Goal: Answer question/provide support

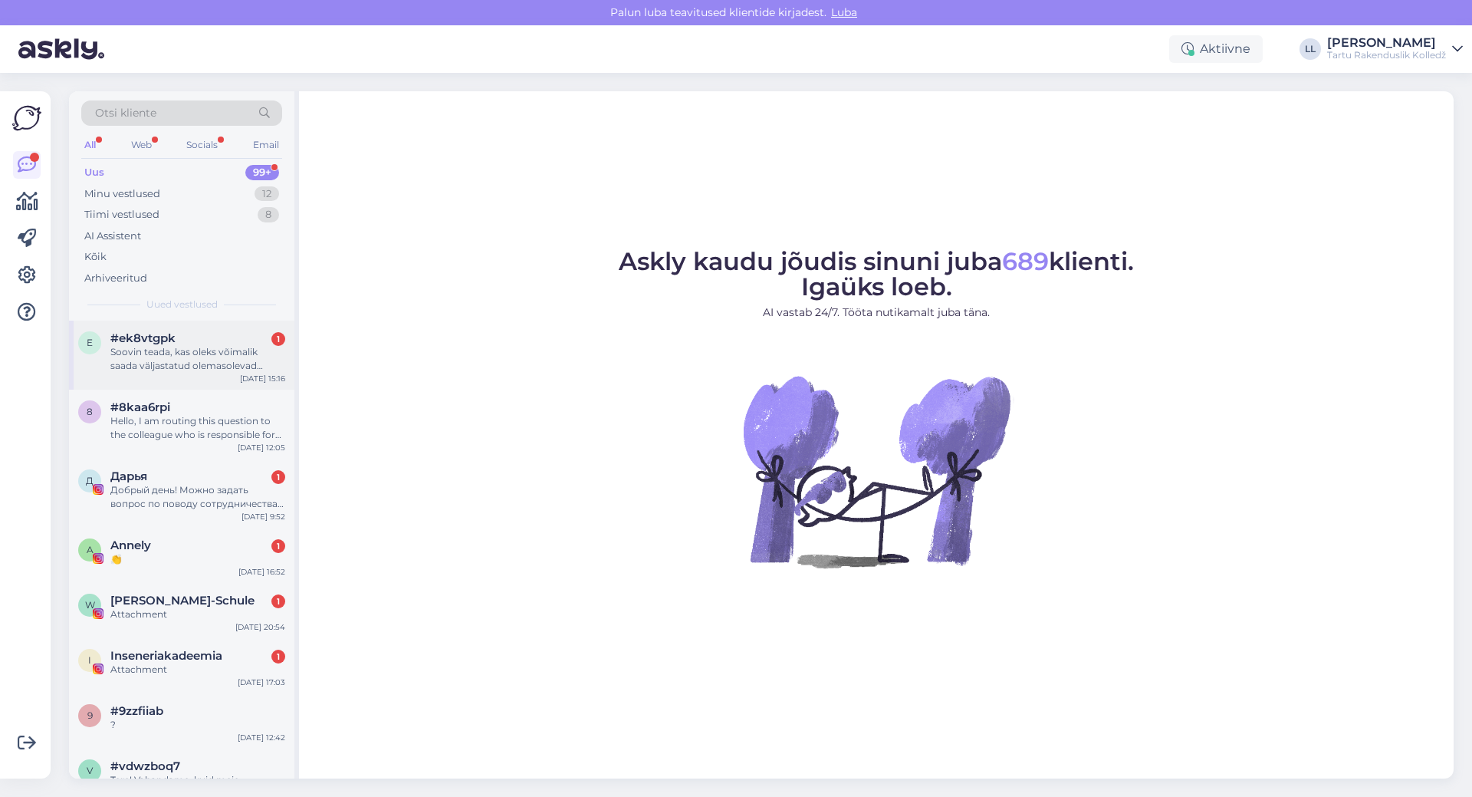
click at [172, 350] on div "Soovin teada, kas oleks võimalik saada väljastatud olemasolevad kutseõppe kursu…" at bounding box center [197, 359] width 175 height 28
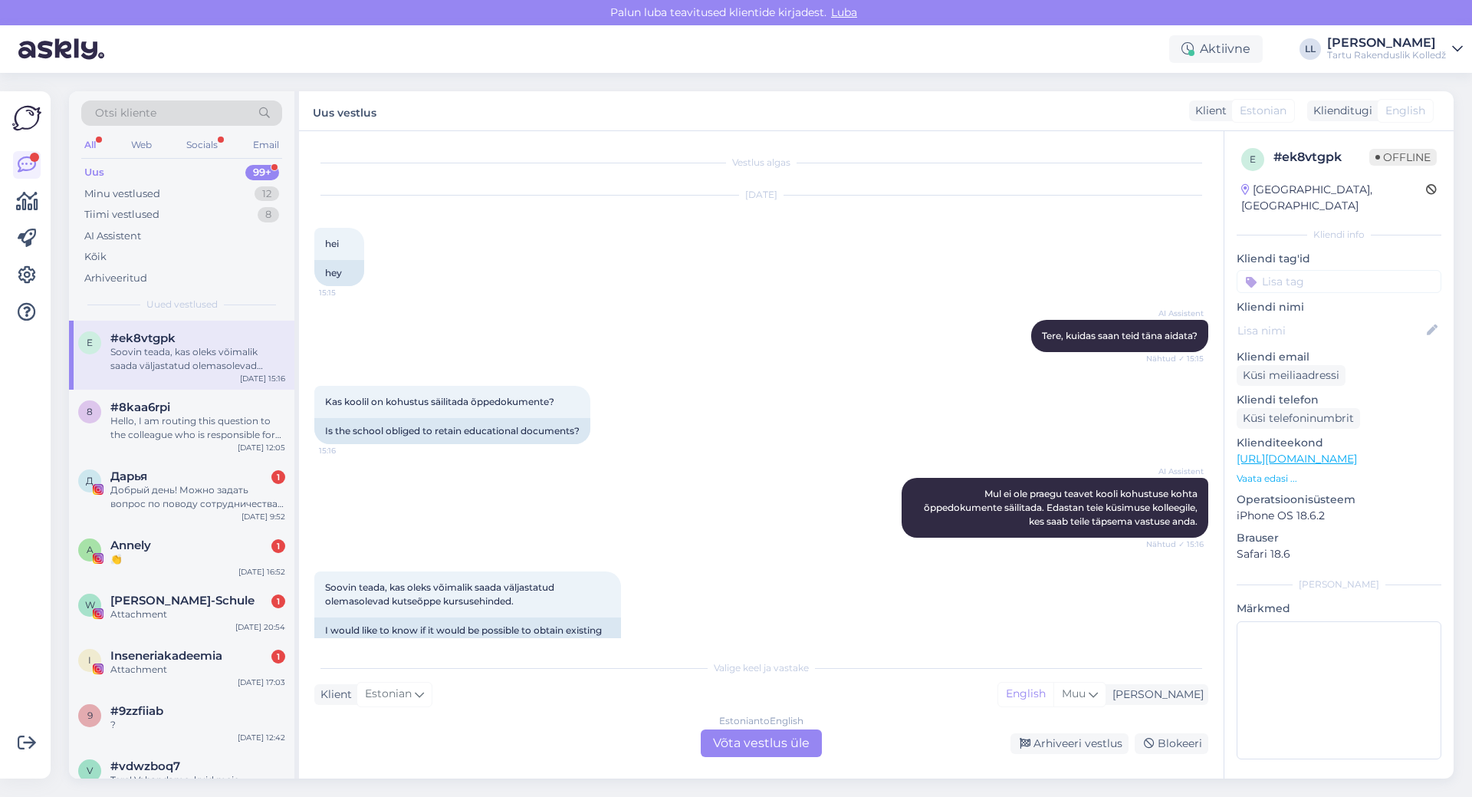
scroll to position [36, 0]
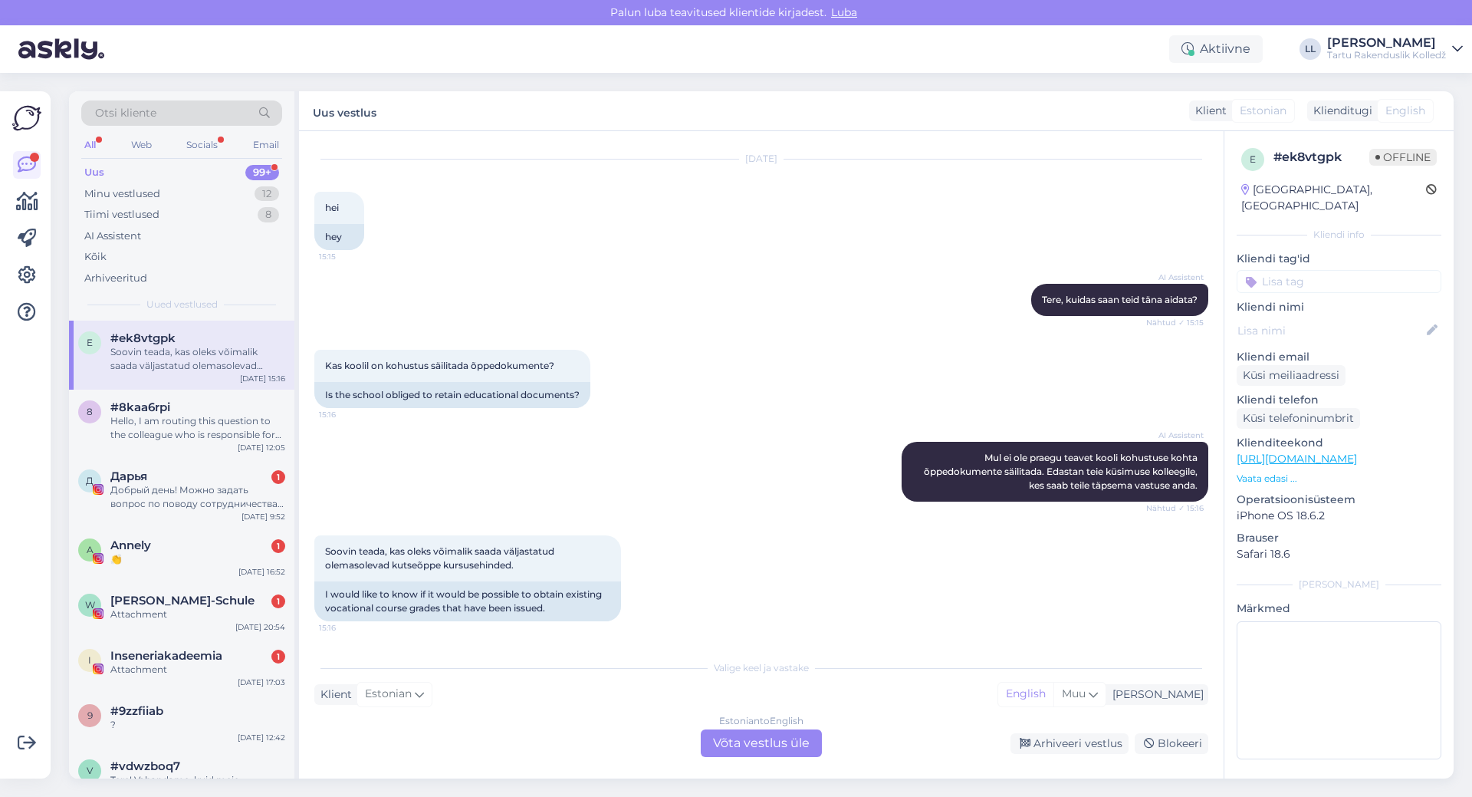
click at [756, 742] on div "Estonian to English Võta vestlus üle" at bounding box center [761, 743] width 121 height 28
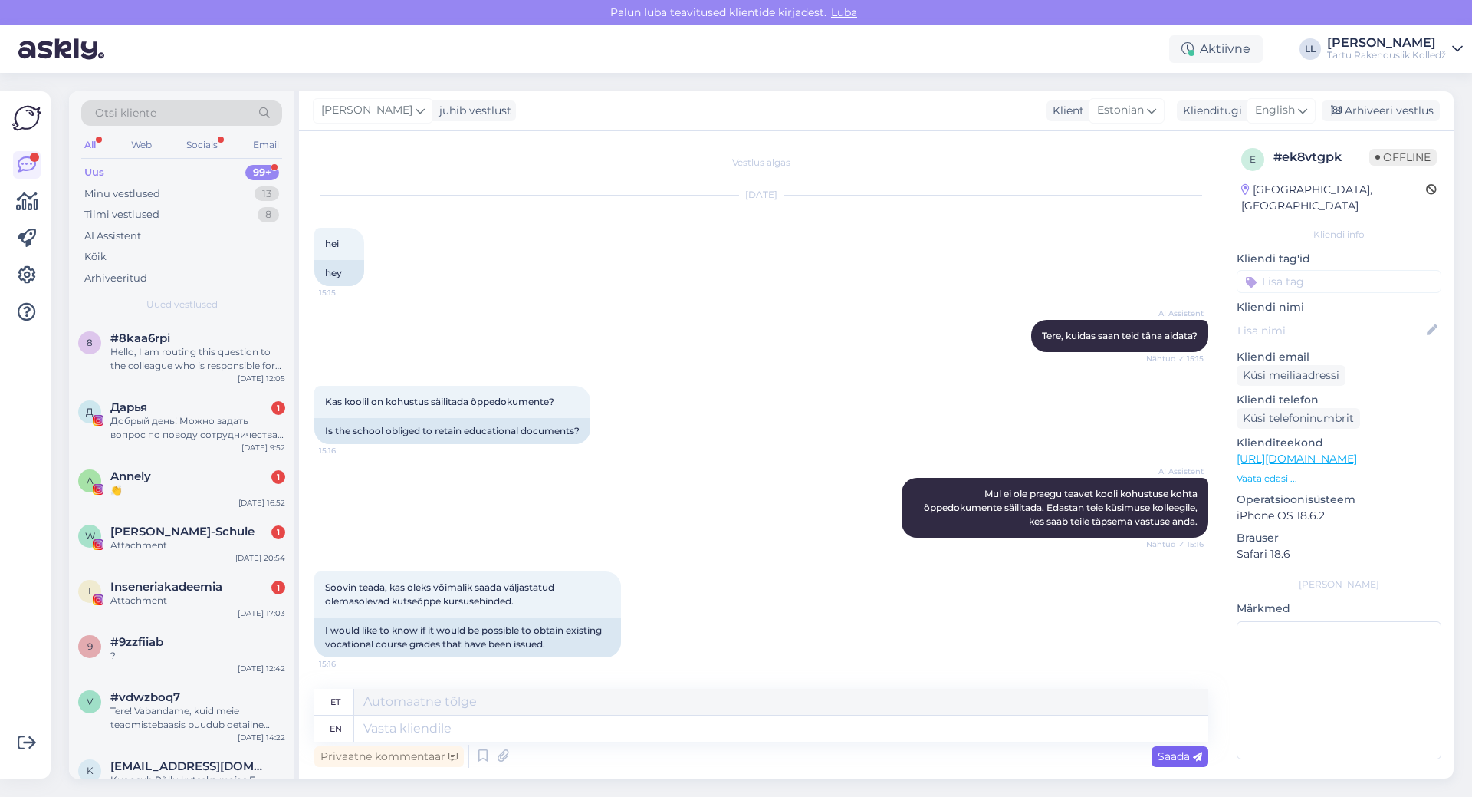
click at [1179, 764] on div "Saada" at bounding box center [1180, 756] width 57 height 21
click at [1298, 108] on div "English" at bounding box center [1281, 110] width 69 height 25
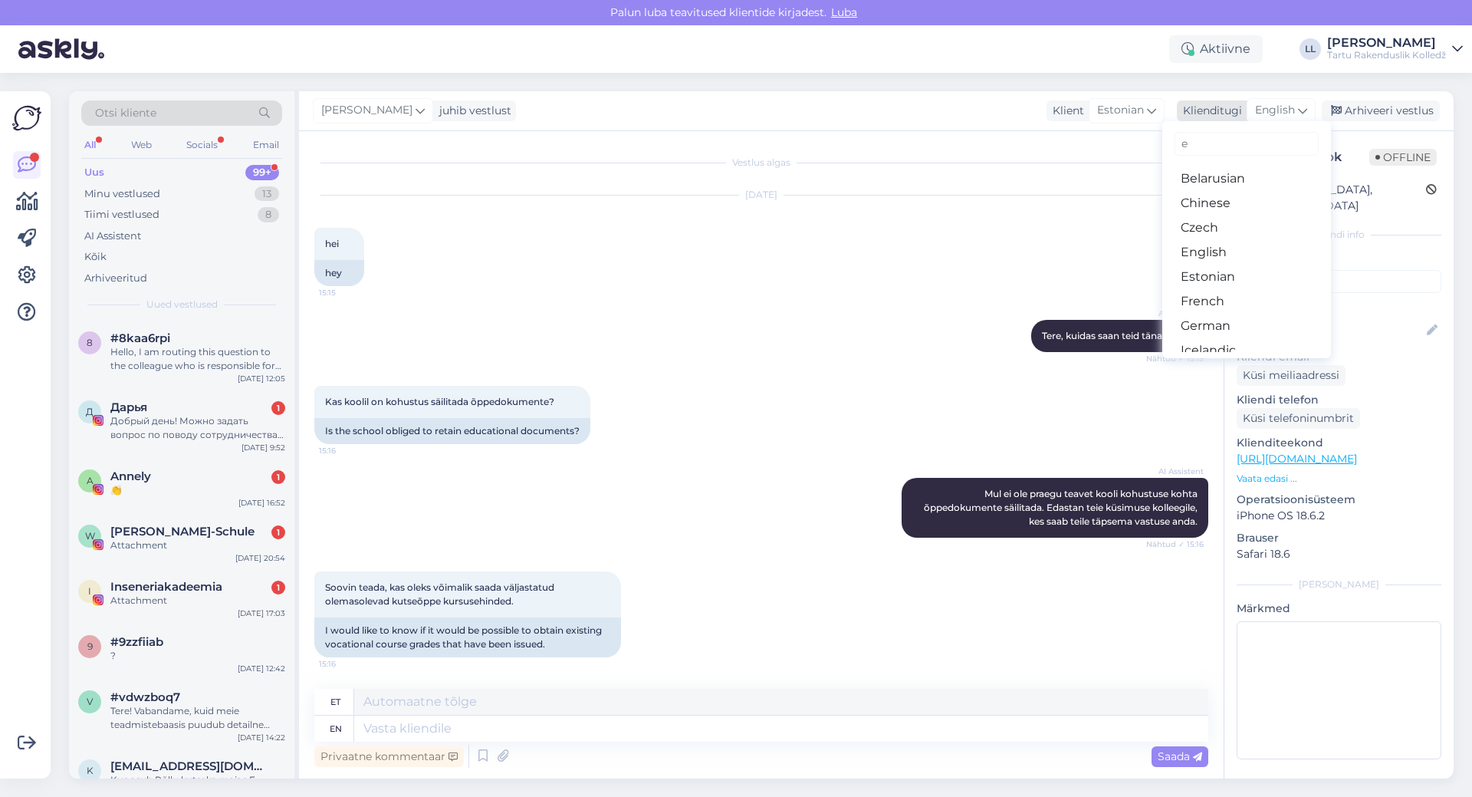
type input "es"
drag, startPoint x: 1204, startPoint y: 202, endPoint x: 1182, endPoint y: 238, distance: 42.3
click at [1204, 202] on link "Estonian" at bounding box center [1246, 203] width 169 height 25
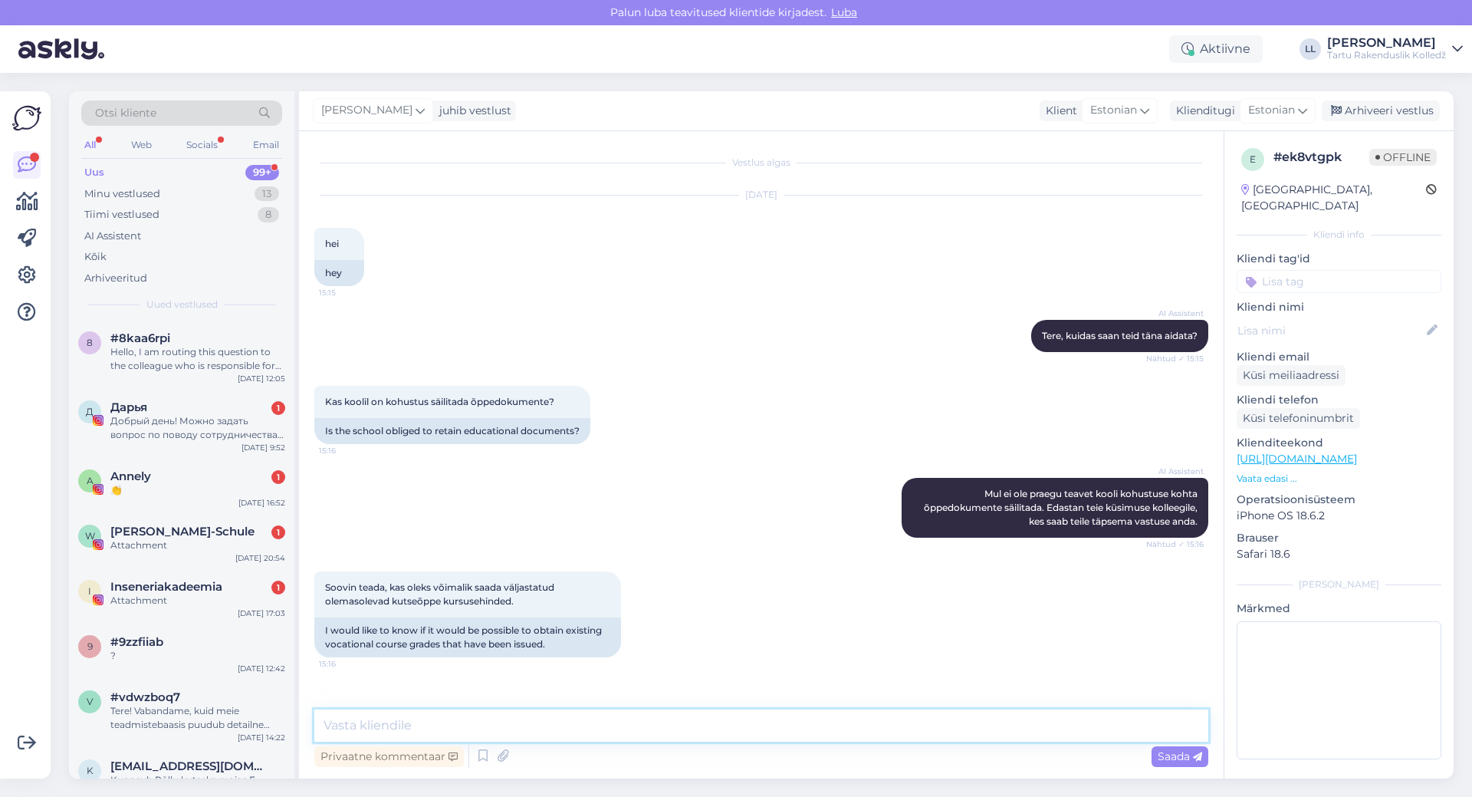
click at [437, 720] on textarea at bounding box center [761, 725] width 894 height 32
paste textarea "[PERSON_NAME] kantselei juht Aadress: Kopli 1A, Tartu linn Tööruum: A156 Strukt…"
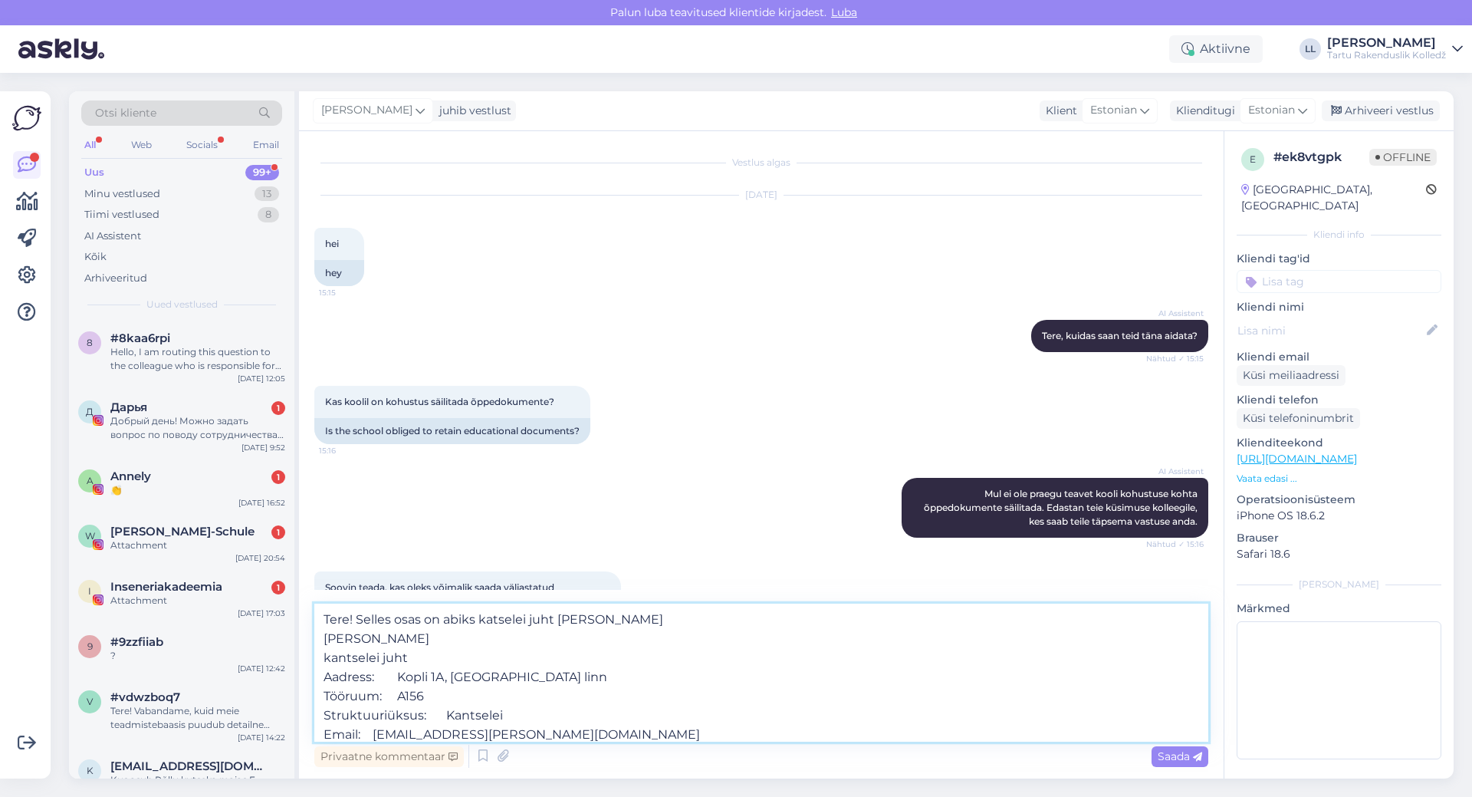
click at [664, 607] on textarea "Tere! Selles osas on abiks katselei juht [PERSON_NAME] [PERSON_NAME] kantselei …" at bounding box center [761, 672] width 894 height 138
type textarea "Tere! Selles osas on abiks katselei juht [PERSON_NAME]: [PERSON_NAME] kantselei…"
click at [1191, 761] on span "Saada" at bounding box center [1180, 756] width 44 height 14
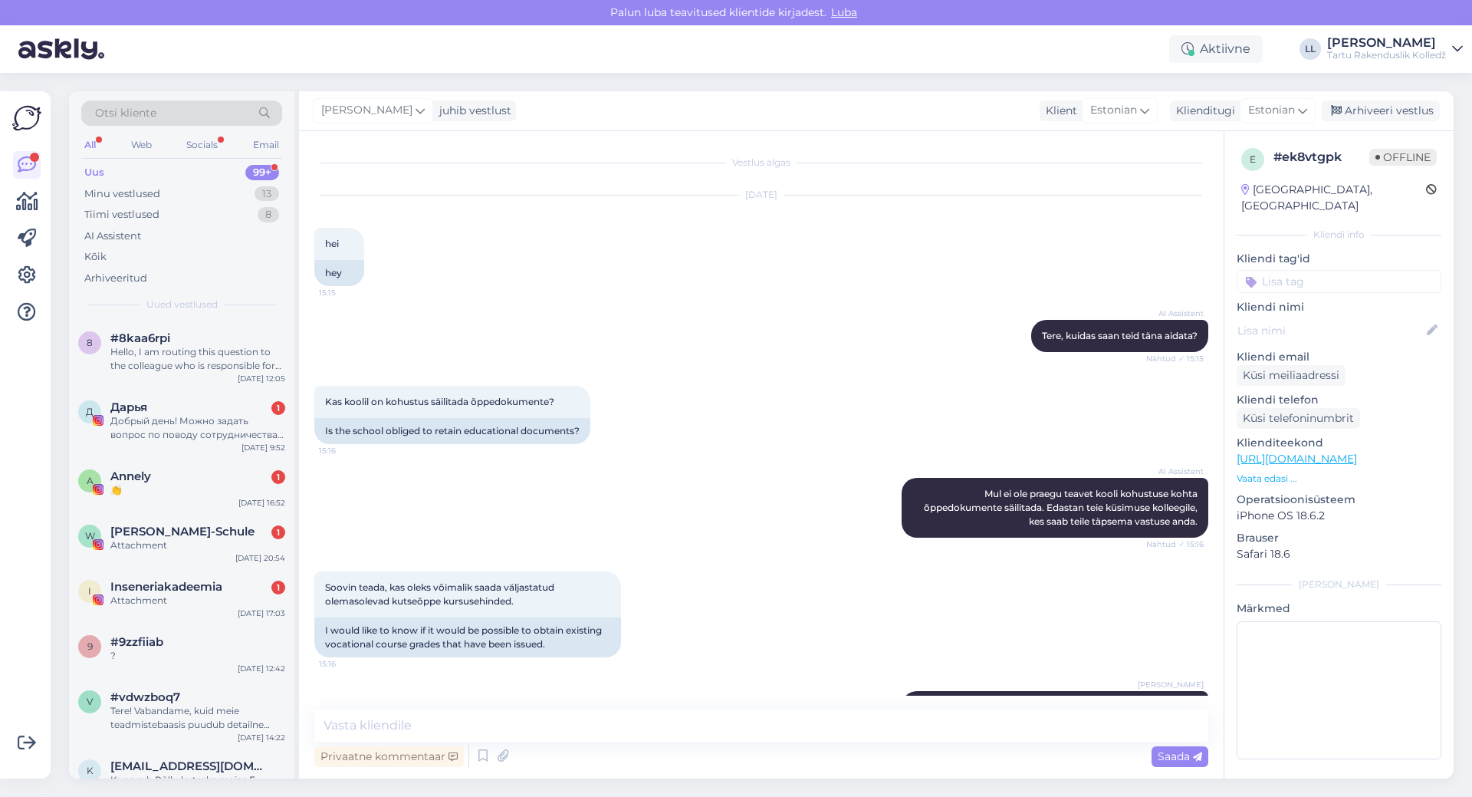
scroll to position [141, 0]
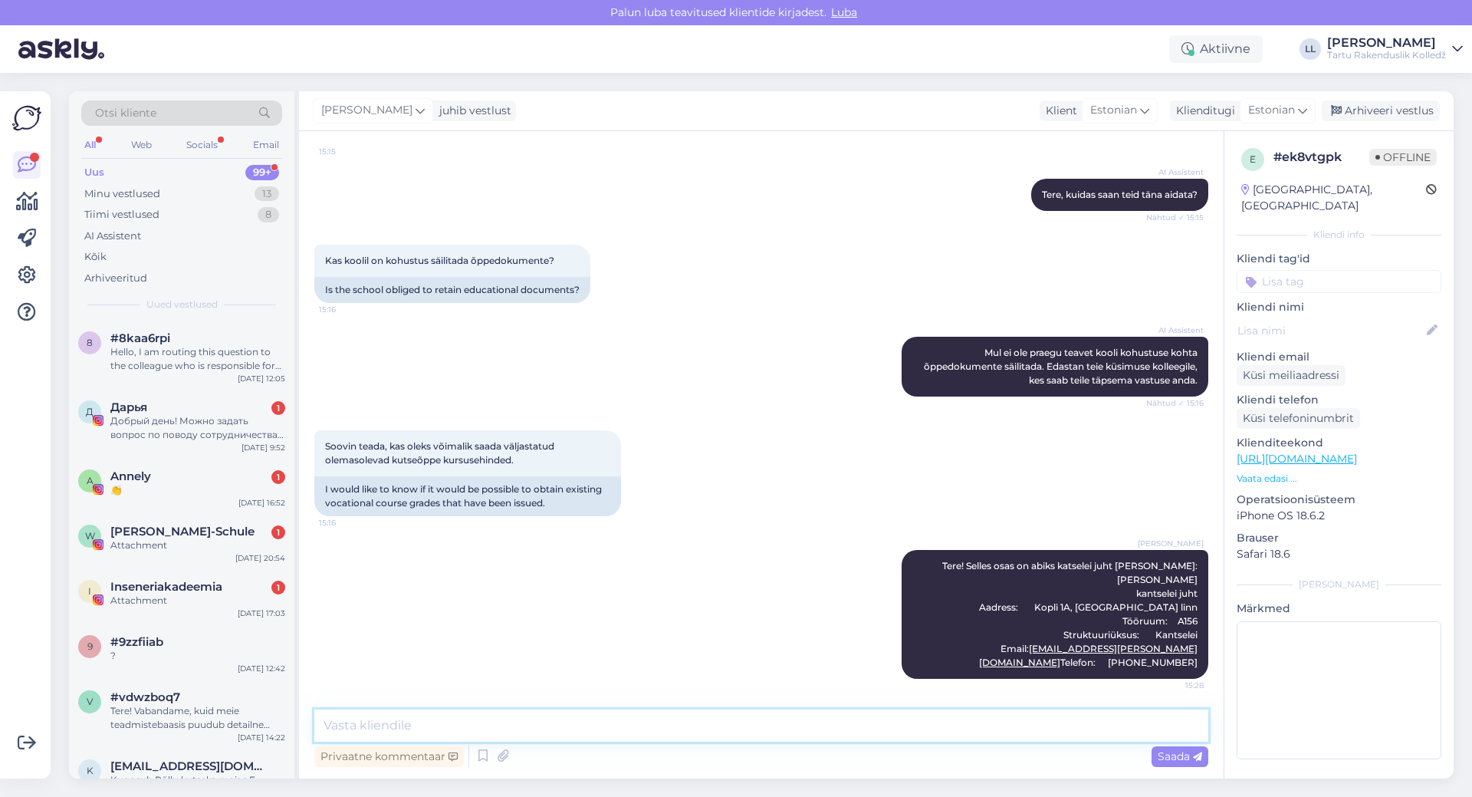
click at [918, 728] on textarea at bounding box center [761, 725] width 894 height 32
type textarea "Ilusat päeva!"
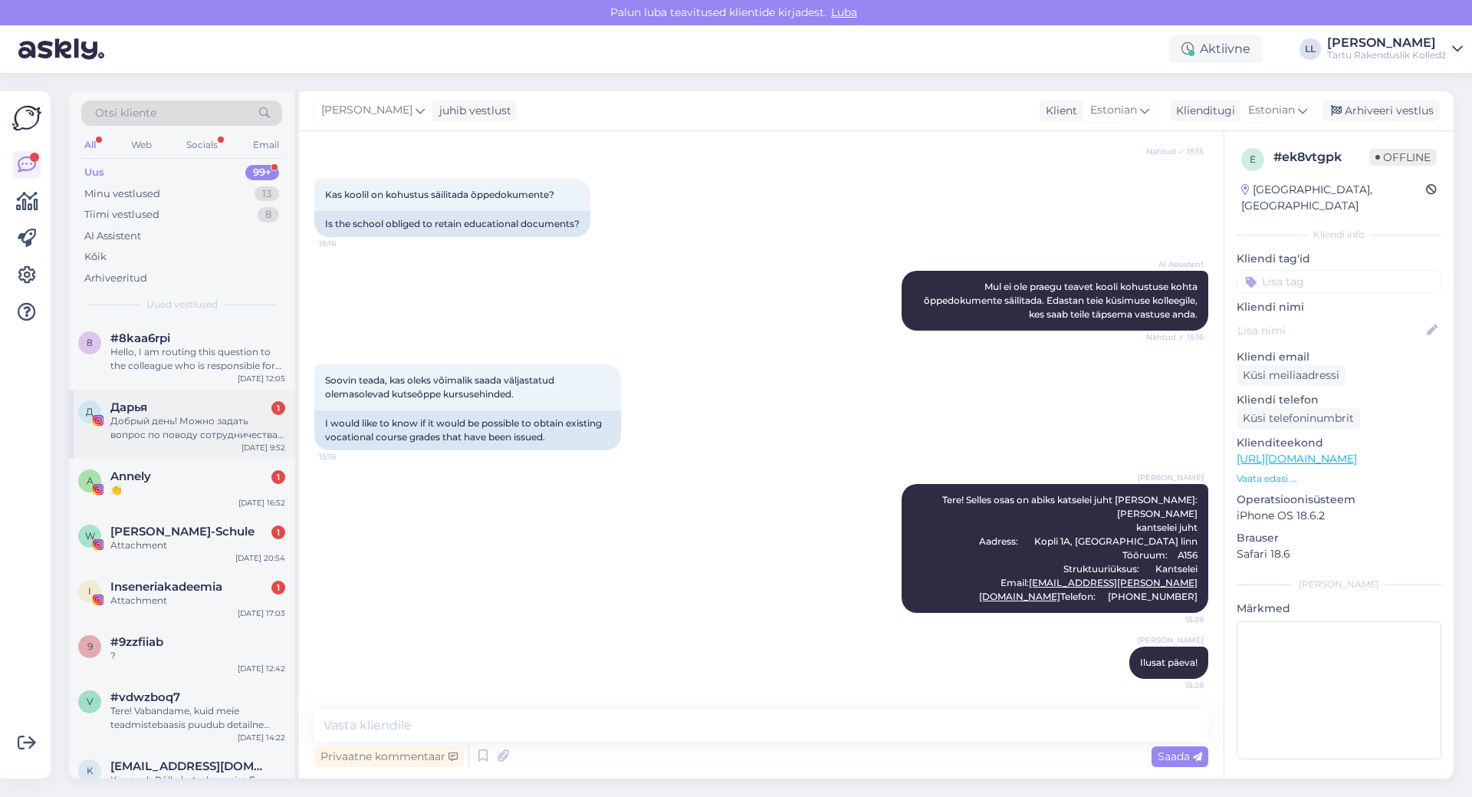
click at [155, 433] on div "Добрый день! Можно задать вопрос по поводу сотрудничества? ❤️" at bounding box center [197, 428] width 175 height 28
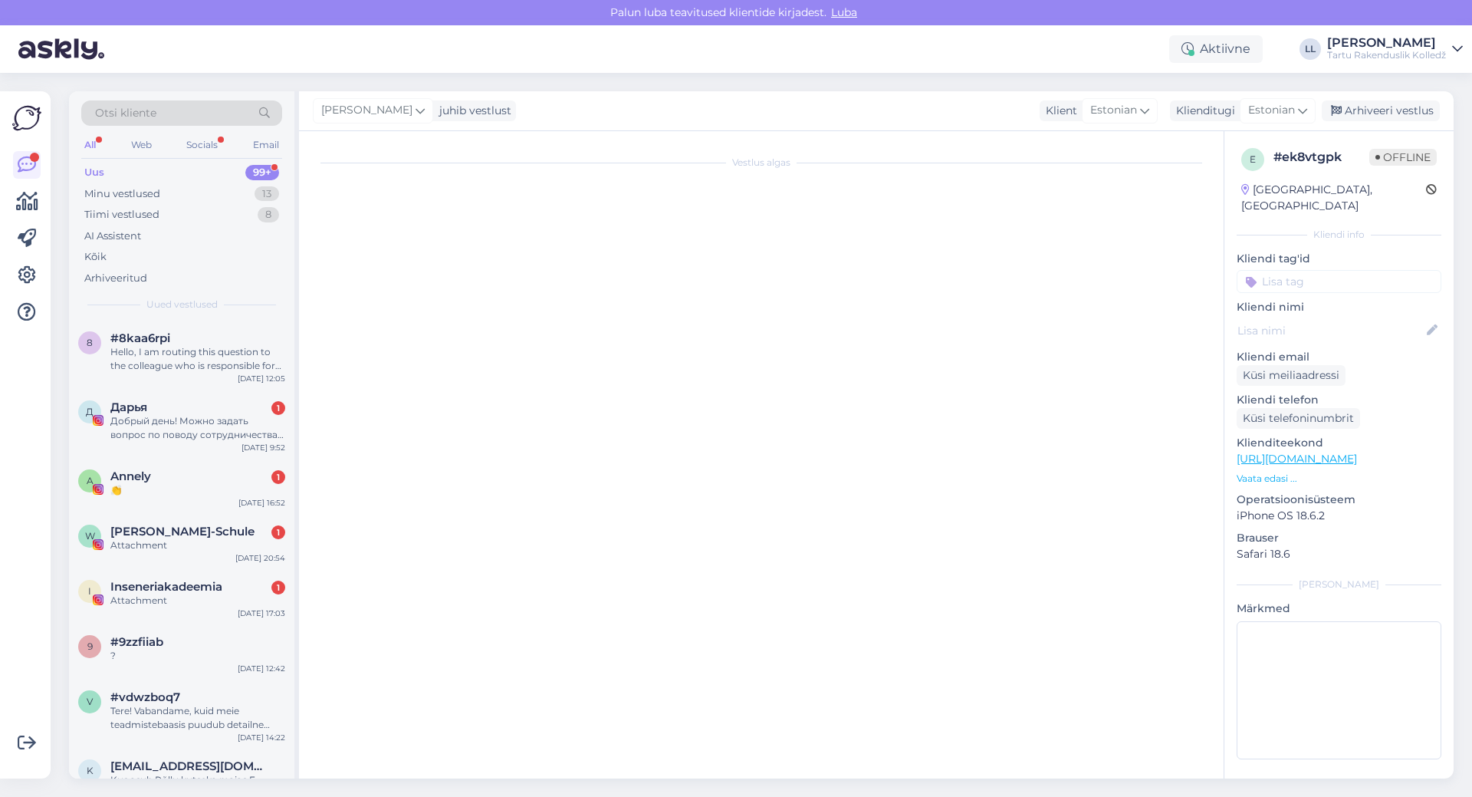
scroll to position [0, 0]
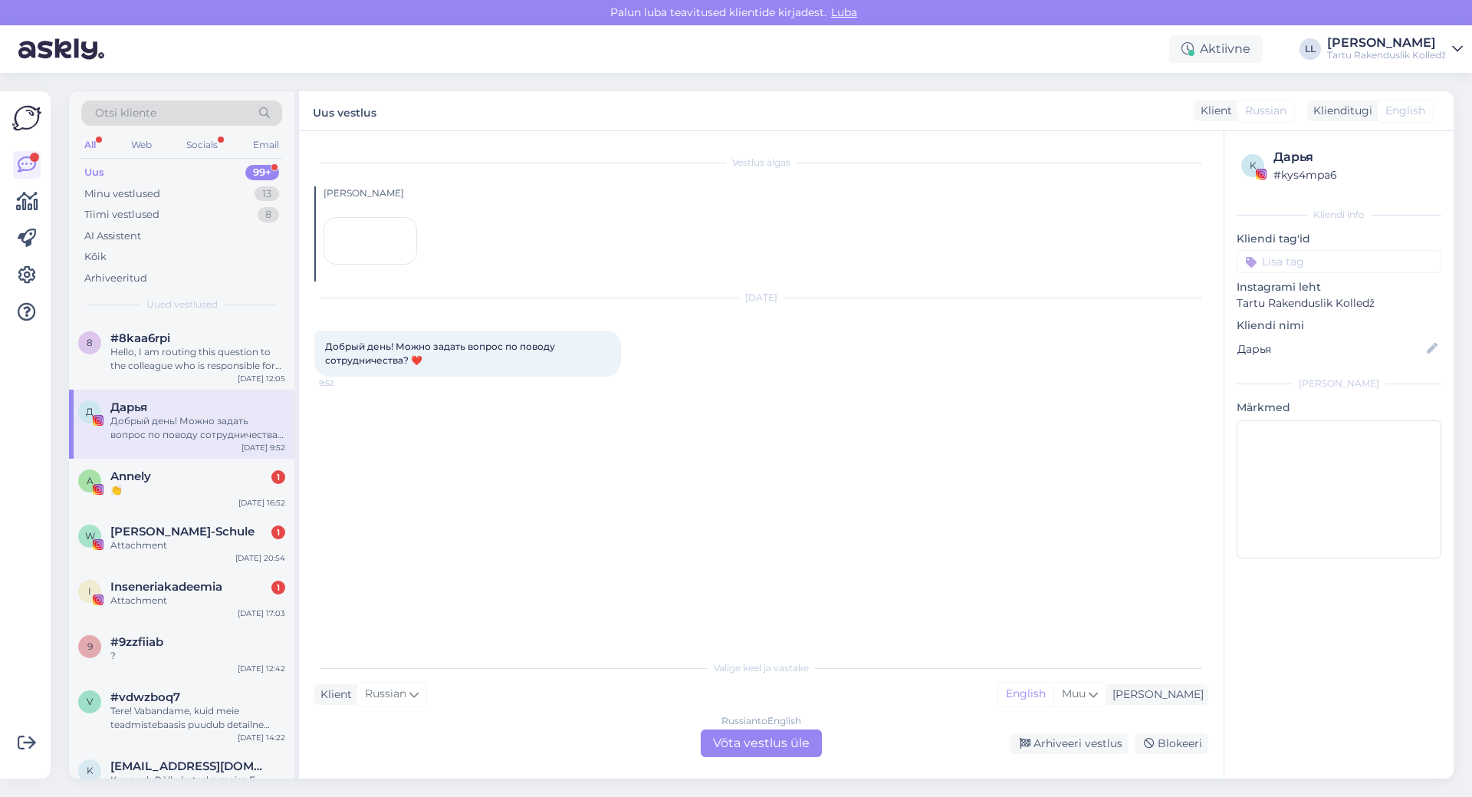
click at [780, 748] on div "Russian to English Võta vestlus üle" at bounding box center [761, 743] width 121 height 28
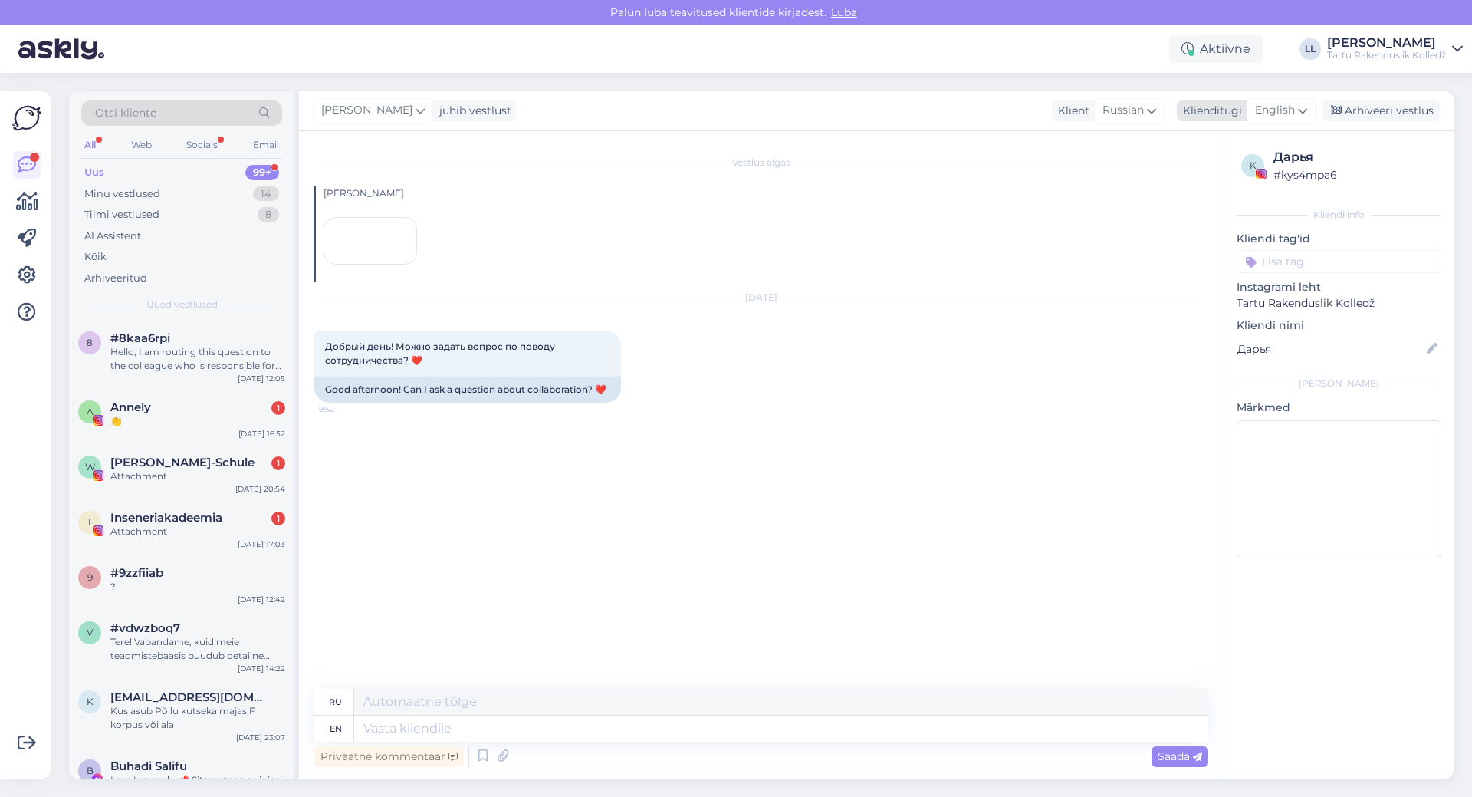
click at [1298, 114] on div "English" at bounding box center [1281, 110] width 69 height 25
click at [1242, 209] on link "Estonian" at bounding box center [1246, 203] width 169 height 25
click at [436, 731] on textarea at bounding box center [781, 728] width 854 height 26
click at [1275, 106] on span "Estonian" at bounding box center [1271, 110] width 47 height 17
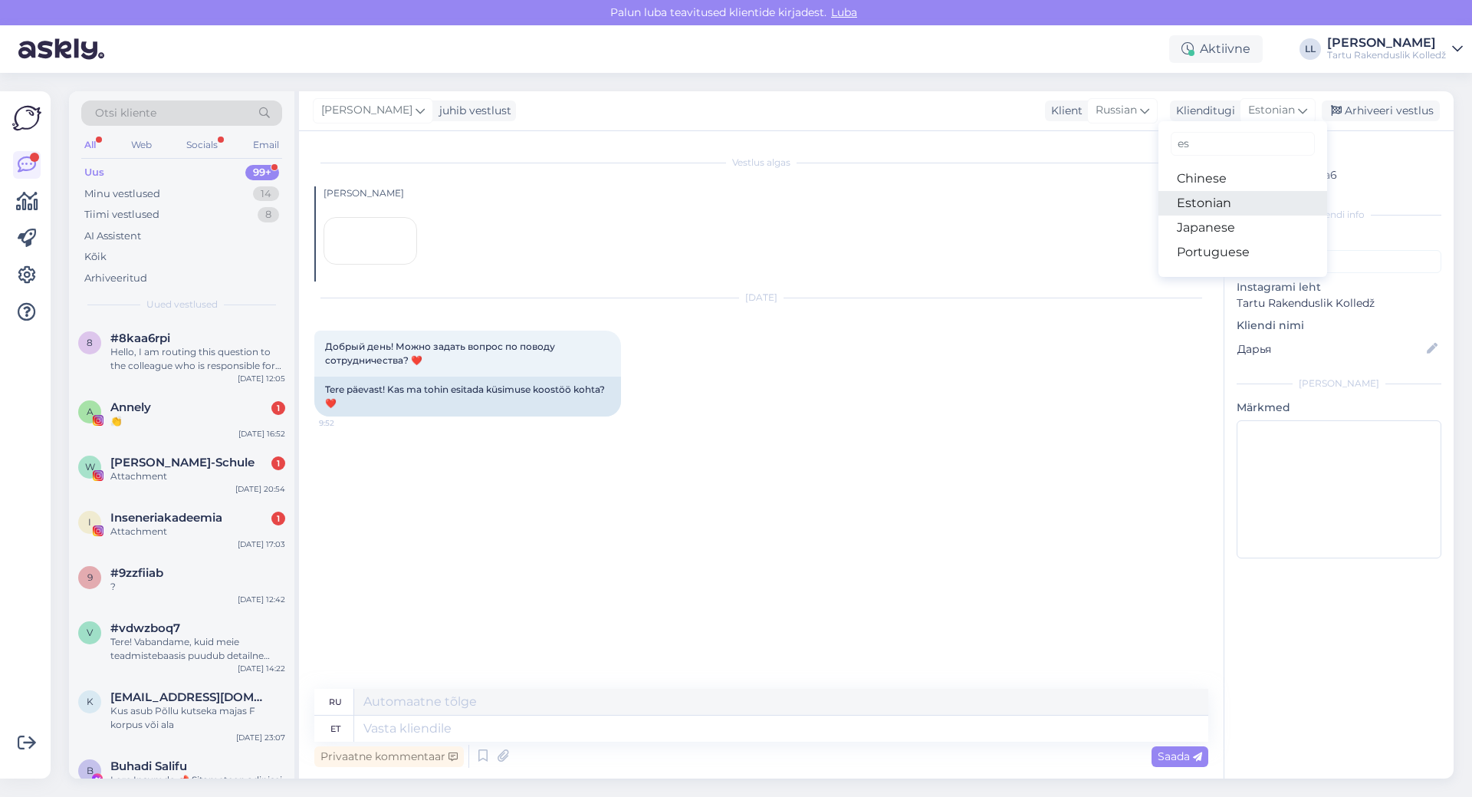
click at [1185, 204] on link "Estonian" at bounding box center [1243, 203] width 169 height 25
click at [402, 730] on textarea at bounding box center [781, 728] width 854 height 26
type textarea "Tere!"
type textarea "Привет!"
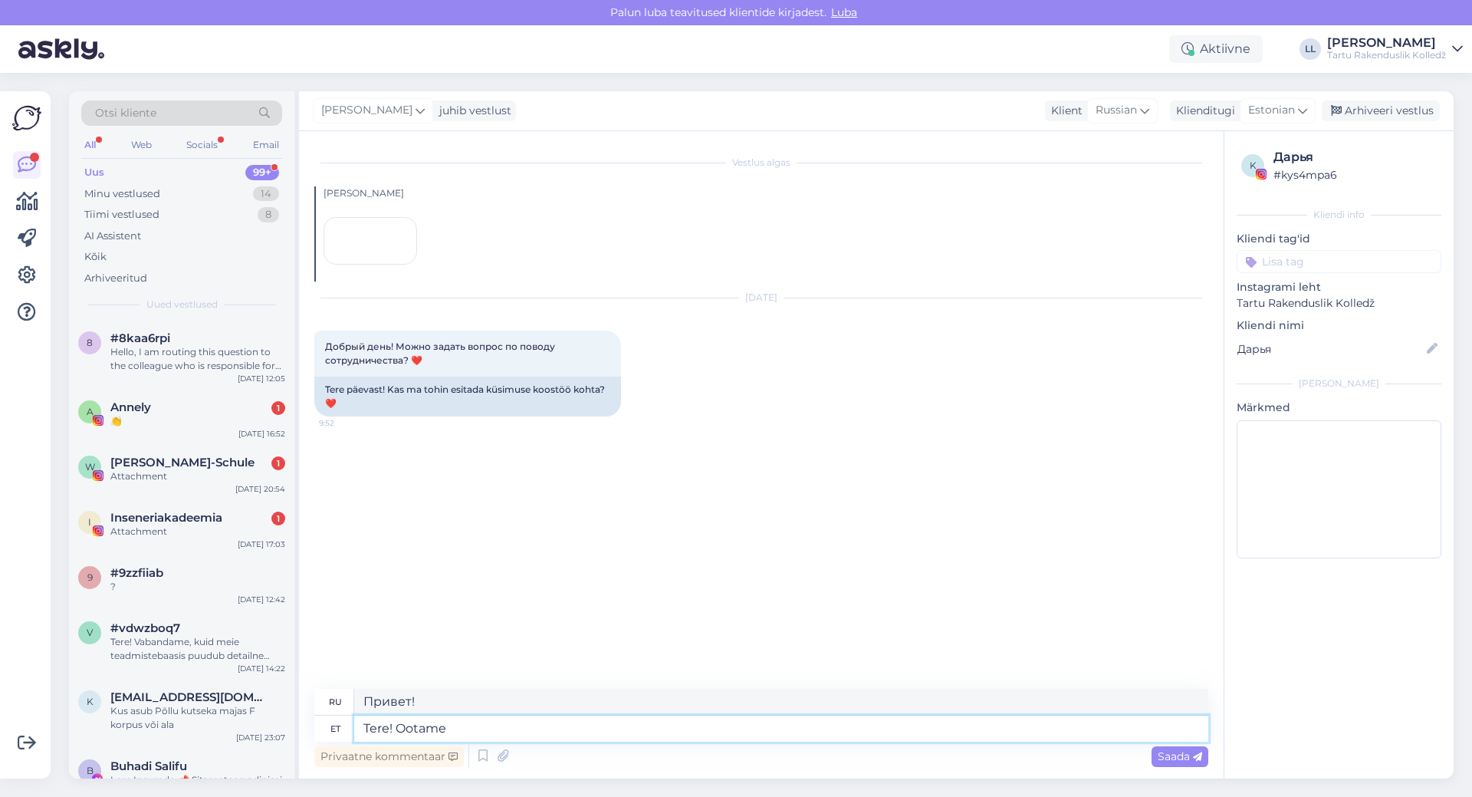
type textarea "Tere! Ootame"
type textarea "Здравствуйте! Мы ждём вас."
type textarea "Tere! Ootame hea me"
type textarea "Здравствуйте! Будем рады видеть вас снова."
type textarea "Tere! Ootame hea meelega"
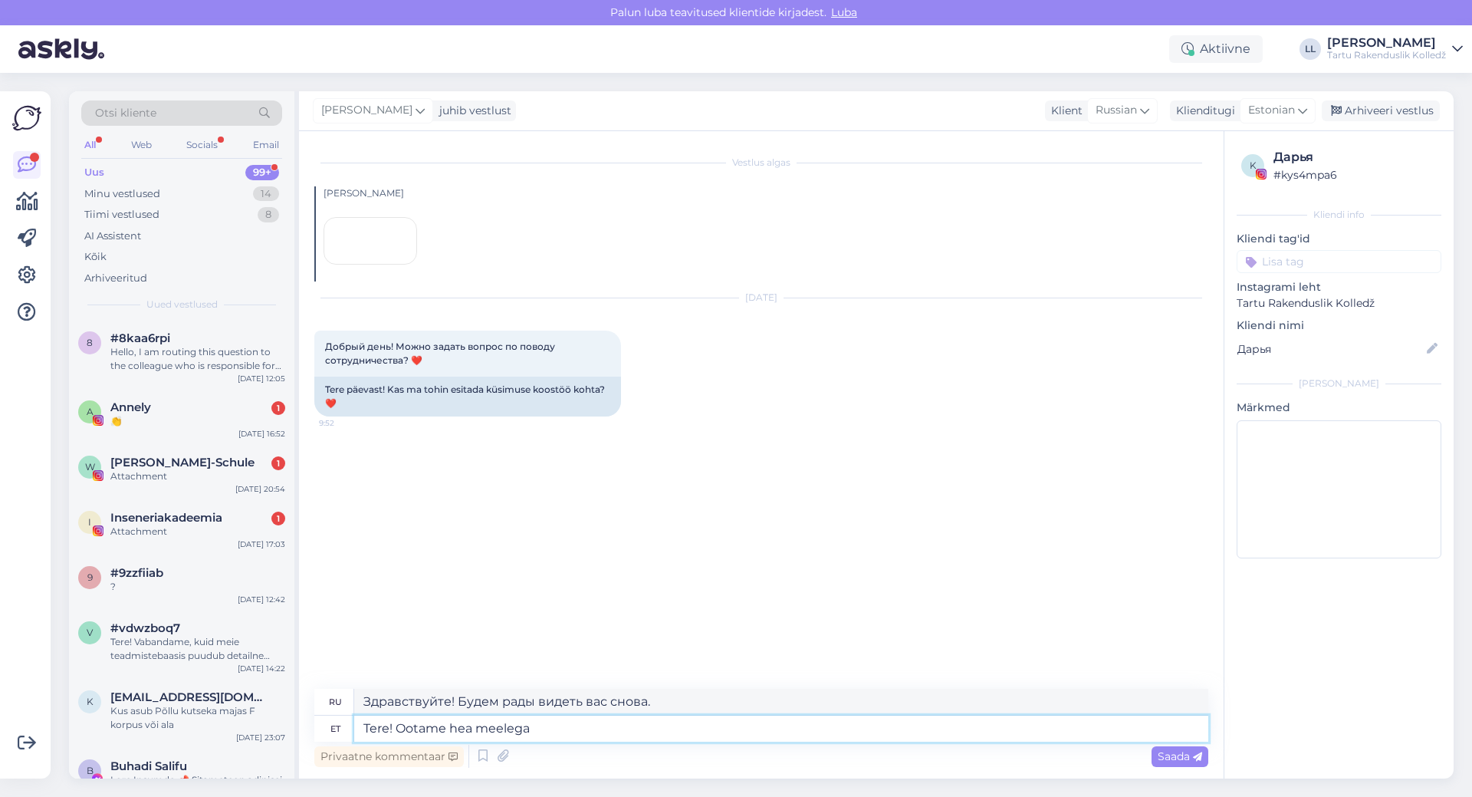
type textarea "Здравствуйте! Будем рады вас видеть."
type textarea "Tere! Ootame hea meelega :)"
type textarea "Привет! Будем рады вас видеть :)"
type textarea "Tere! Ootame hea meelega :)"
click at [1182, 748] on div "Saada" at bounding box center [1180, 756] width 57 height 21
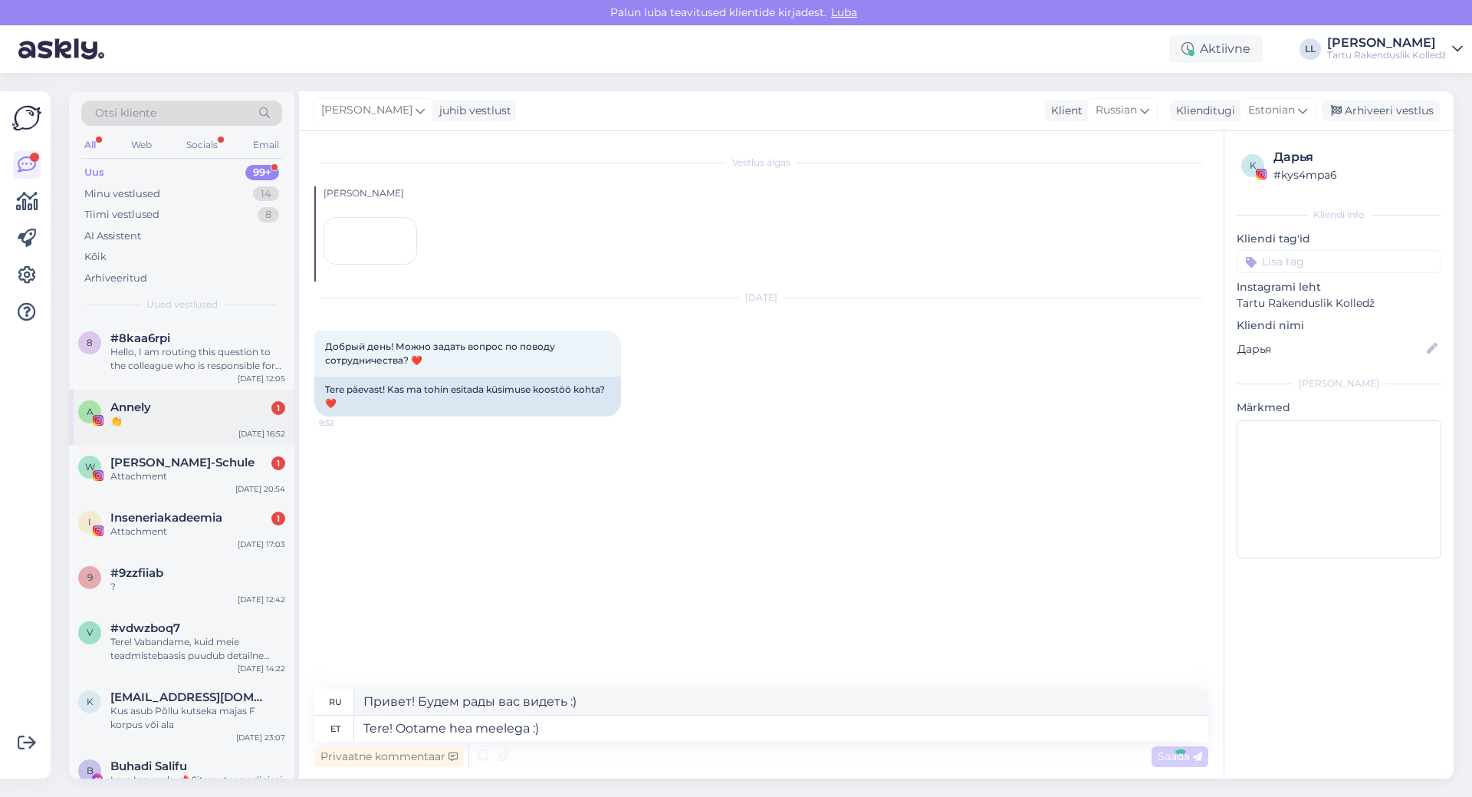
click at [119, 406] on span "Annely" at bounding box center [130, 407] width 41 height 14
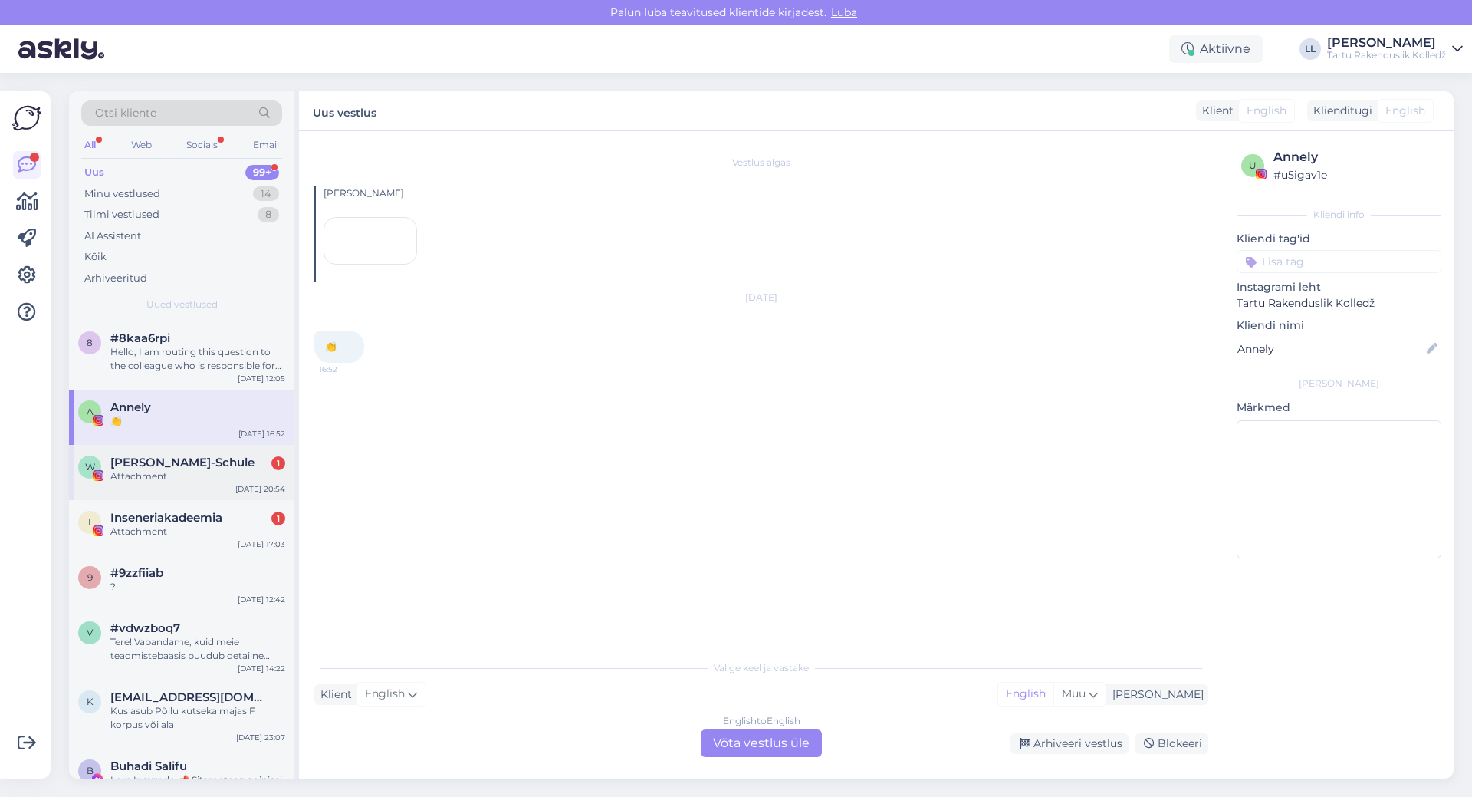
click at [207, 472] on div "Attachment" at bounding box center [197, 476] width 175 height 14
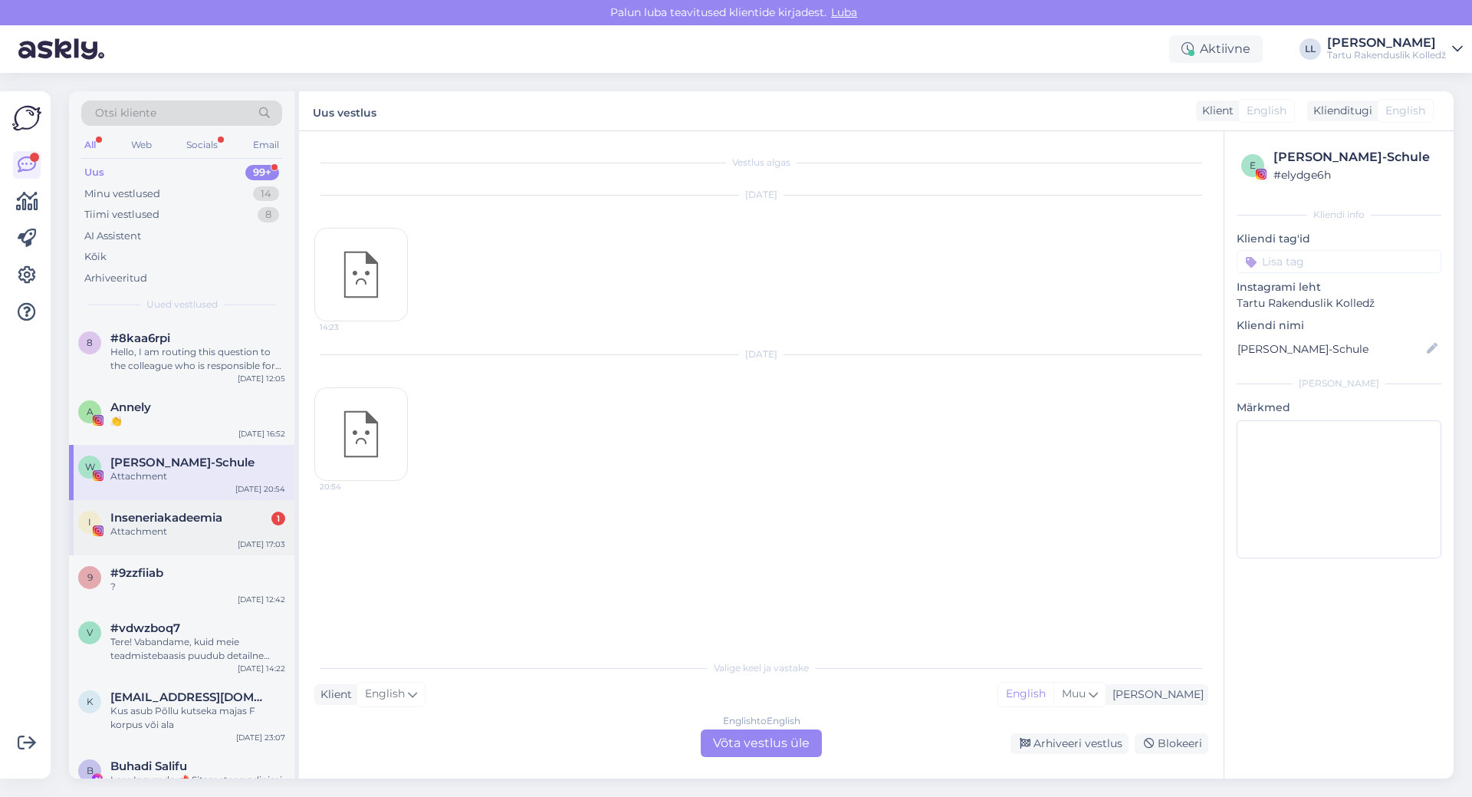
click at [143, 518] on span "Inseneriakadeemia" at bounding box center [166, 518] width 112 height 14
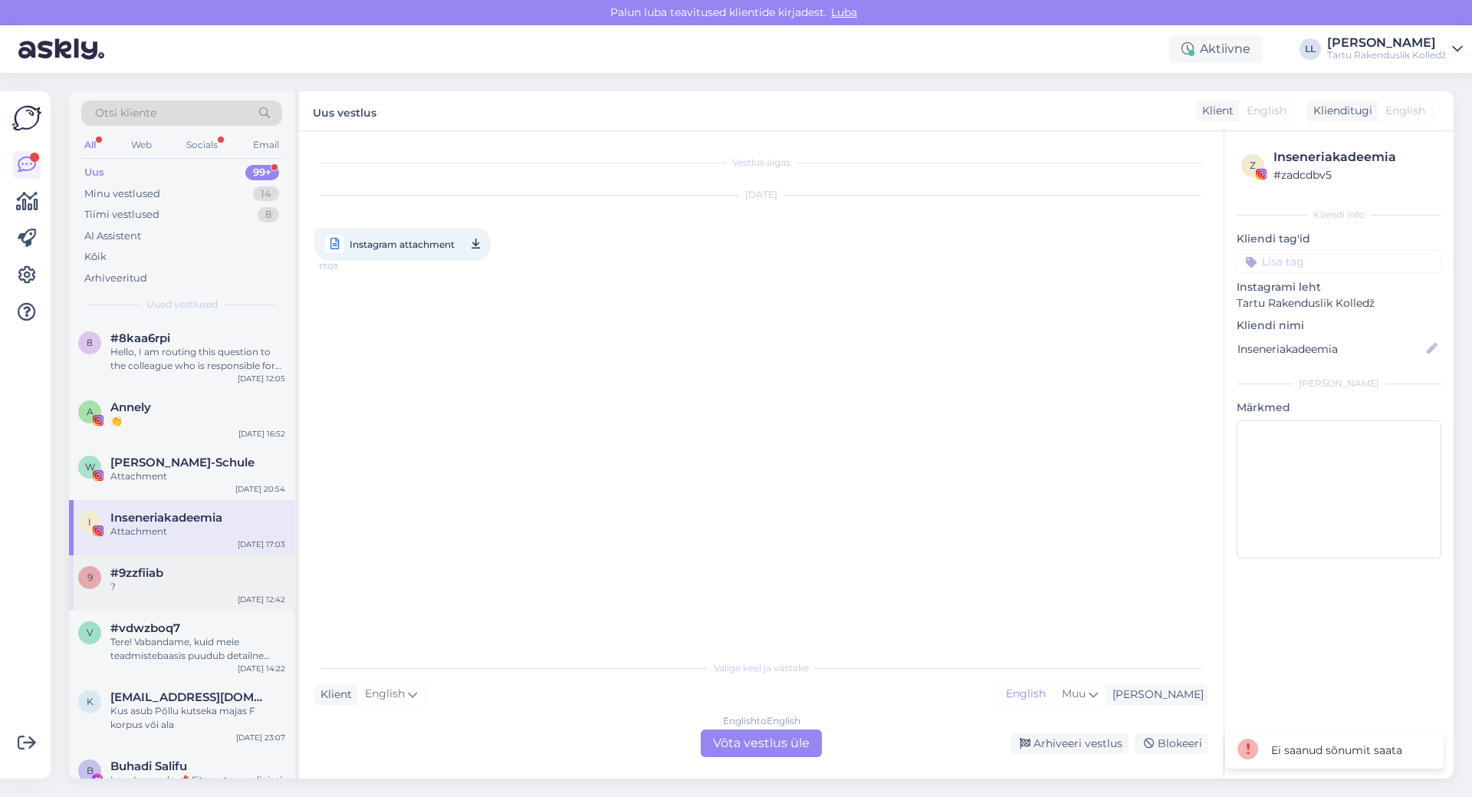
click at [164, 569] on div "#9zzfiiab" at bounding box center [197, 573] width 175 height 14
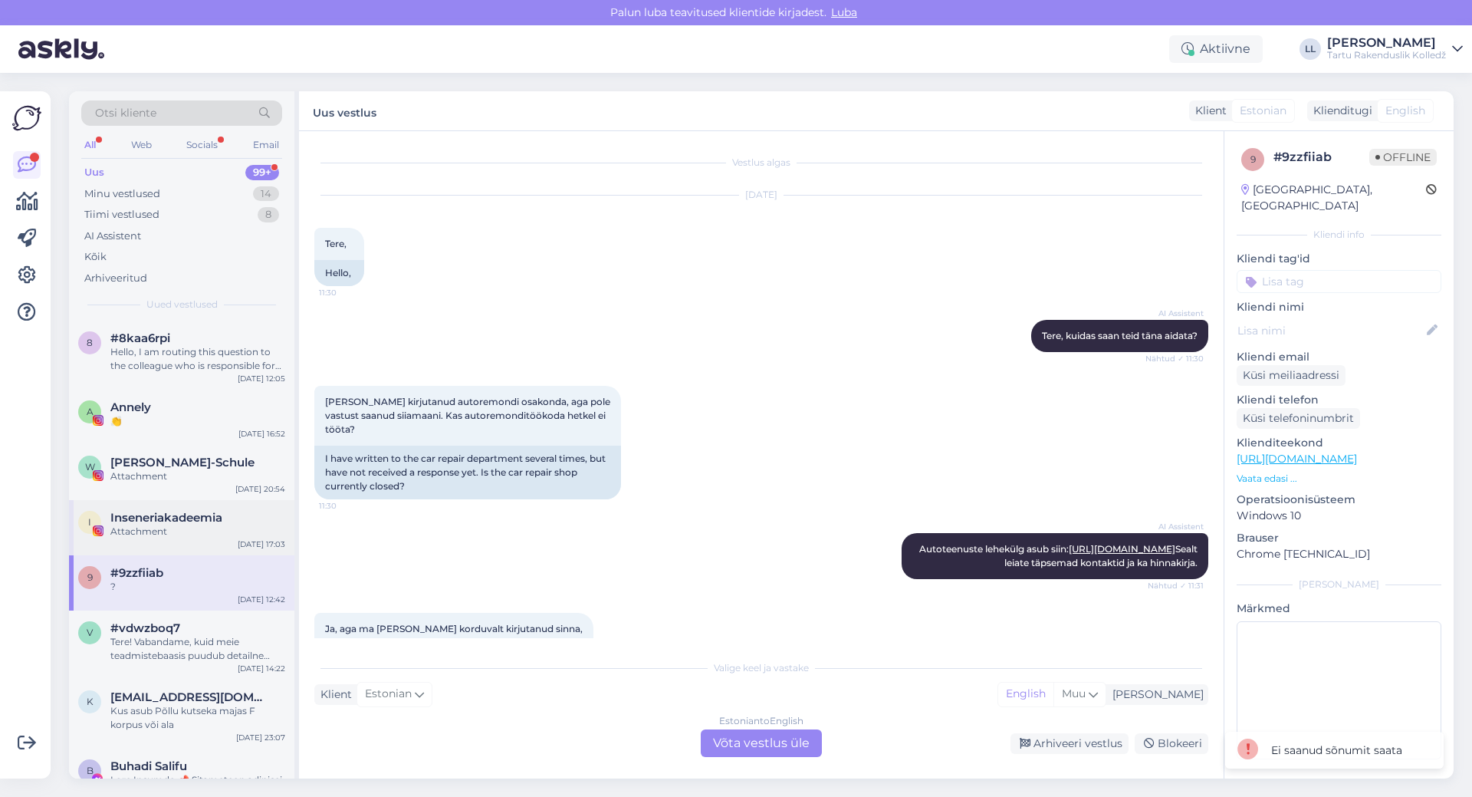
scroll to position [249, 0]
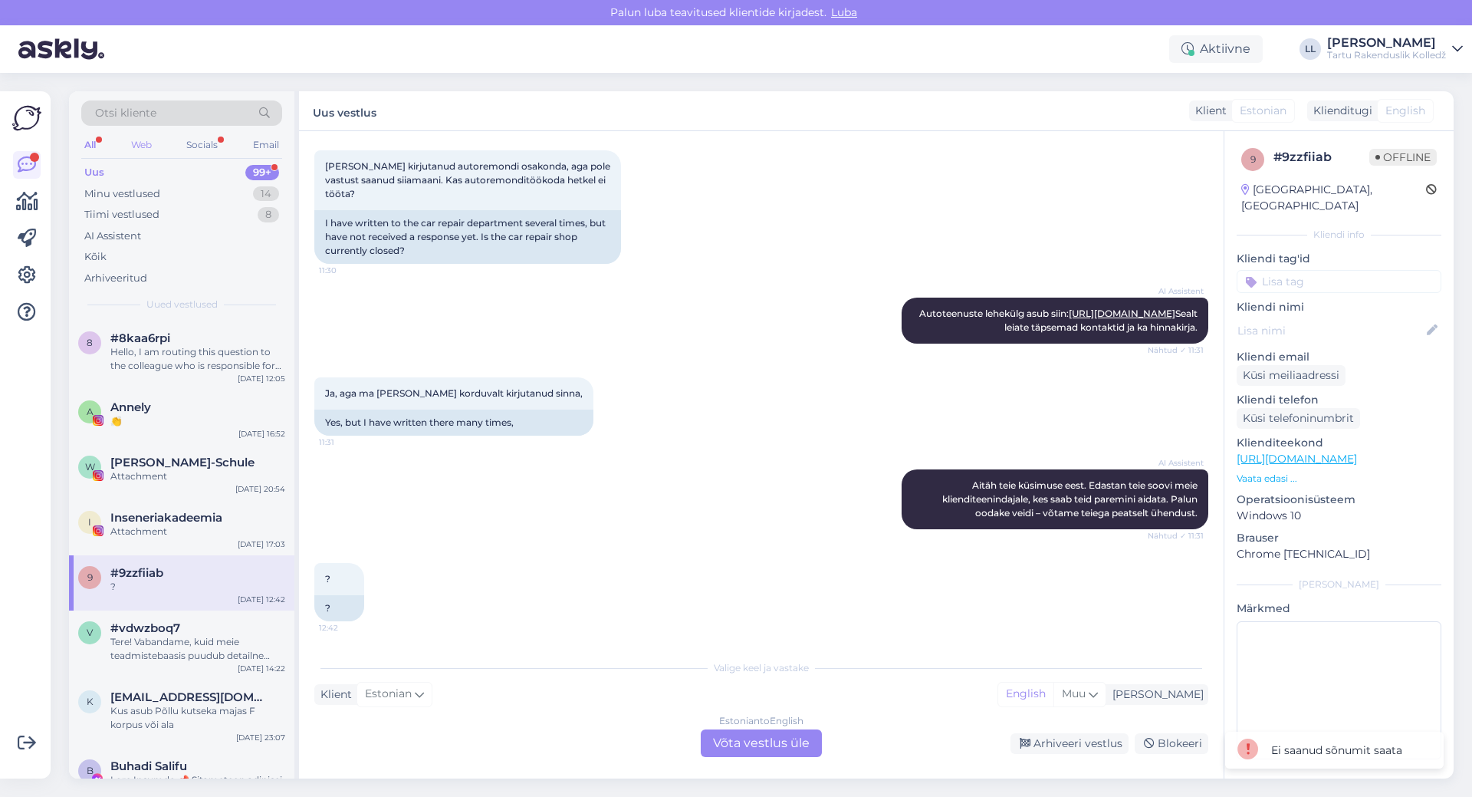
click at [144, 140] on div "Web" at bounding box center [141, 145] width 27 height 20
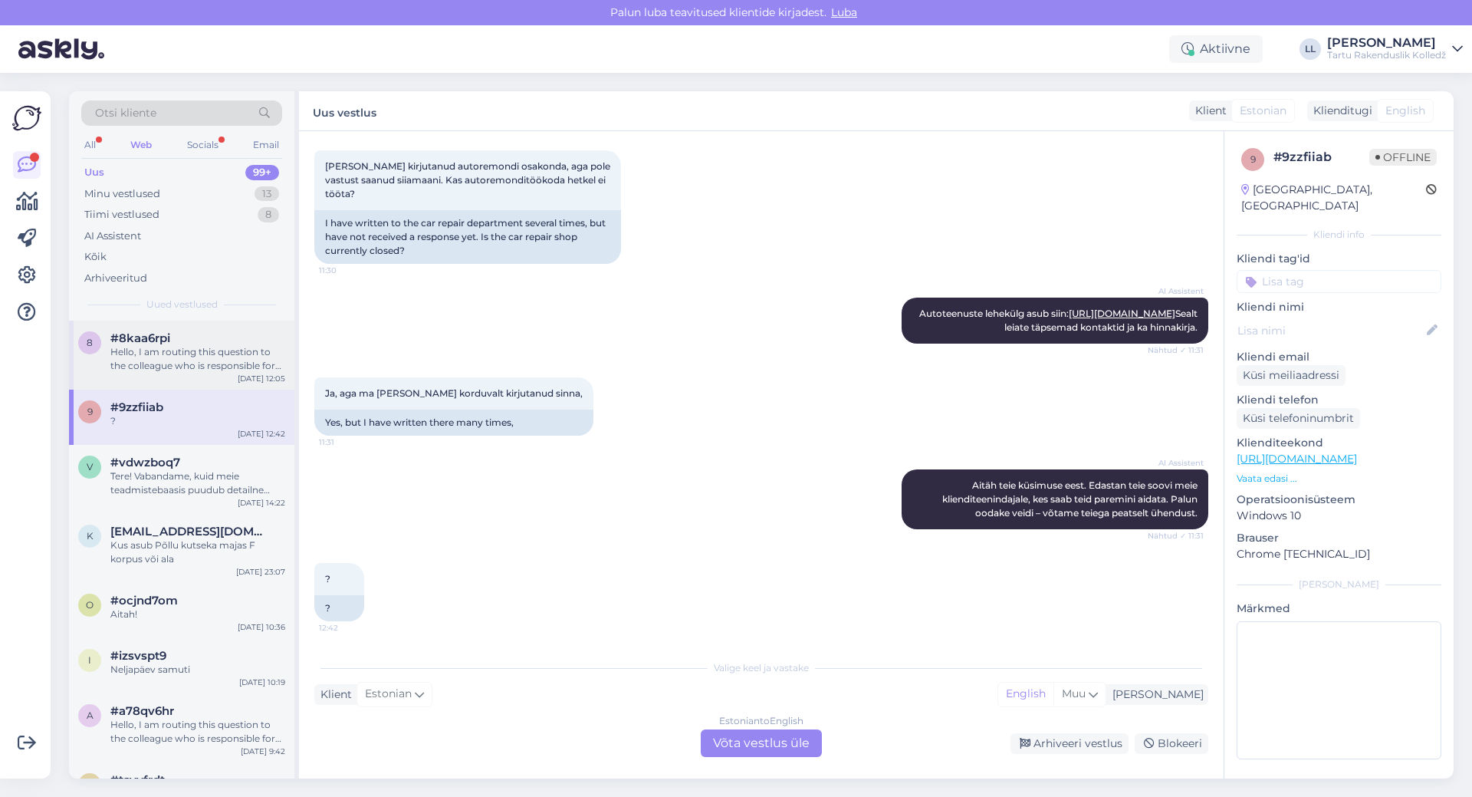
click at [188, 349] on div "Hello, I am routing this question to the colleague who is responsible for this …" at bounding box center [197, 359] width 175 height 28
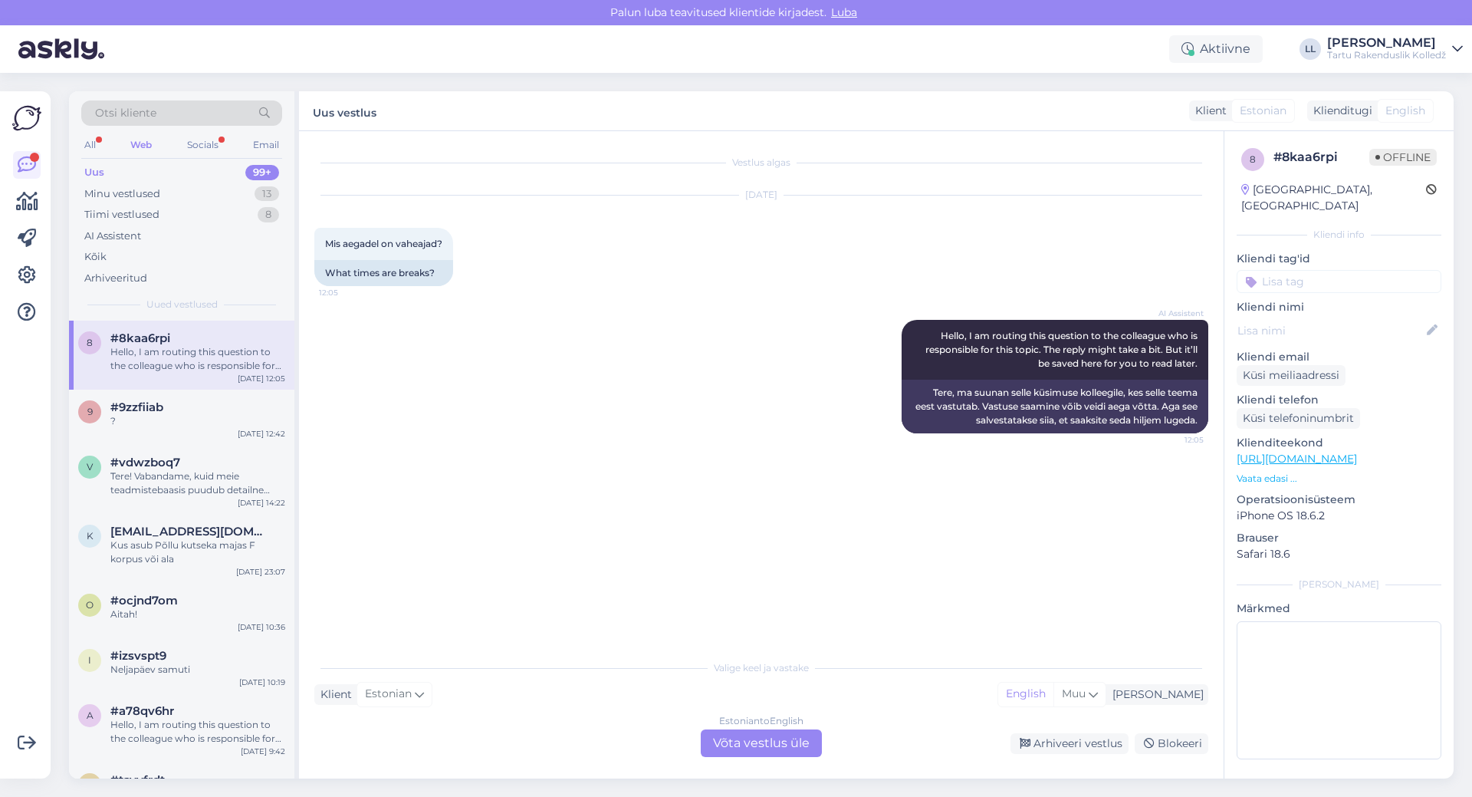
click at [778, 745] on div "Estonian to English Võta vestlus üle" at bounding box center [761, 743] width 121 height 28
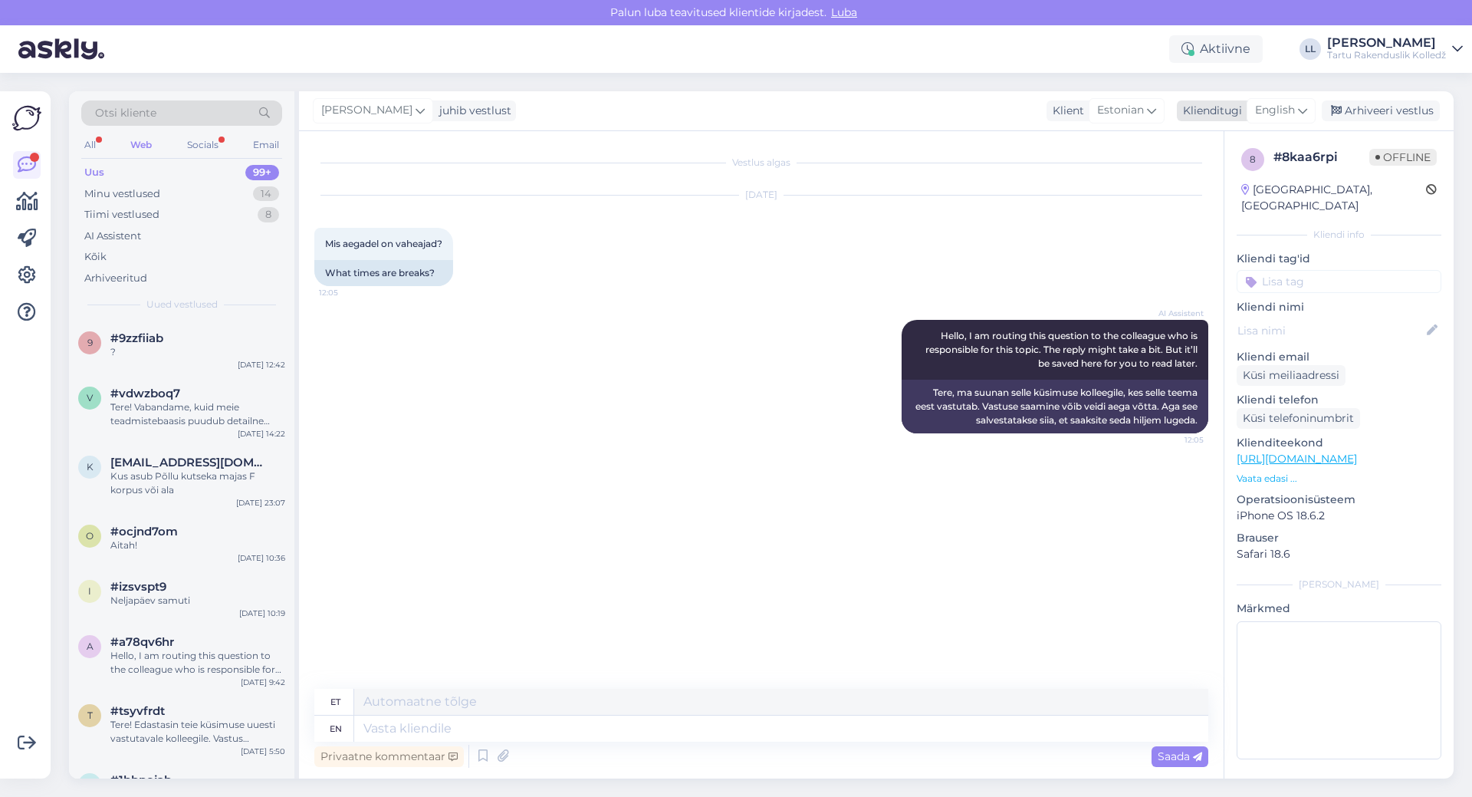
click at [1287, 110] on span "English" at bounding box center [1275, 110] width 40 height 17
click at [1205, 196] on link "Estonian" at bounding box center [1246, 203] width 169 height 25
click at [361, 719] on textarea at bounding box center [761, 725] width 894 height 32
type textarea "T"
click at [480, 758] on icon at bounding box center [483, 756] width 18 height 23
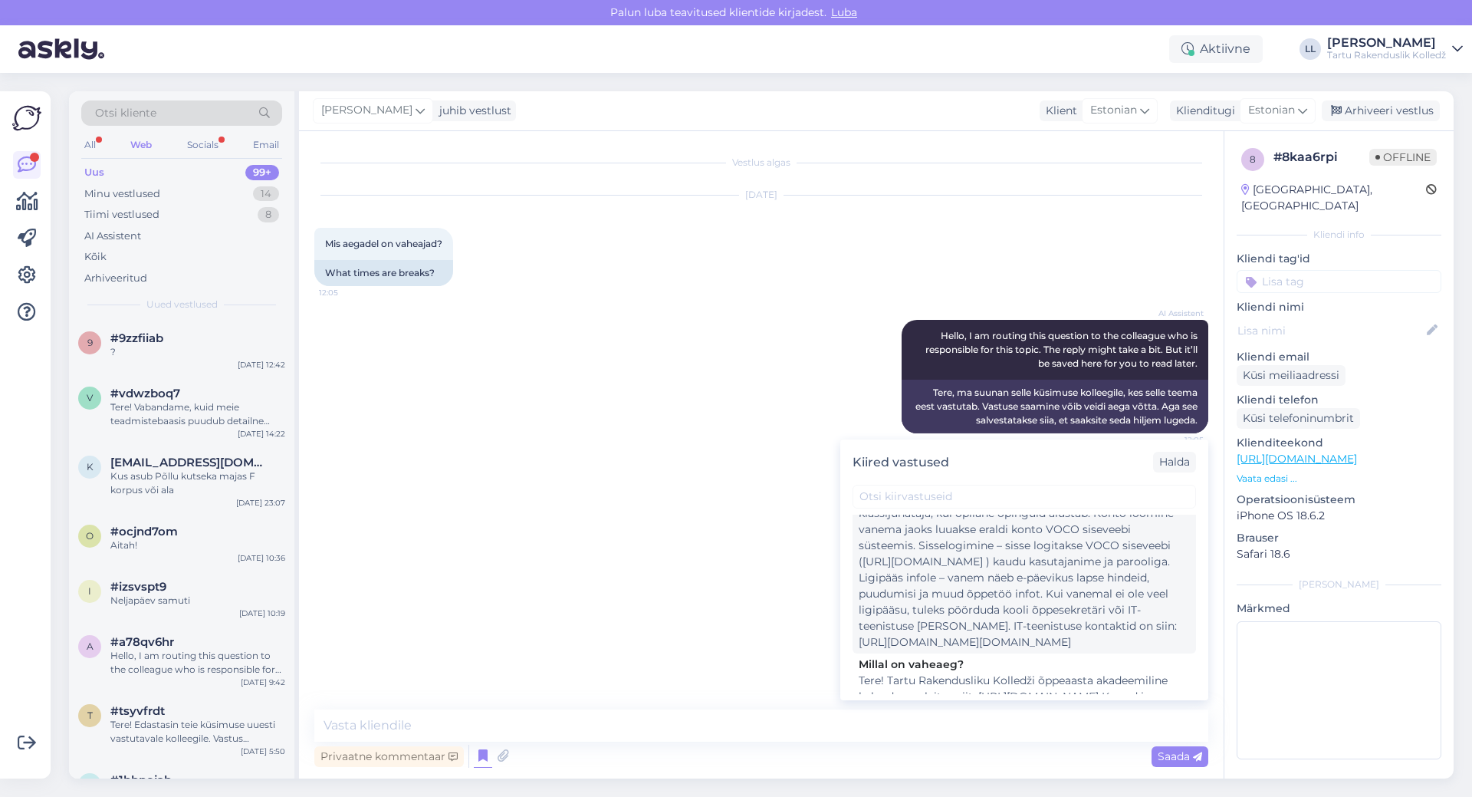
scroll to position [153, 0]
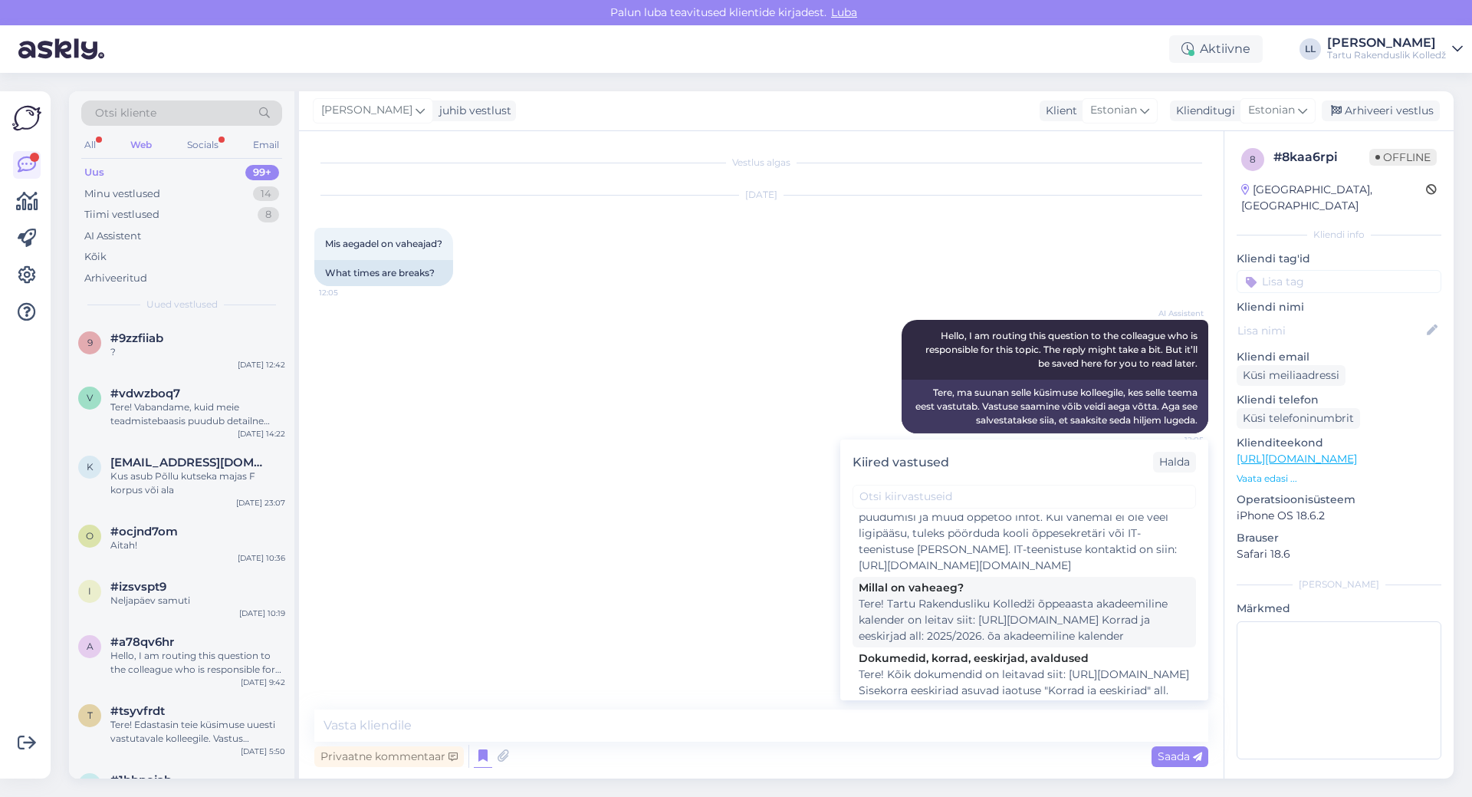
click at [955, 596] on div "Millal on vaheaeg?" at bounding box center [1024, 588] width 331 height 16
type textarea "Tere! Tartu Rakendusliku Kolledži õppeaasta akadeemiline kalender on leitav sii…"
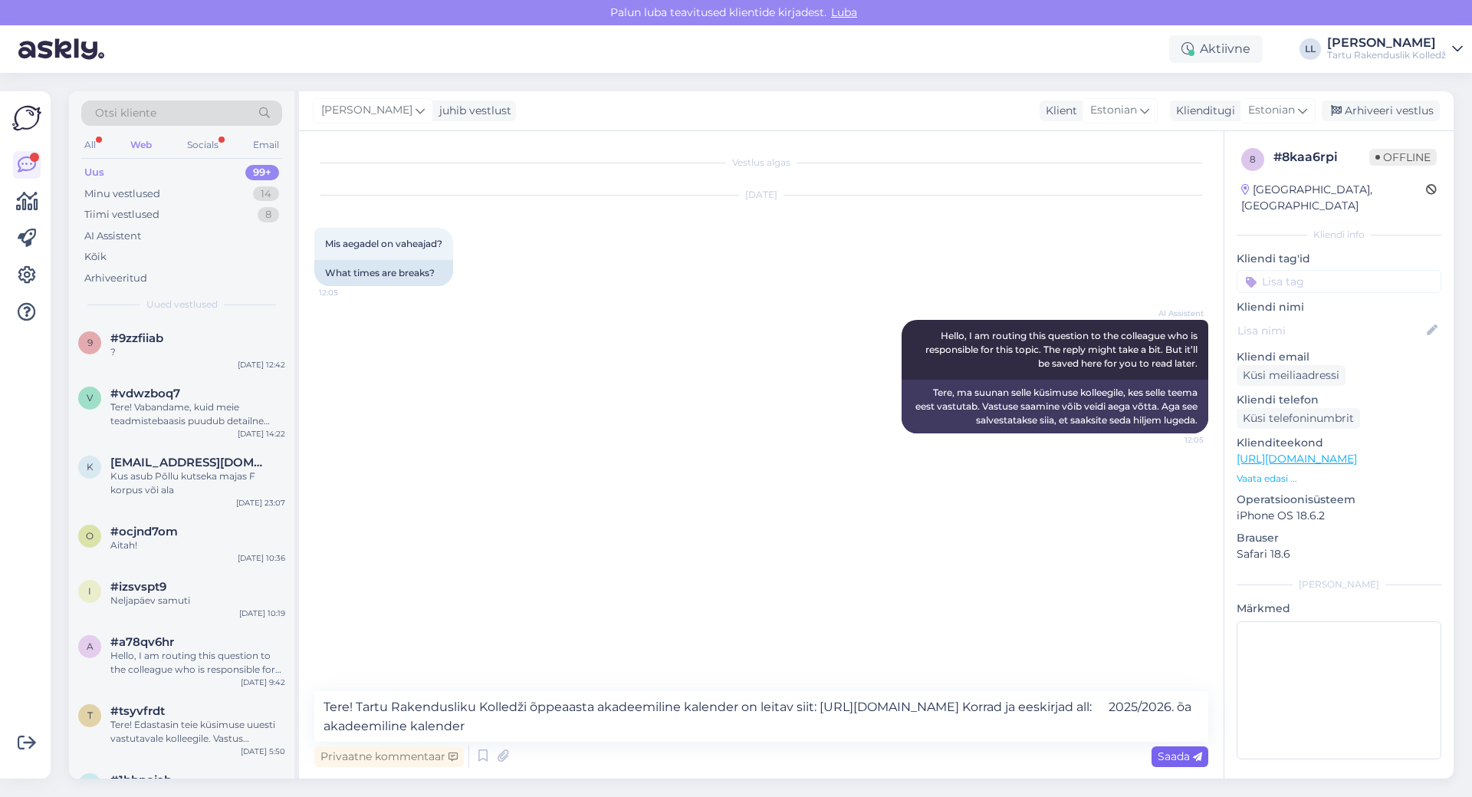
click at [1197, 755] on icon at bounding box center [1197, 756] width 9 height 9
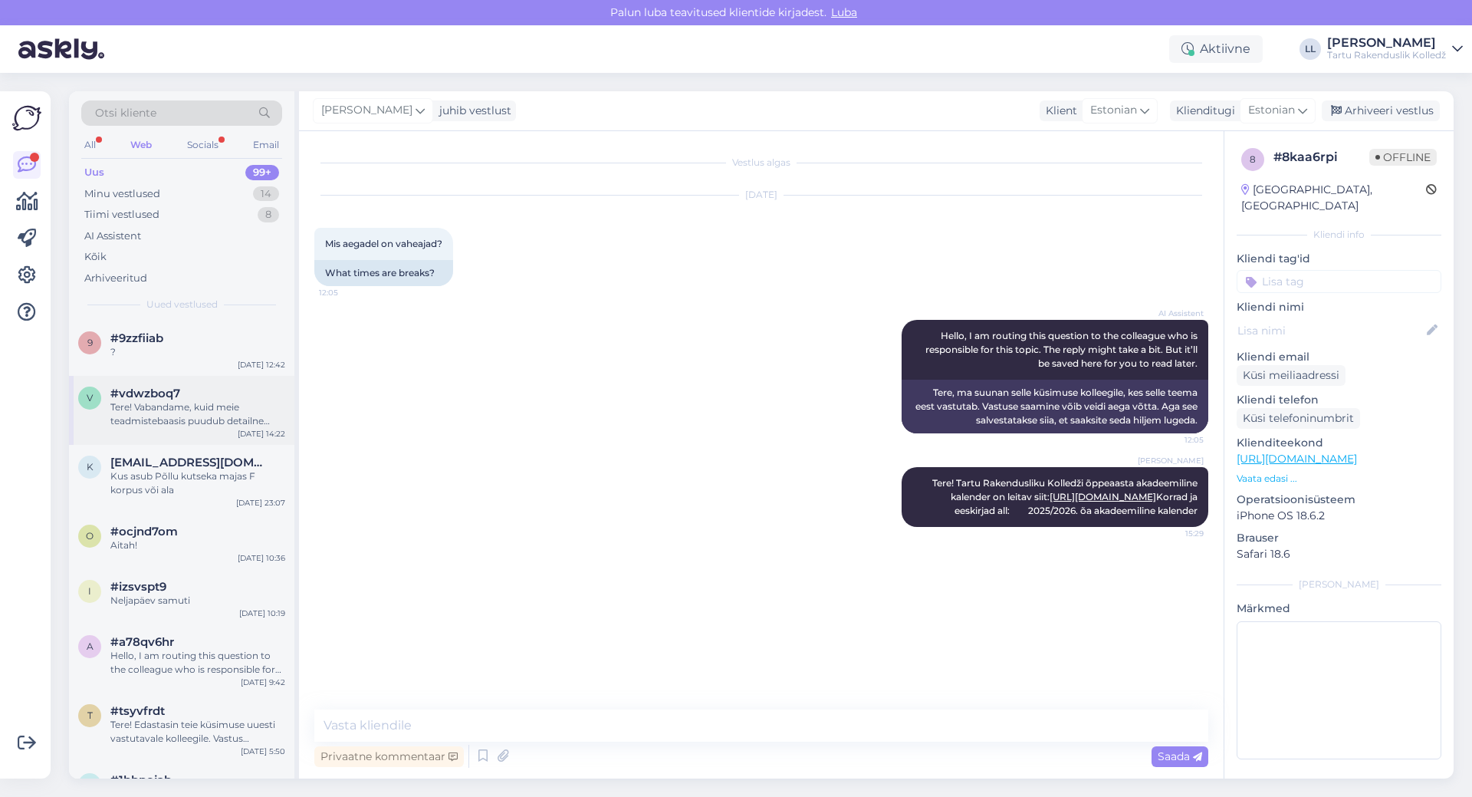
click at [184, 412] on div "Tere! Vabandame, kuid meie teadmistebaasis puudub detailne informatsioon "Taris…" at bounding box center [197, 414] width 175 height 28
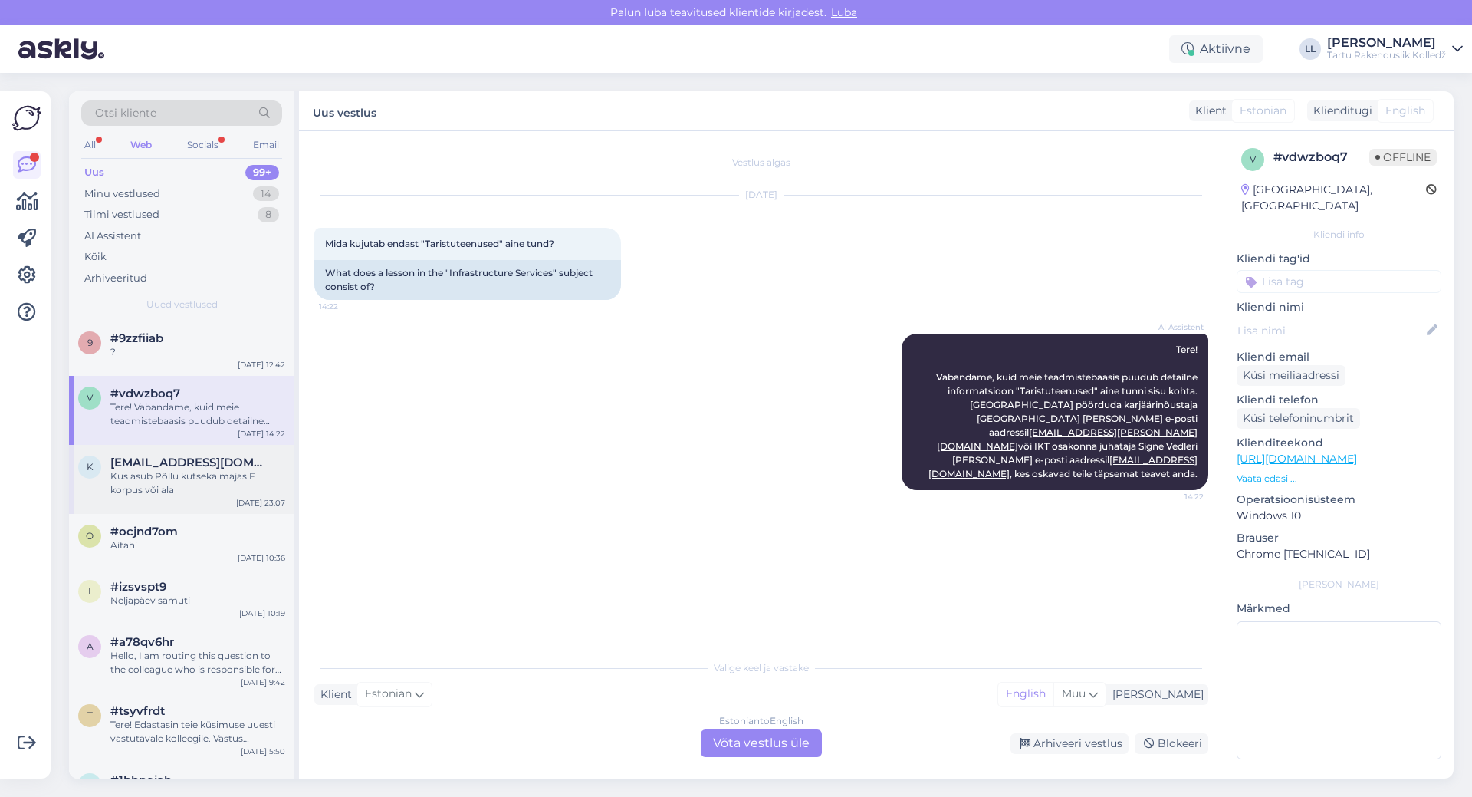
click at [182, 469] on div "Kus asub Põllu kutseka majas F korpus või ala" at bounding box center [197, 483] width 175 height 28
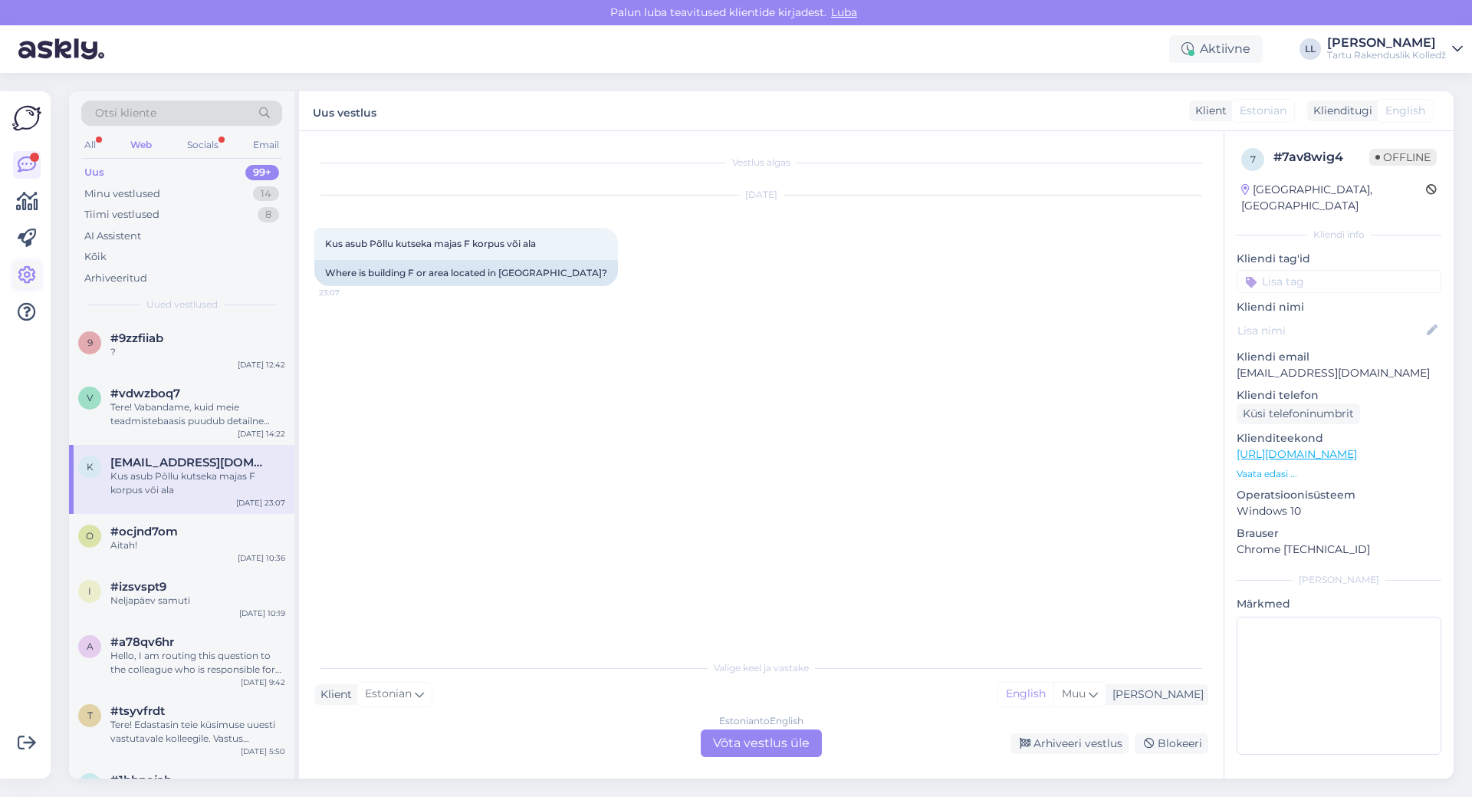
click at [25, 266] on icon at bounding box center [27, 275] width 18 height 18
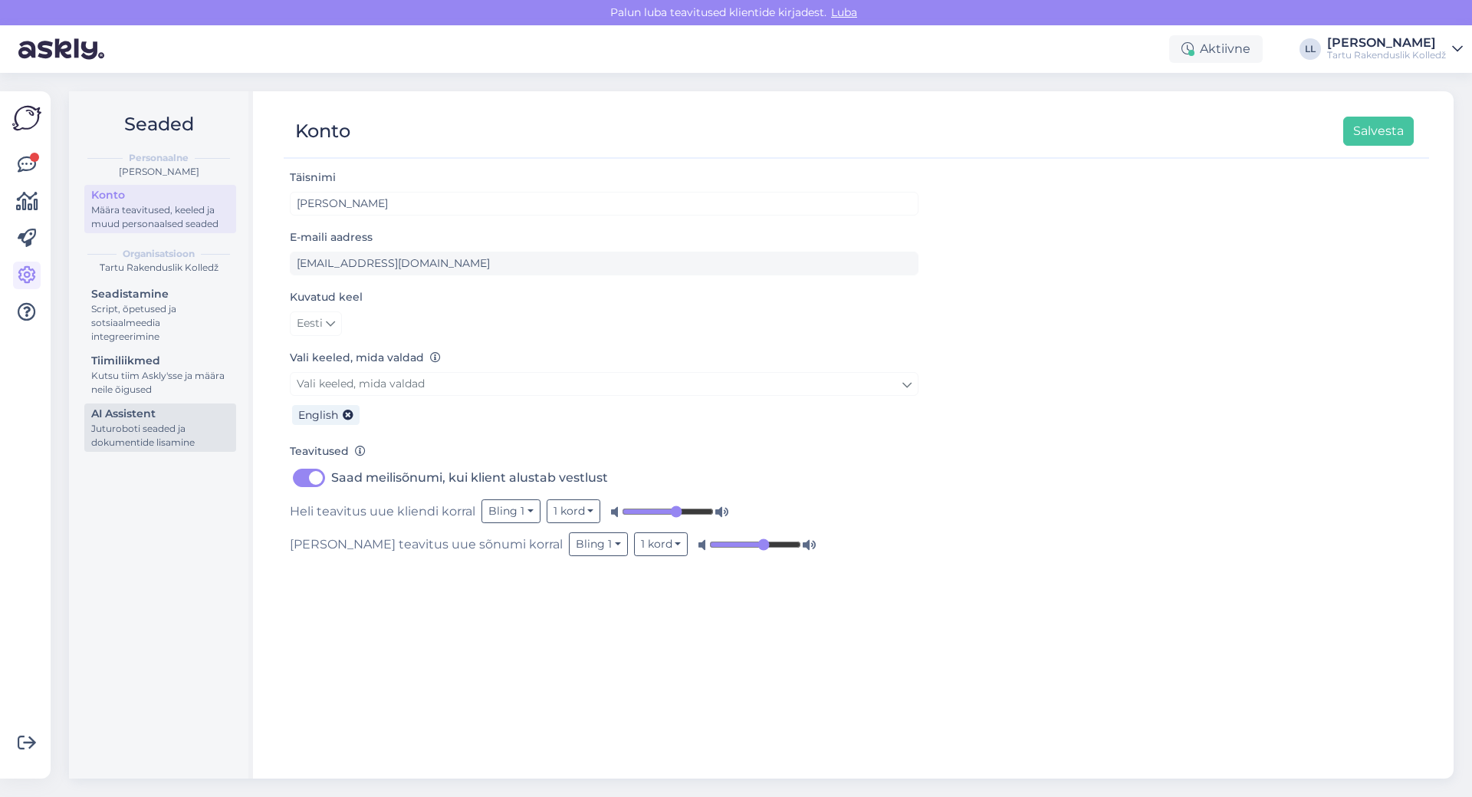
click at [123, 428] on div "Juturoboti seaded ja dokumentide lisamine" at bounding box center [160, 436] width 138 height 28
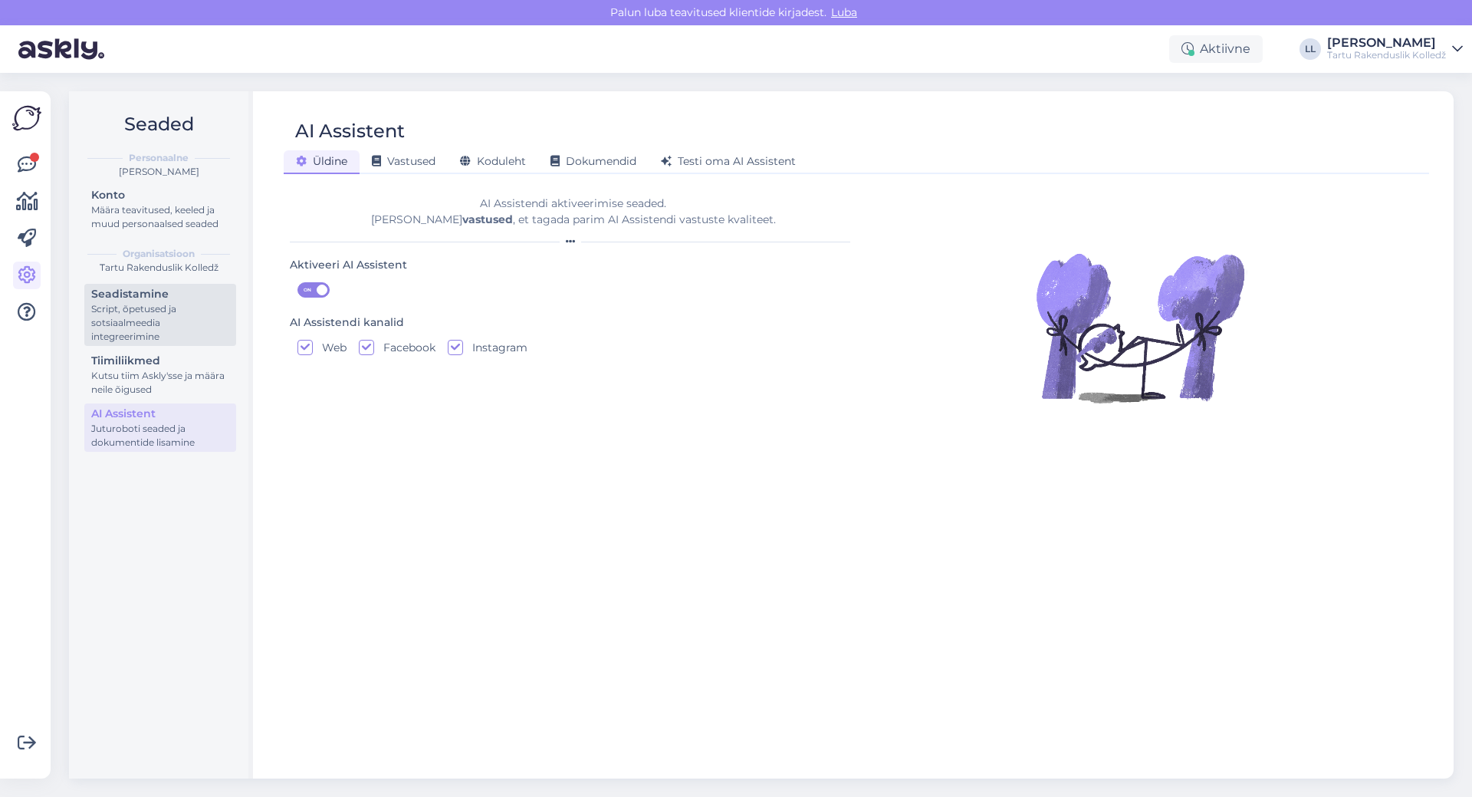
click at [138, 314] on div "Script, õpetused ja sotsiaalmeedia integreerimine" at bounding box center [160, 322] width 138 height 41
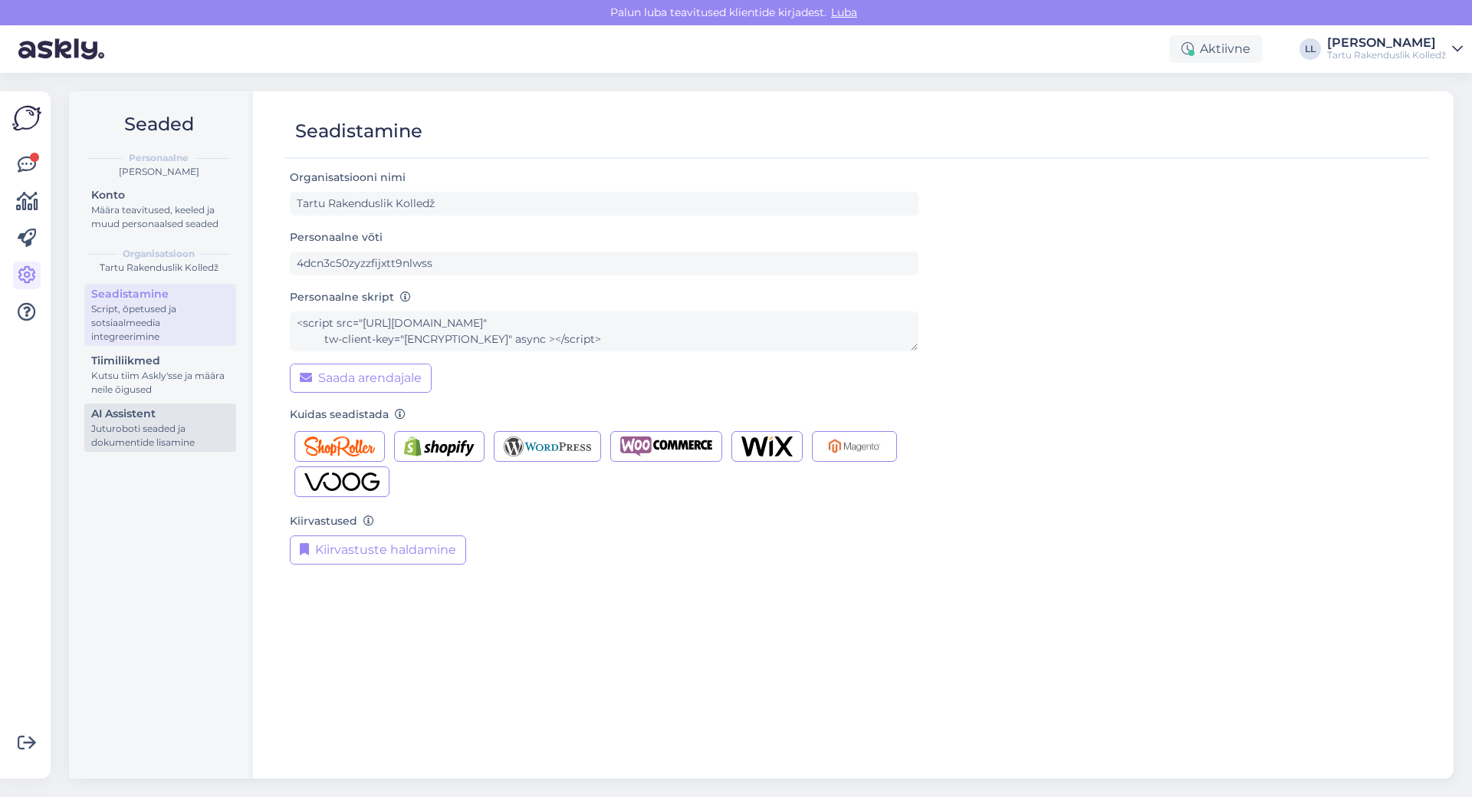
click at [112, 418] on div "AI Assistent" at bounding box center [160, 414] width 138 height 16
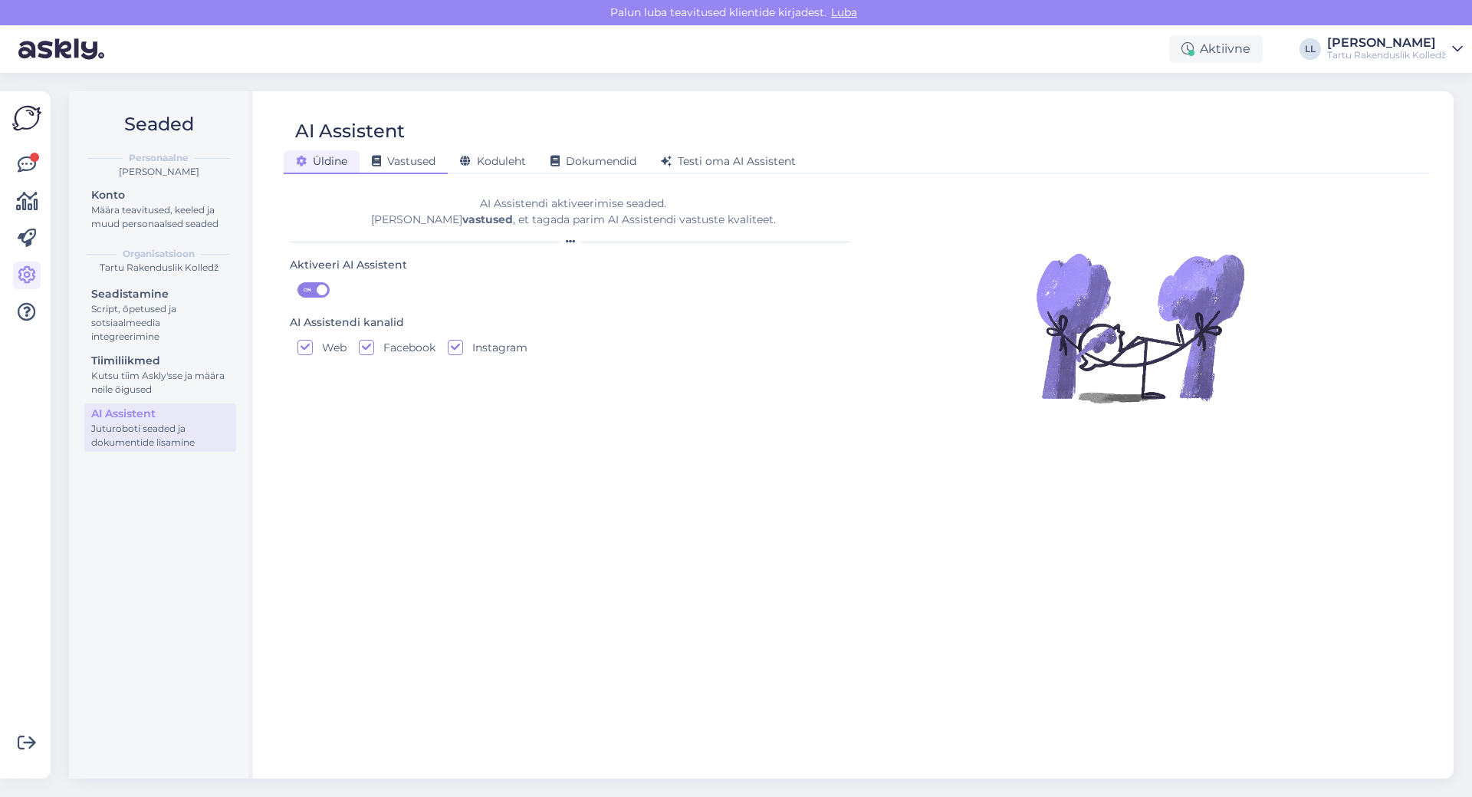
click at [415, 160] on span "Vastused" at bounding box center [404, 161] width 64 height 14
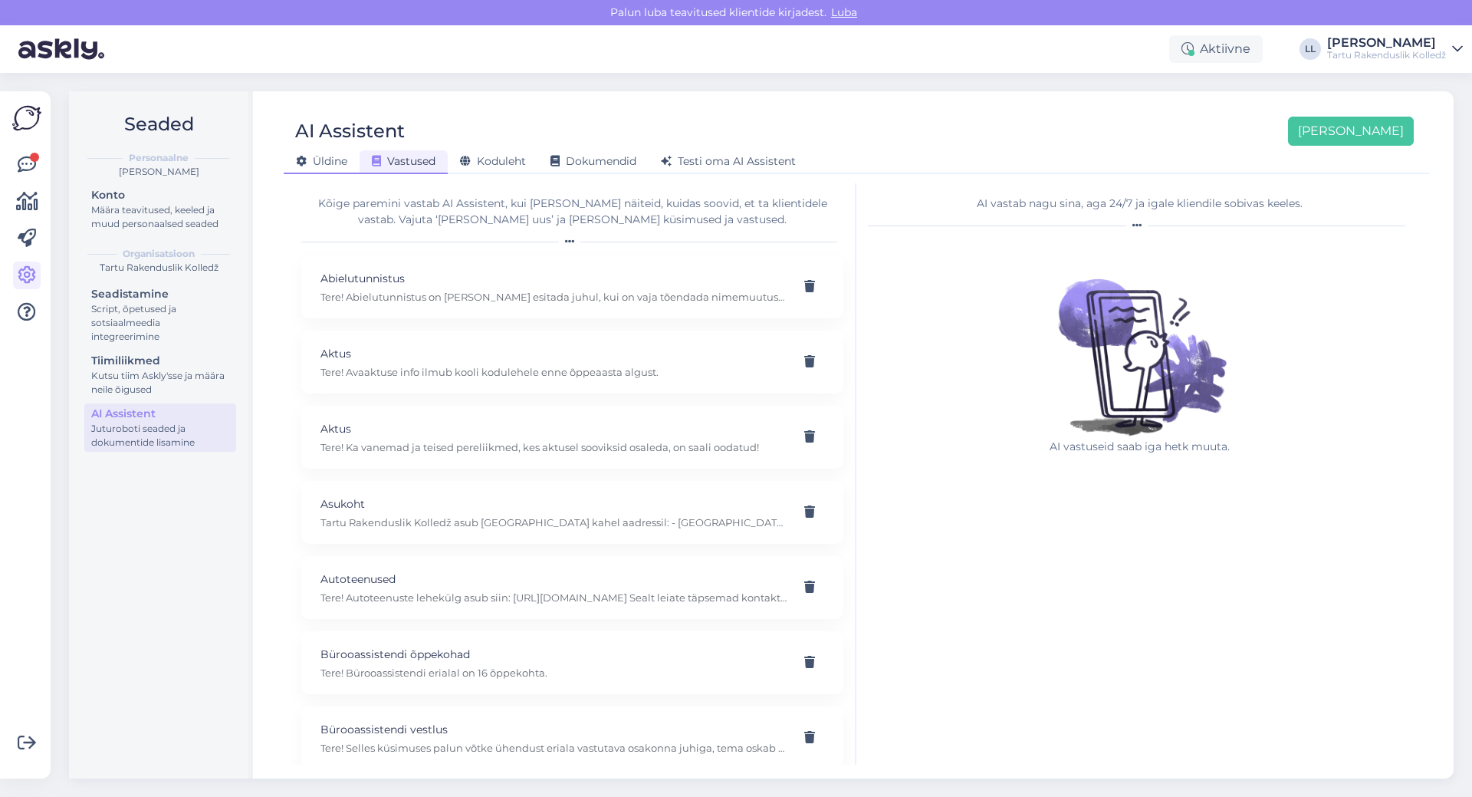
click at [313, 163] on span "Üldine" at bounding box center [321, 161] width 51 height 14
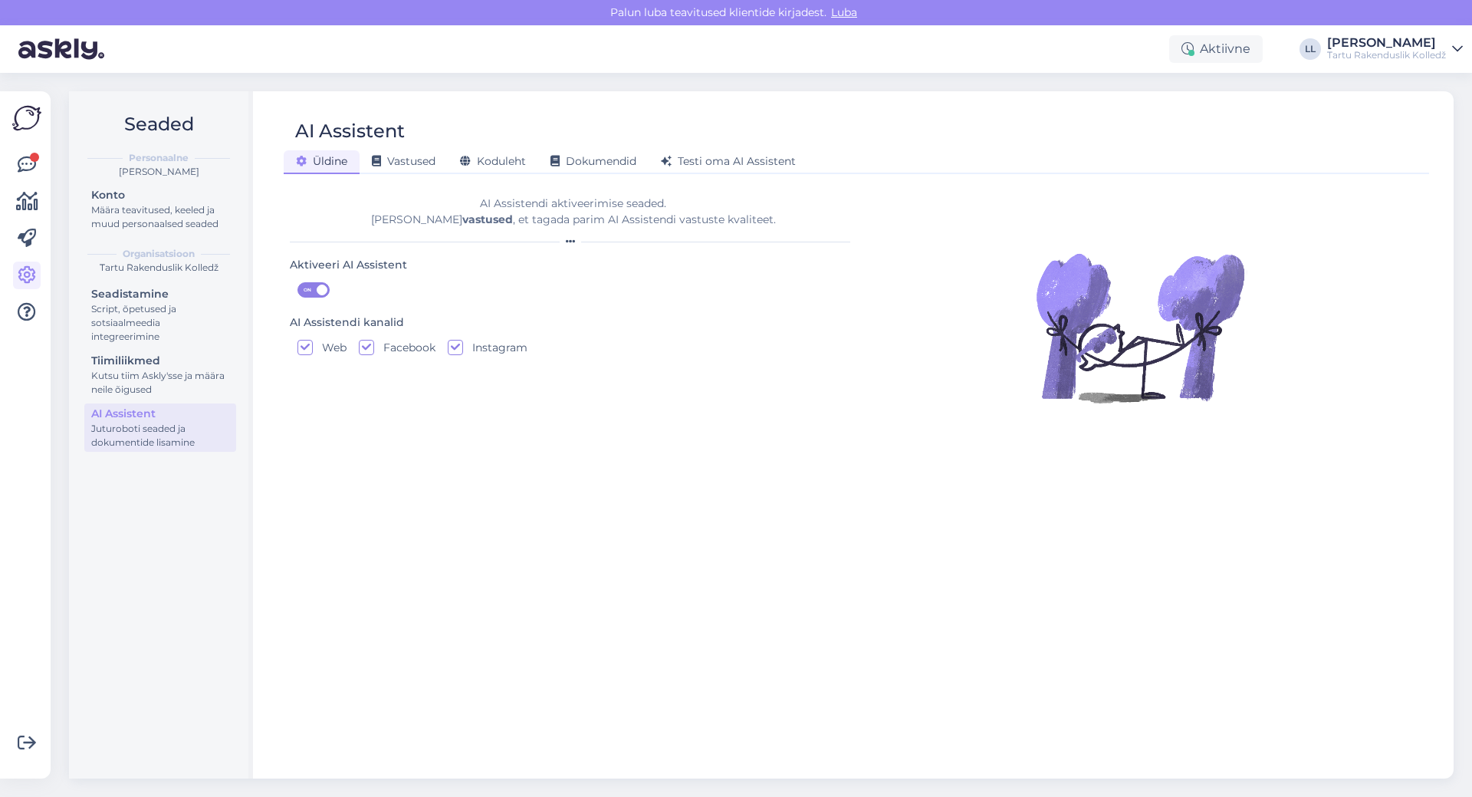
click at [137, 433] on div "Juturoboti seaded ja dokumentide lisamine" at bounding box center [160, 436] width 138 height 28
click at [33, 270] on icon at bounding box center [27, 275] width 18 height 18
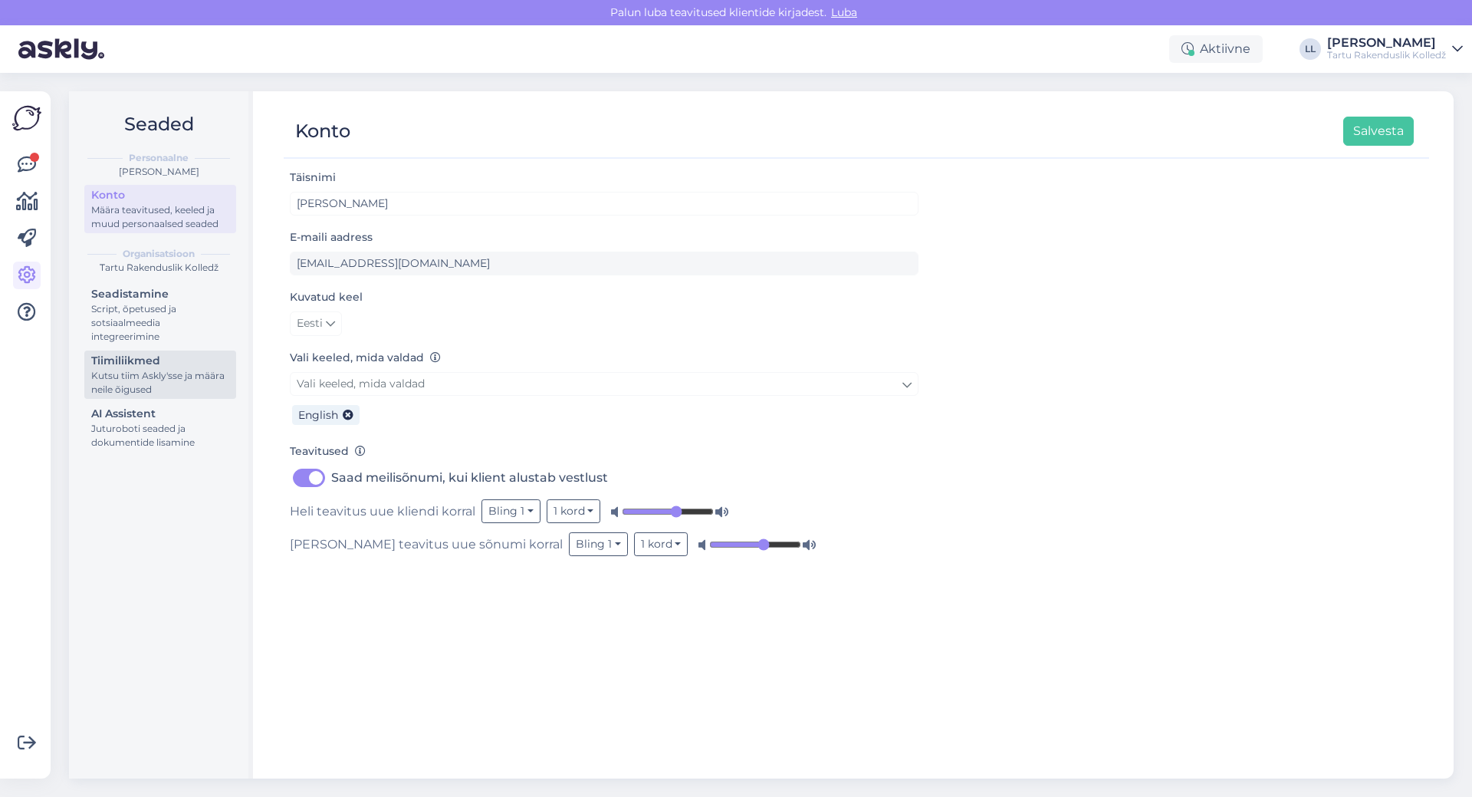
click at [156, 382] on div "Kutsu tiim Askly'sse ja määra neile õigused" at bounding box center [160, 383] width 138 height 28
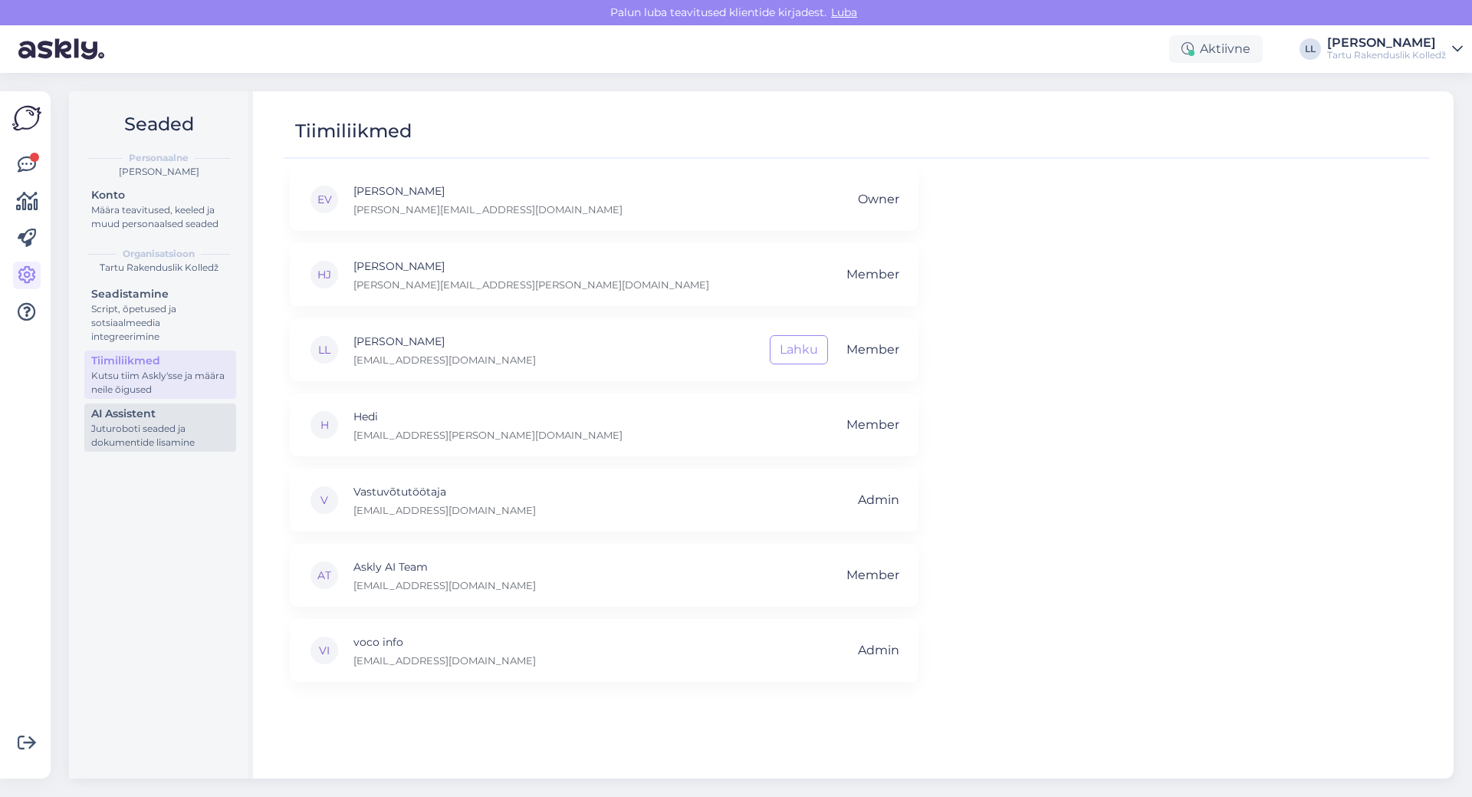
click at [107, 415] on div "AI Assistent" at bounding box center [160, 414] width 138 height 16
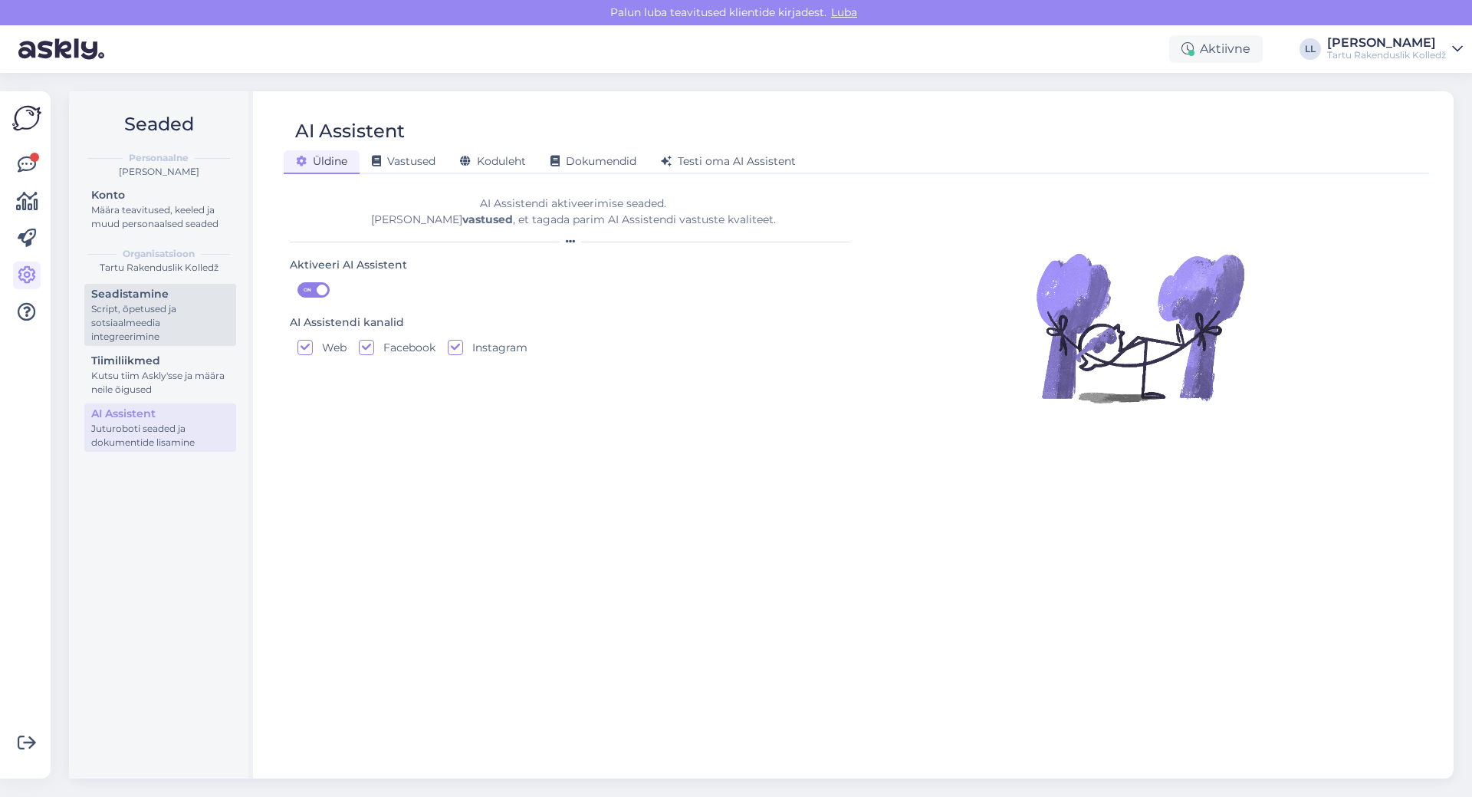
click at [130, 302] on div "Script, õpetused ja sotsiaalmeedia integreerimine" at bounding box center [160, 322] width 138 height 41
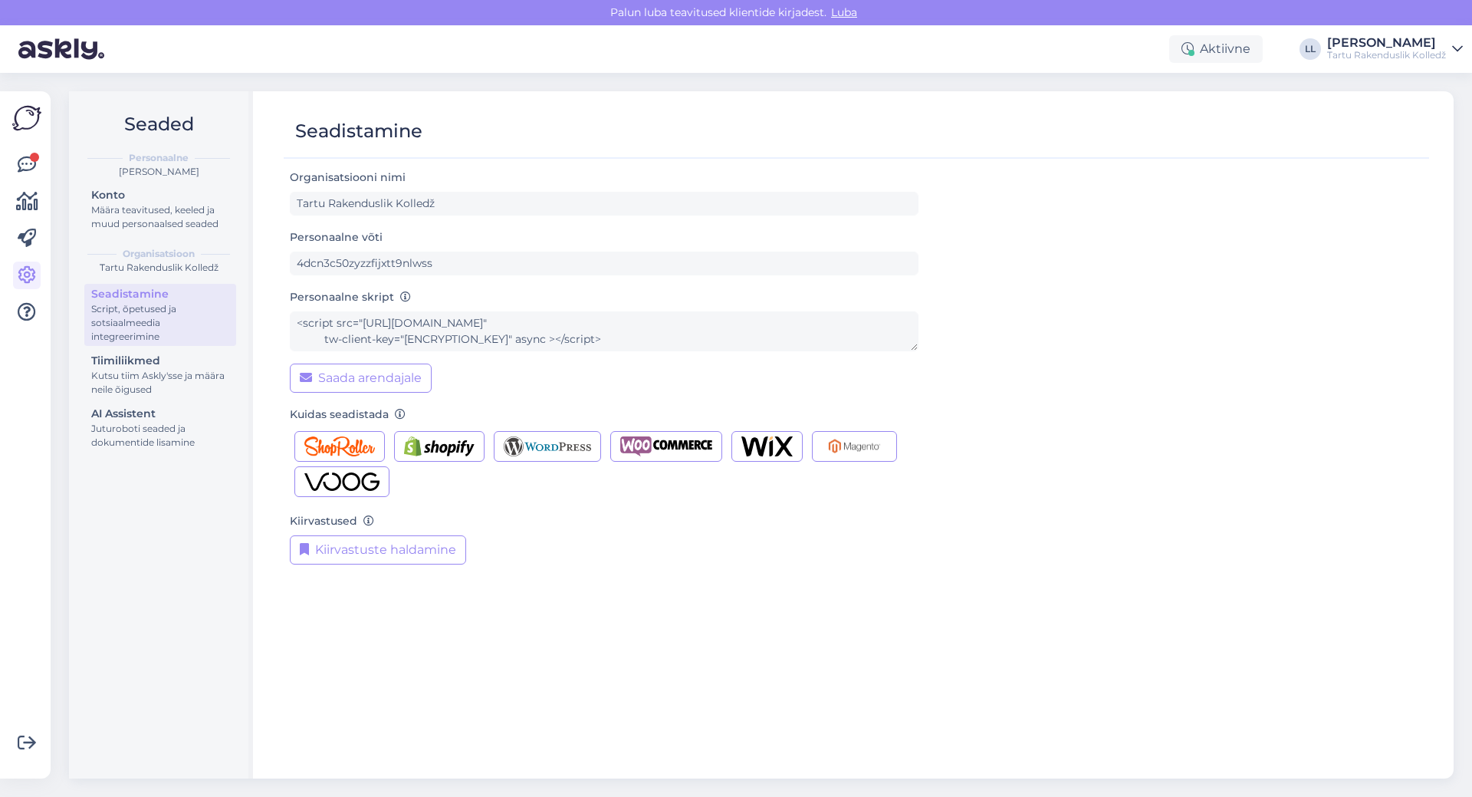
click at [106, 401] on div "Seadistamine Script, õpetused ja sotsiaalmeedia integreerimine Tiimiliikmed Kut…" at bounding box center [160, 370] width 152 height 173
click at [104, 417] on div "AI Assistent" at bounding box center [160, 414] width 138 height 16
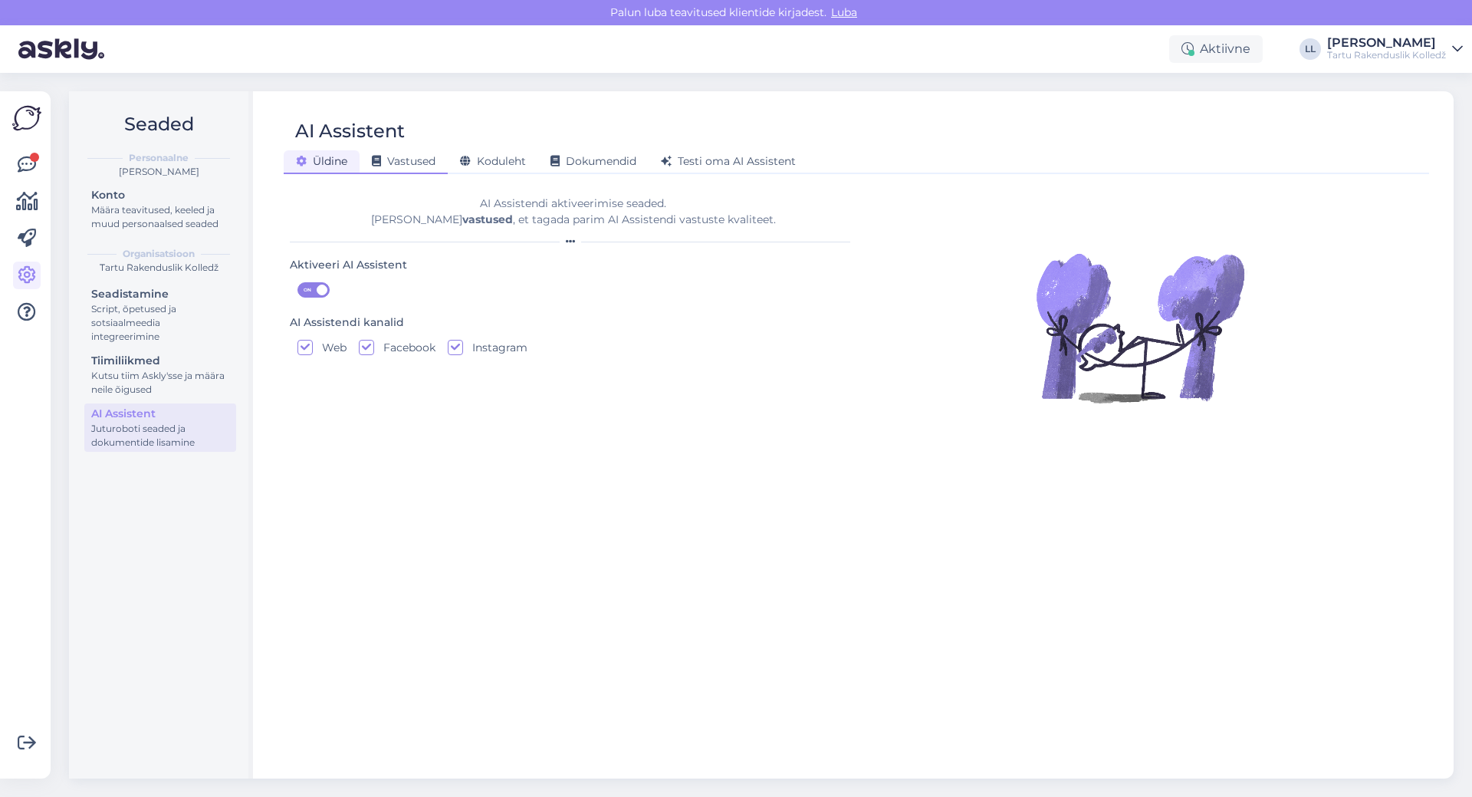
click at [416, 172] on div "Vastused" at bounding box center [404, 162] width 88 height 24
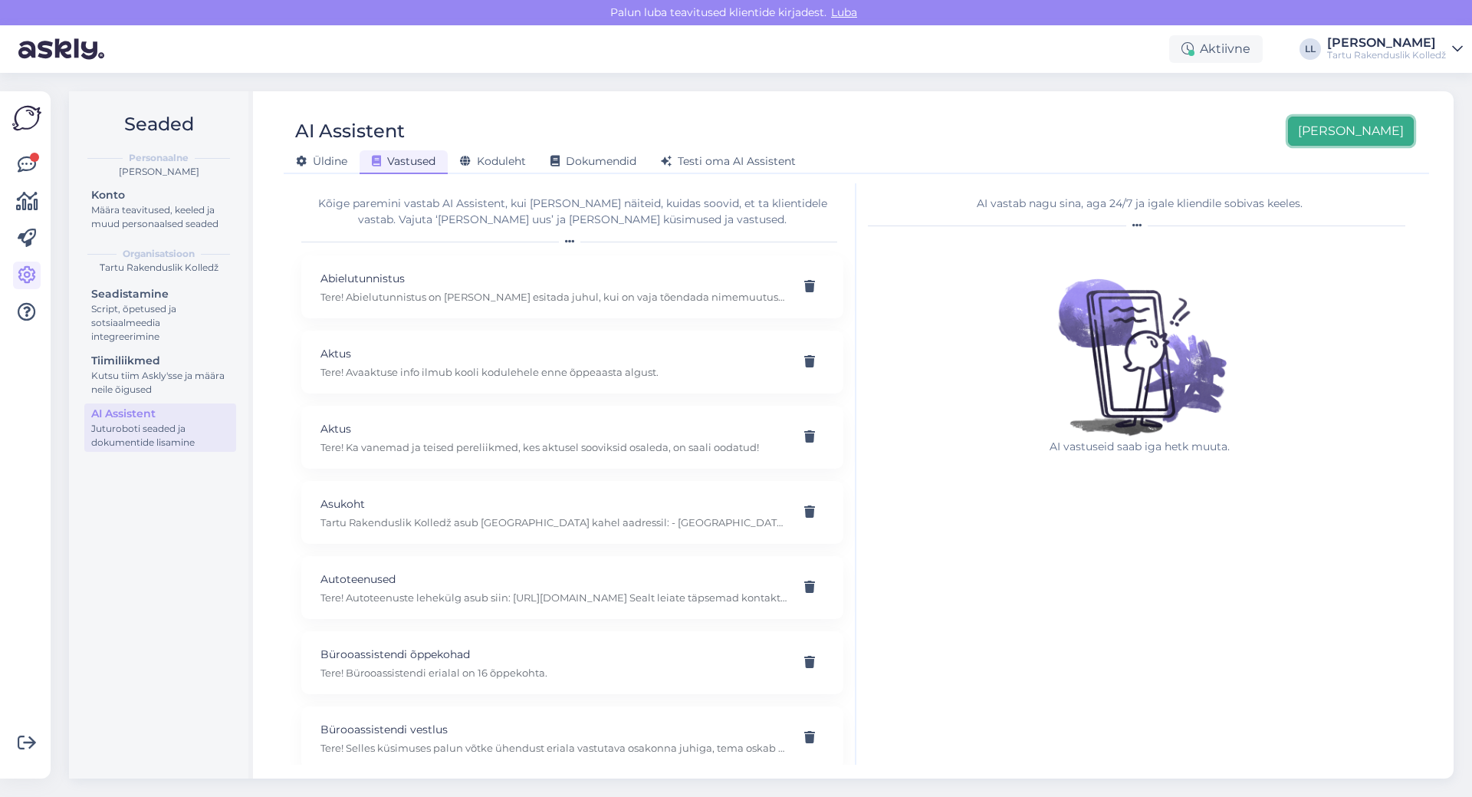
click at [1382, 127] on button "[PERSON_NAME]" at bounding box center [1351, 131] width 126 height 29
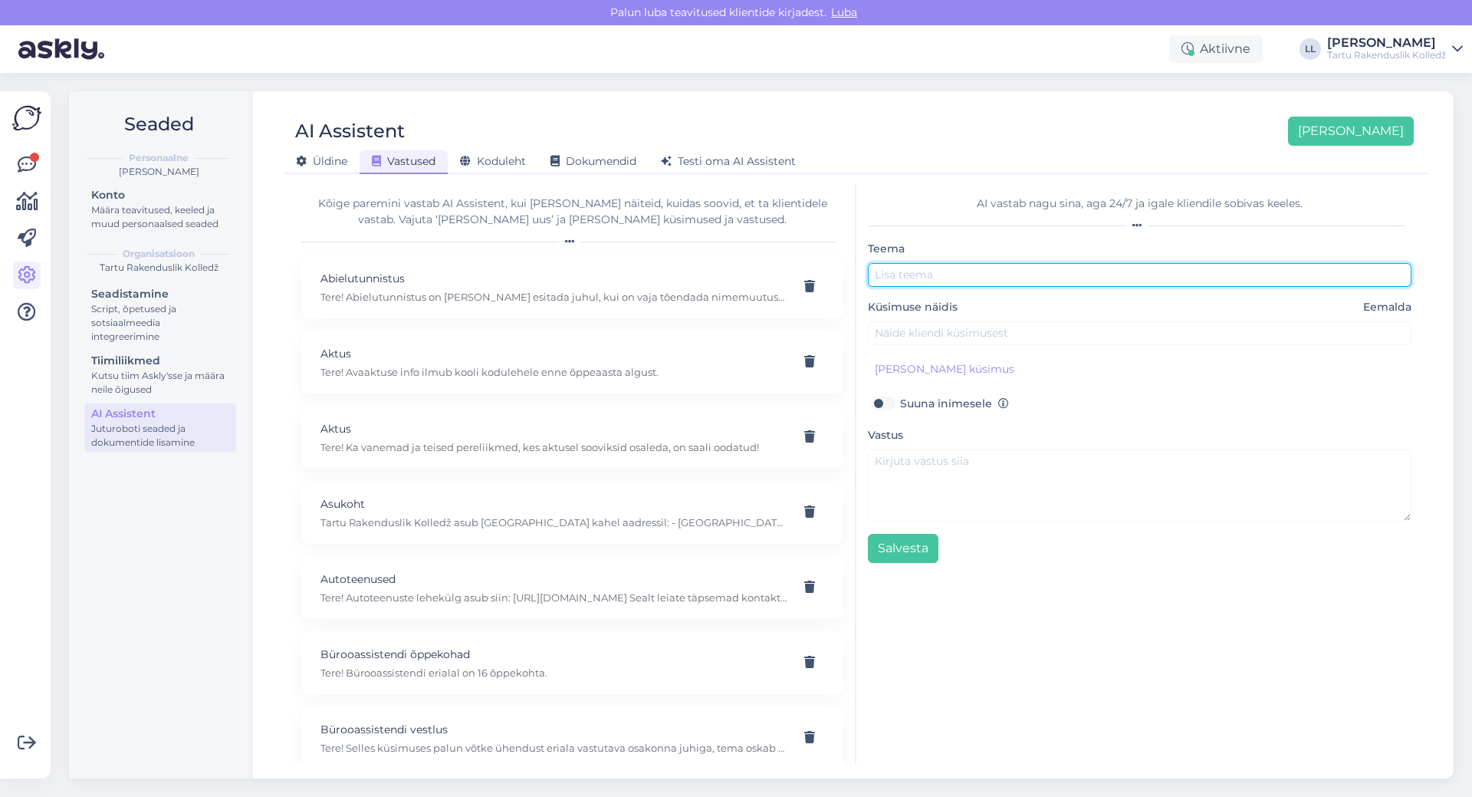
click at [976, 271] on input "text" at bounding box center [1140, 275] width 544 height 24
type input "Millal on vaheaeg?"
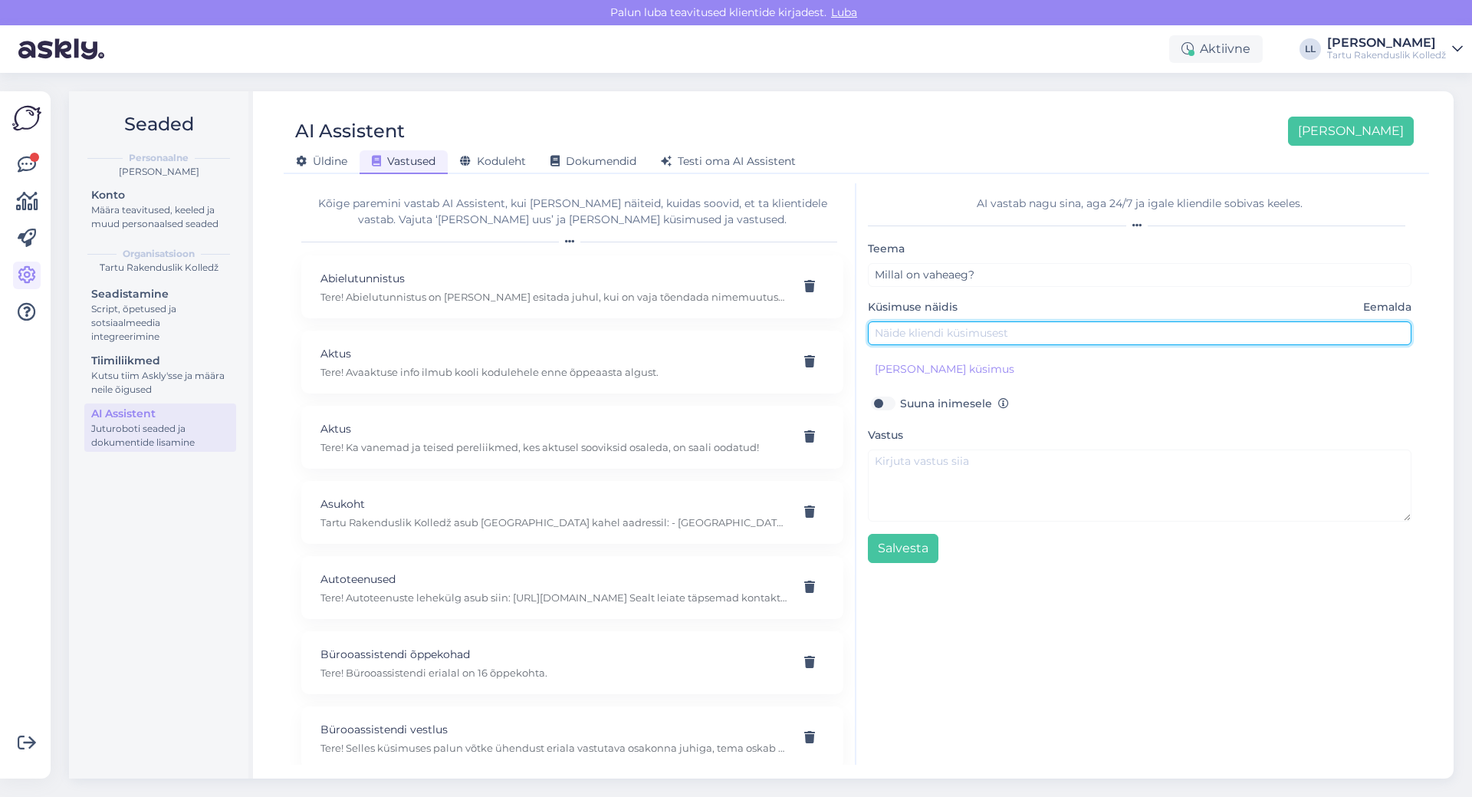
click at [949, 336] on input "text" at bounding box center [1140, 333] width 544 height 24
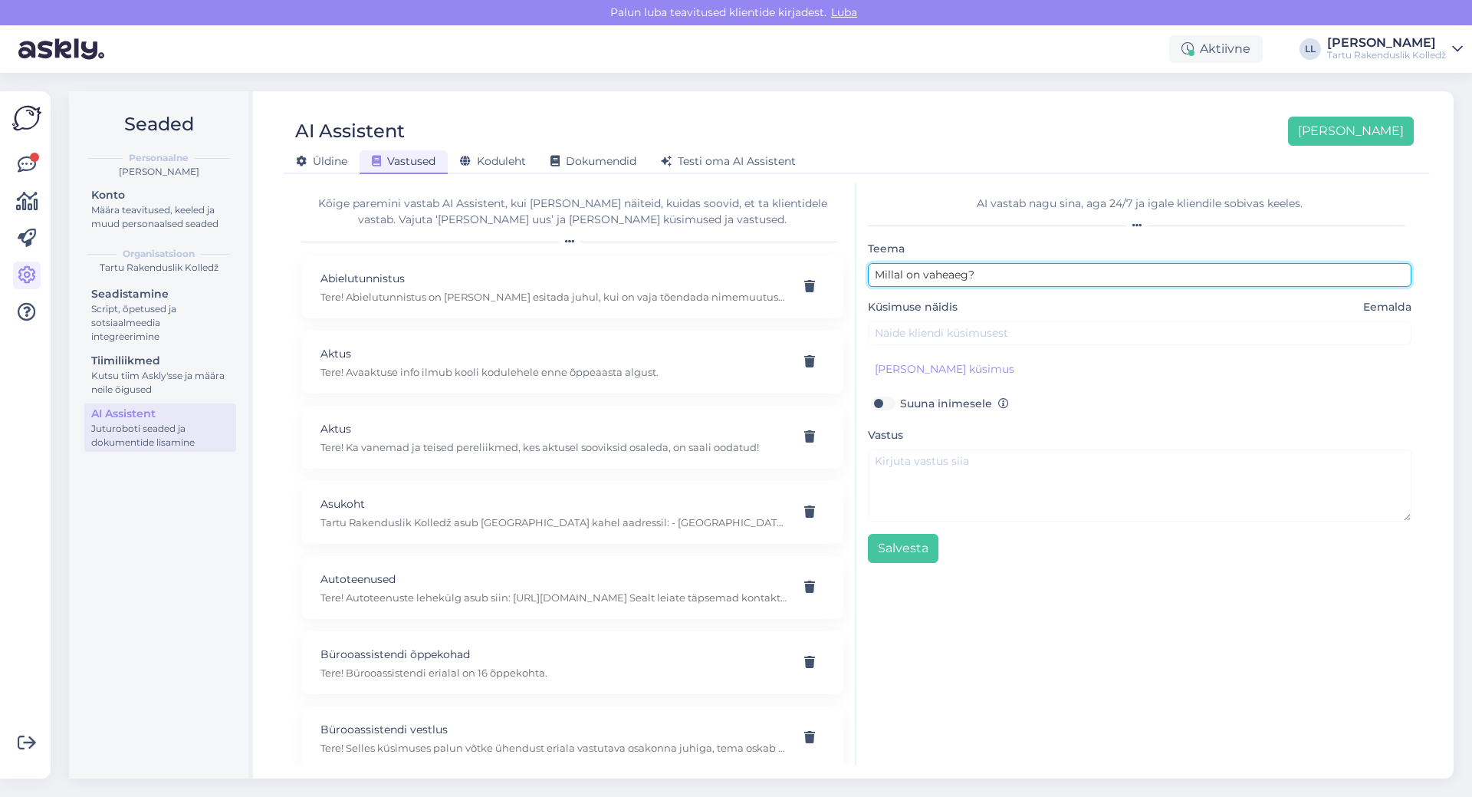
drag, startPoint x: 991, startPoint y: 278, endPoint x: 837, endPoint y: 276, distance: 153.4
click at [837, 276] on div "Kõige paremini vastab AI Assistent, kui [PERSON_NAME] näiteid, kuidas soovid, e…" at bounding box center [856, 473] width 1133 height 581
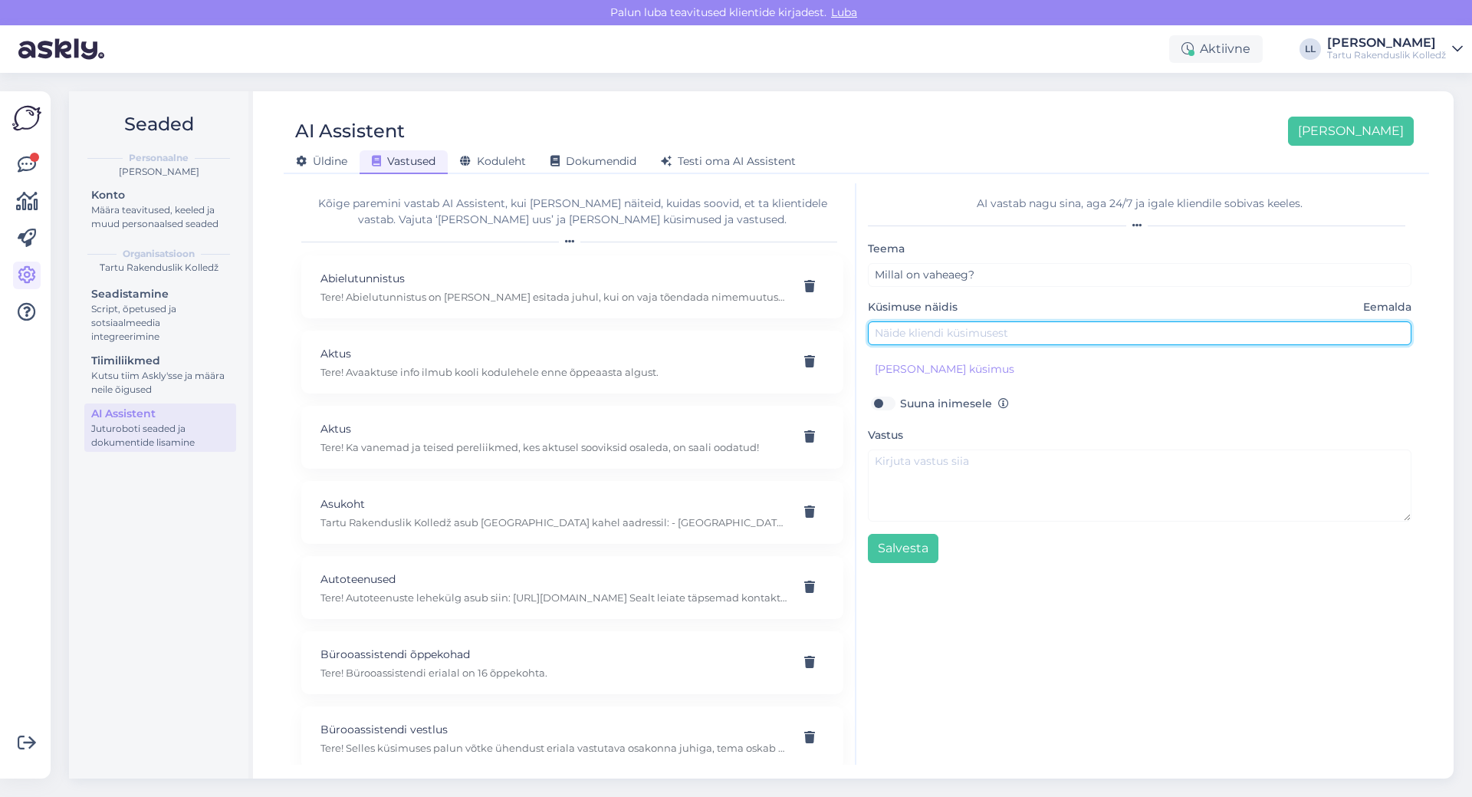
click at [908, 334] on input "text" at bounding box center [1140, 333] width 544 height 24
paste input "Millal on vaheaeg?"
type input "Millal on vaheaeg?"
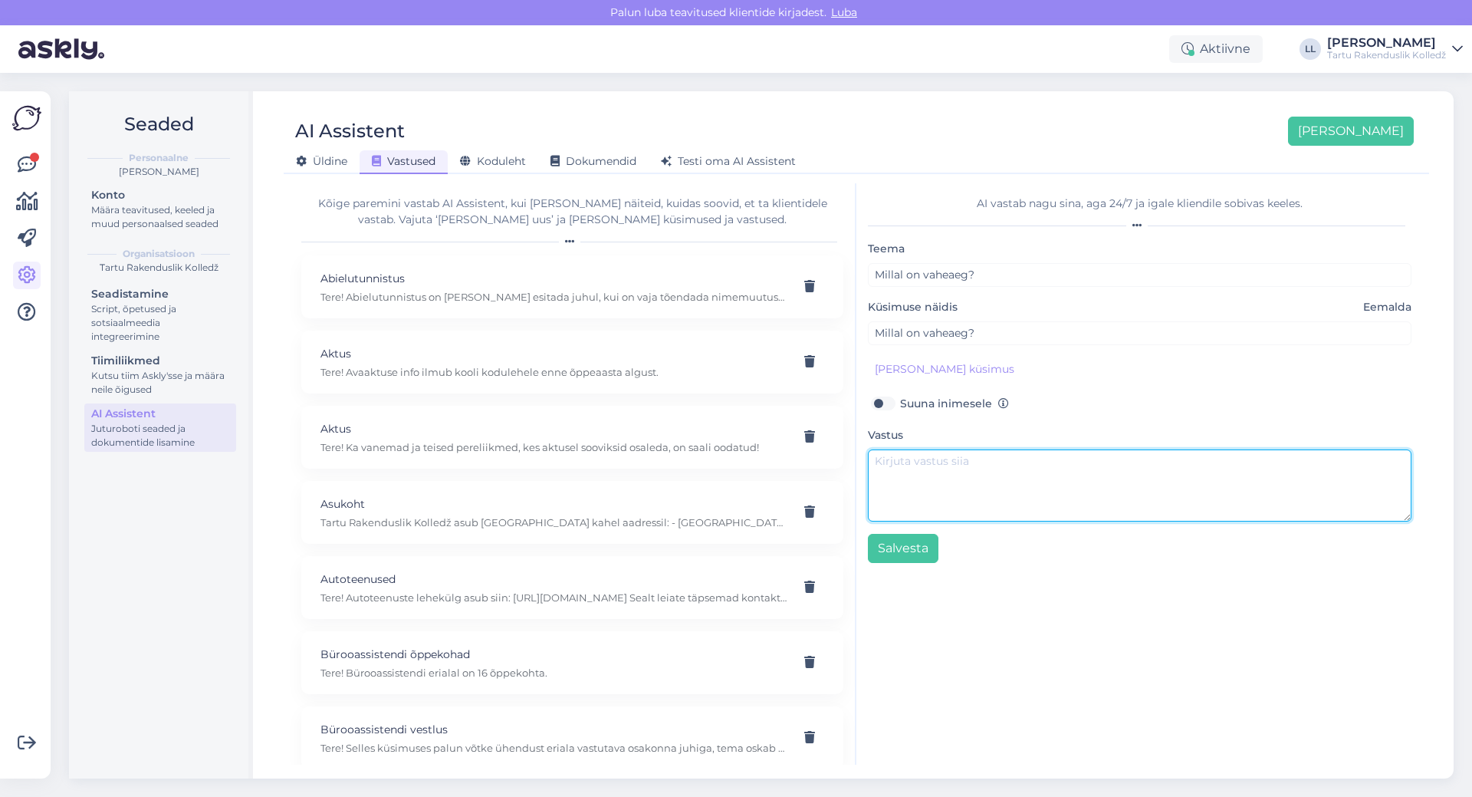
click at [938, 471] on textarea at bounding box center [1140, 485] width 544 height 72
paste textarea "Tere! Tartu Rakendusliku Kolledži õppeaasta akadeemiline kalender on leitav sii…"
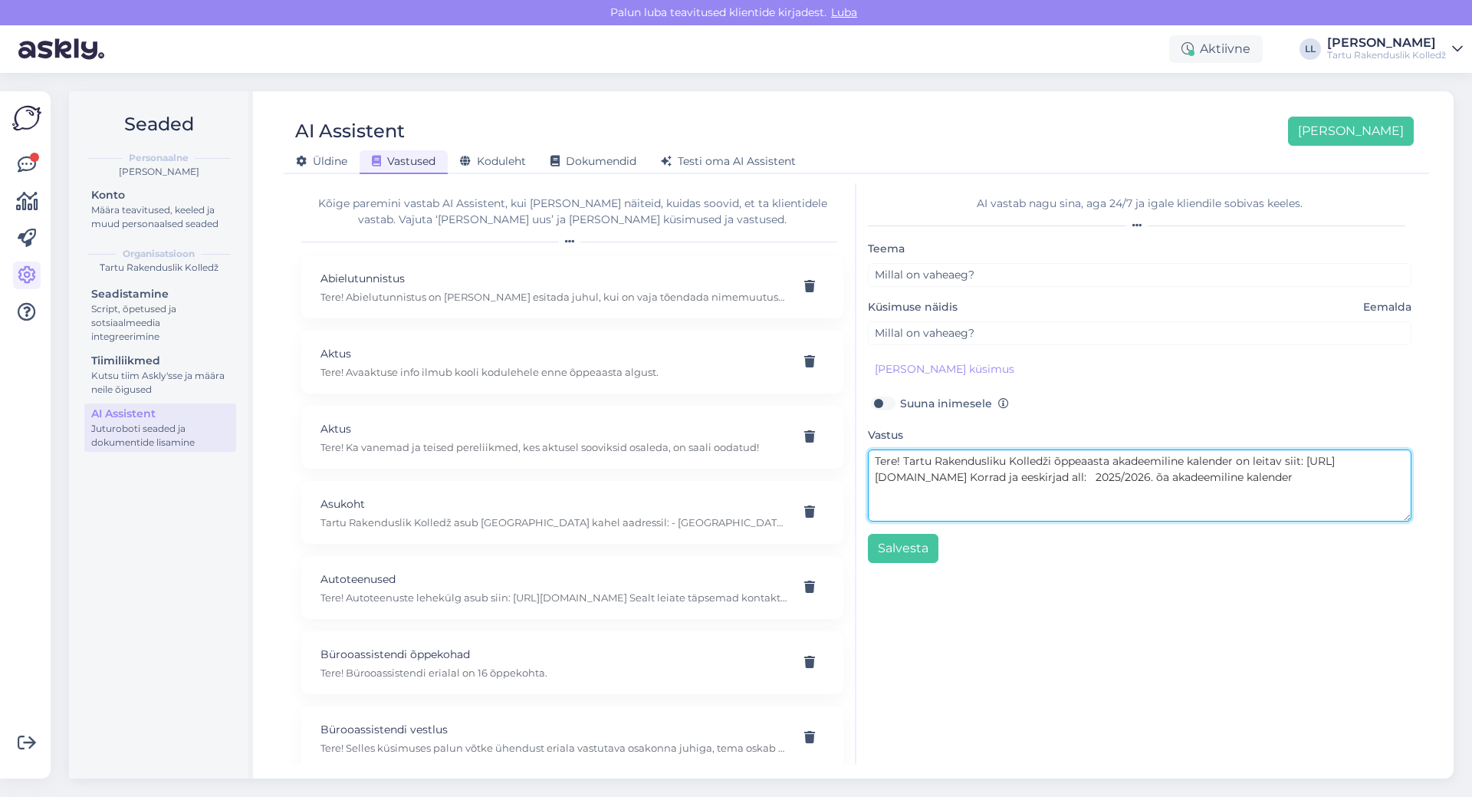
click at [904, 456] on textarea "Tere! Tartu Rakendusliku Kolledži õppeaasta akadeemiline kalender on leitav sii…" at bounding box center [1140, 485] width 544 height 72
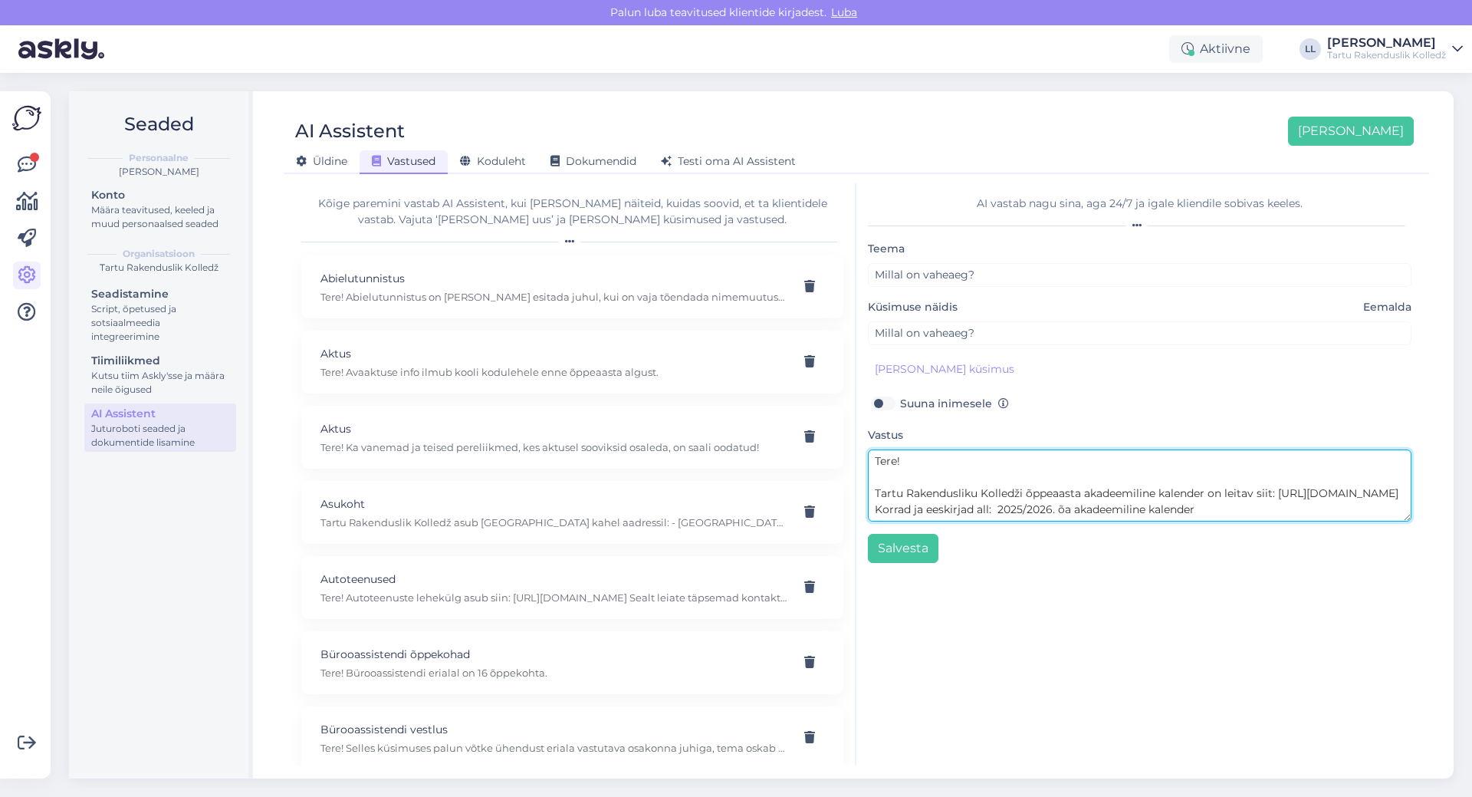
scroll to position [16, 0]
click at [1213, 493] on textarea "Tere! Tartu Rakendusliku Kolledži õppeaasta akadeemiline kalender on leitav sii…" at bounding box center [1140, 485] width 544 height 72
click at [1073, 494] on textarea "Tere! Tartu Rakendusliku Kolledži õppeaasta akadeemiline kalender on leitav sii…" at bounding box center [1140, 485] width 544 height 72
type textarea "Tere! Tartu Rakendusliku Kolledži õppeaasta akadeemiline kalender on leitav sii…"
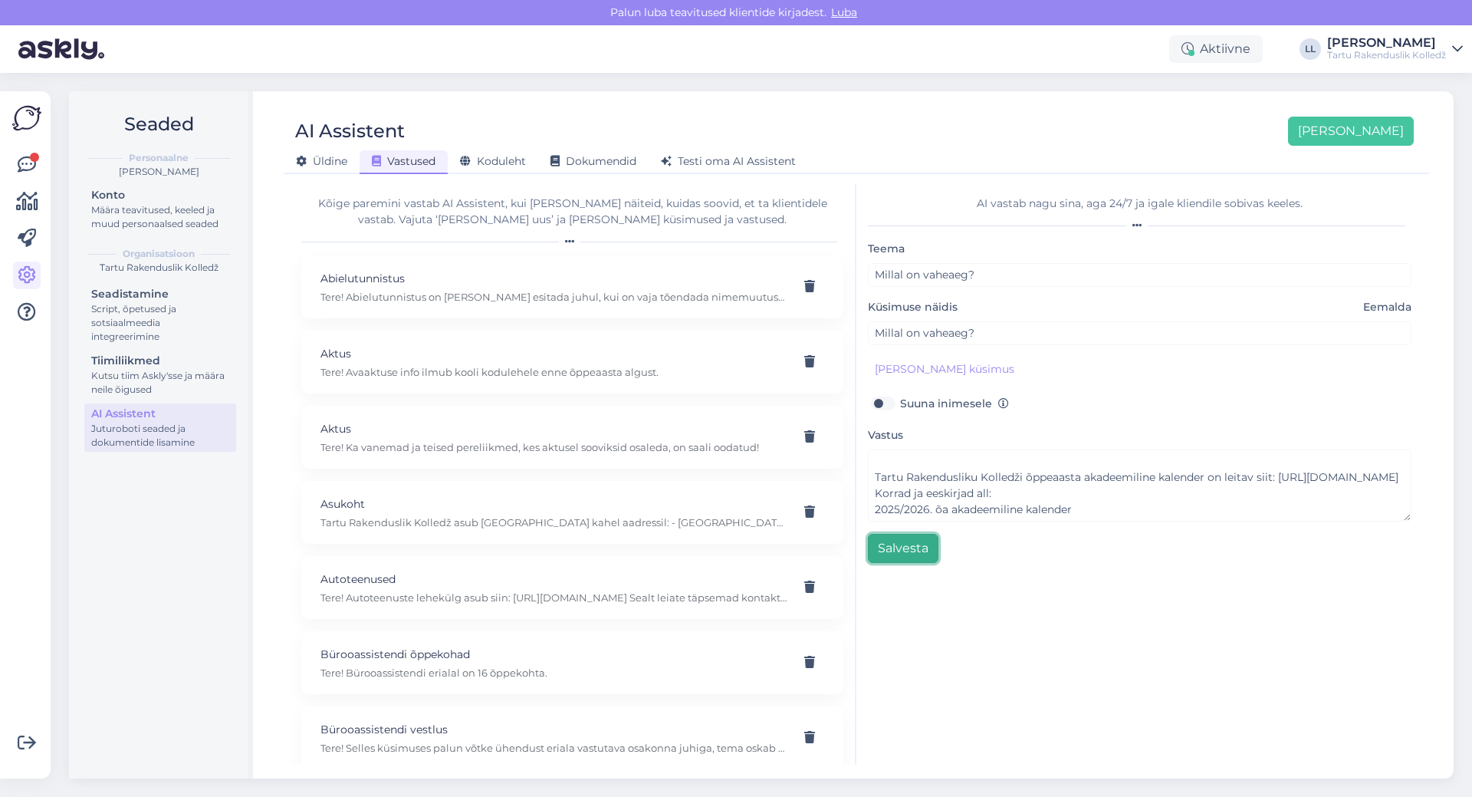
click at [916, 546] on button "Salvesta" at bounding box center [903, 548] width 71 height 29
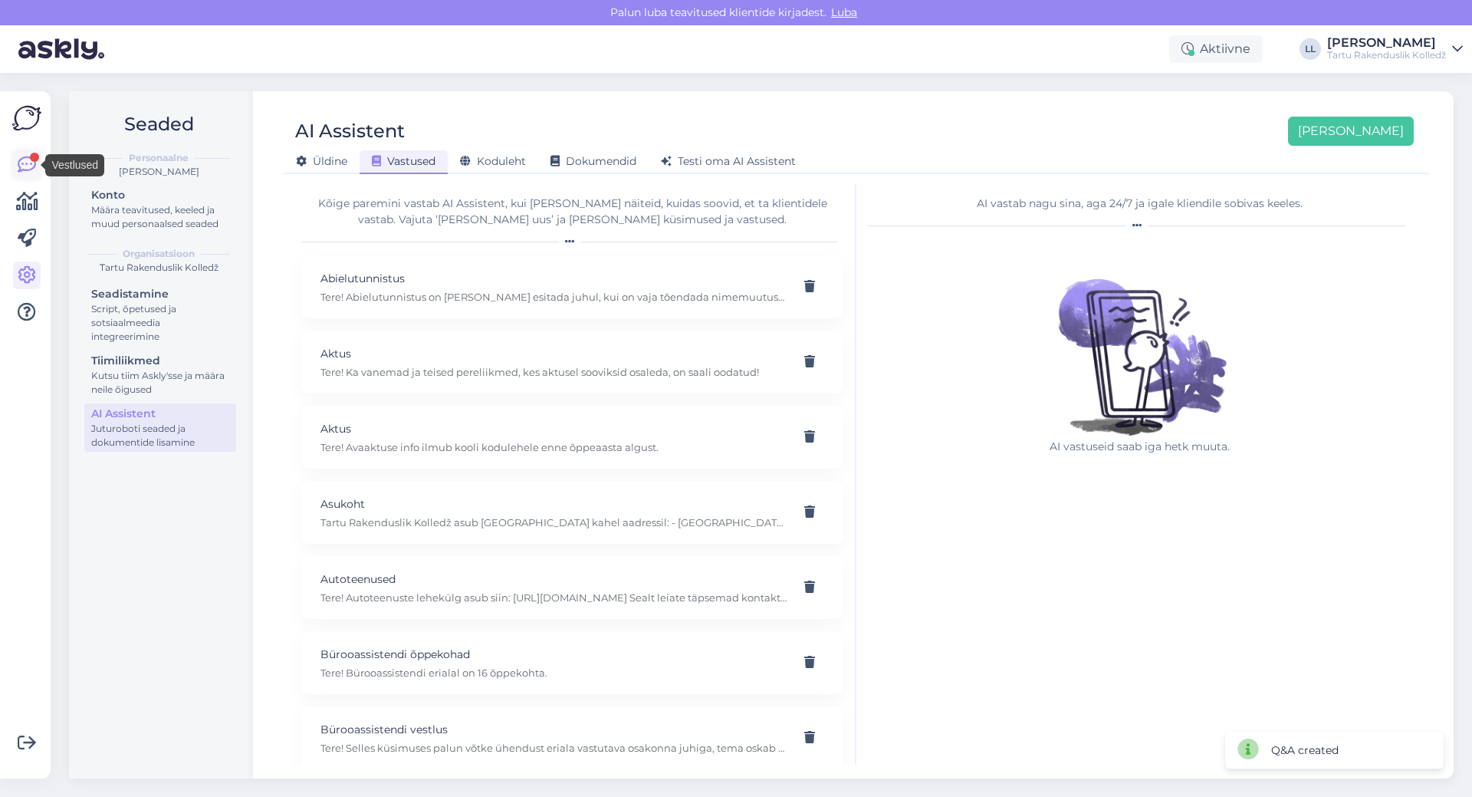
click at [27, 157] on icon at bounding box center [27, 165] width 18 height 18
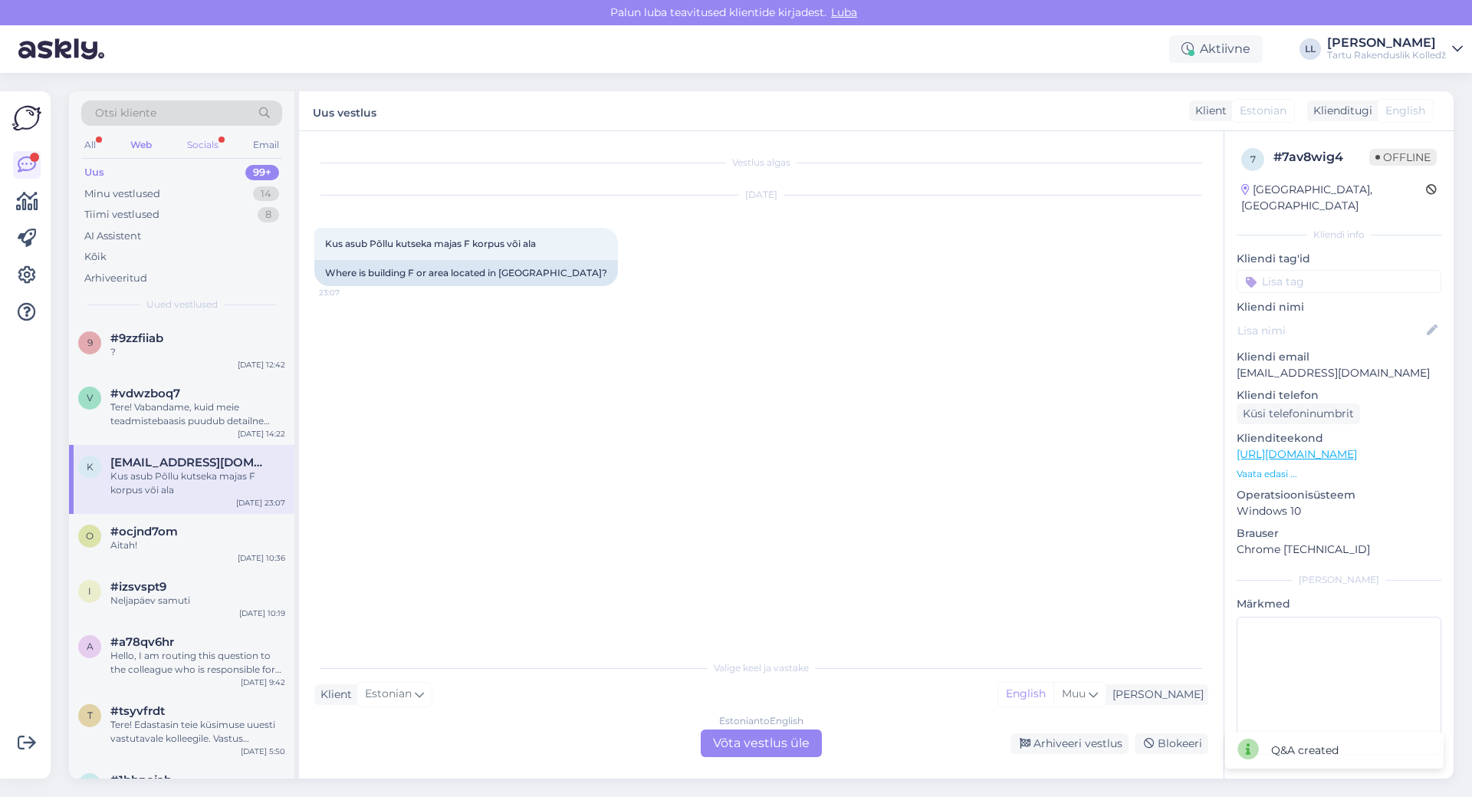
click at [196, 145] on div "Socials" at bounding box center [203, 145] width 38 height 20
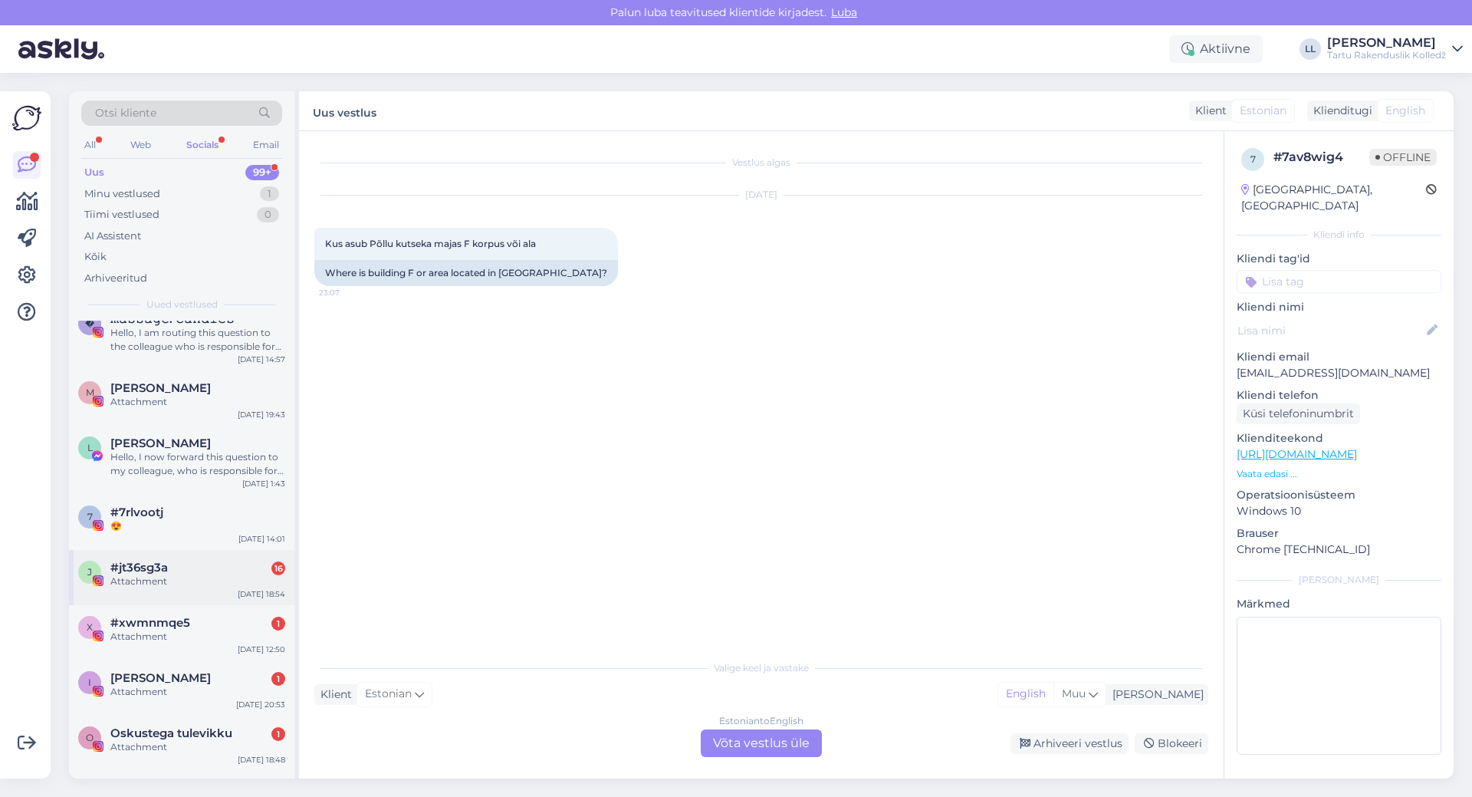
scroll to position [230, 0]
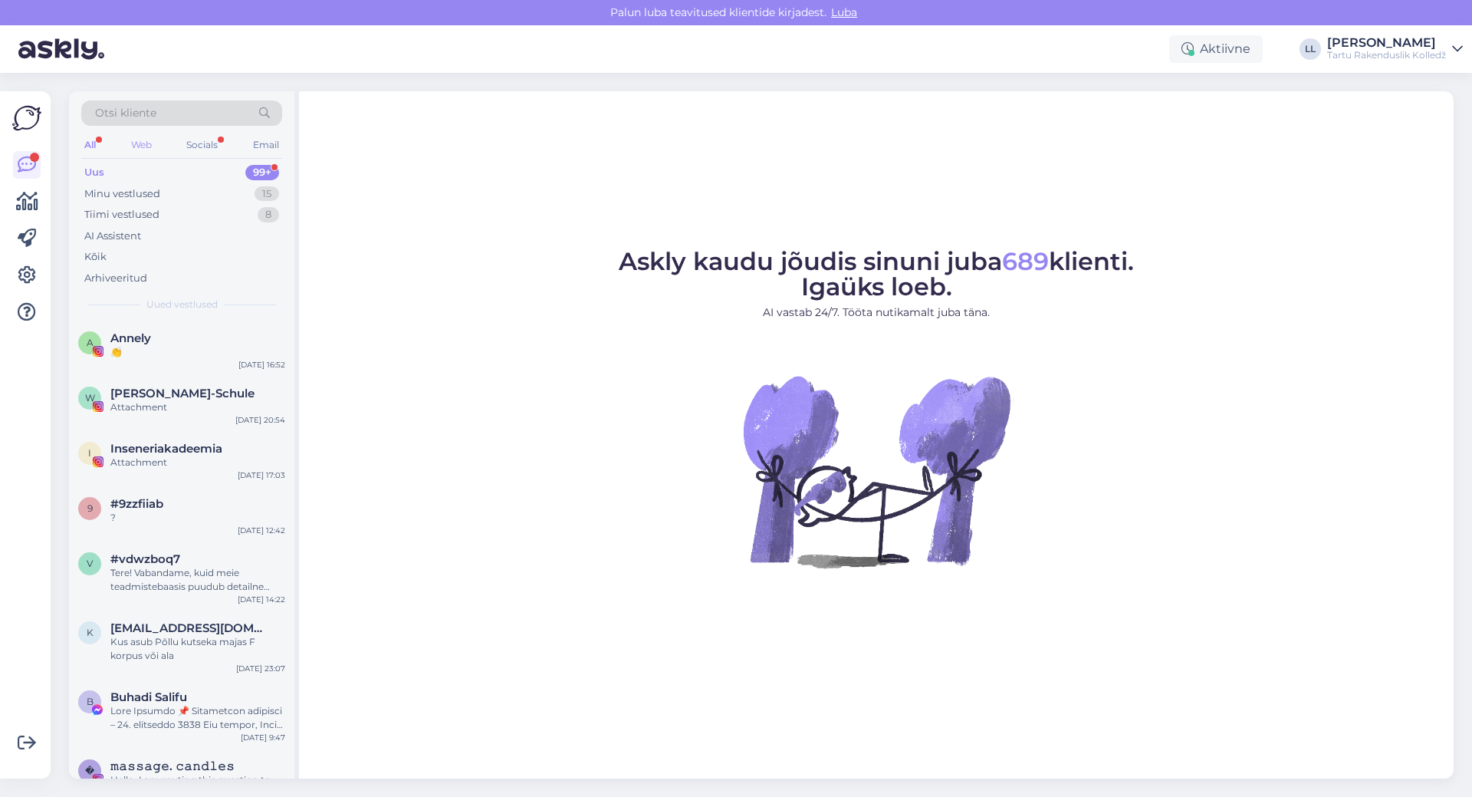
click at [137, 142] on div "Web" at bounding box center [141, 145] width 27 height 20
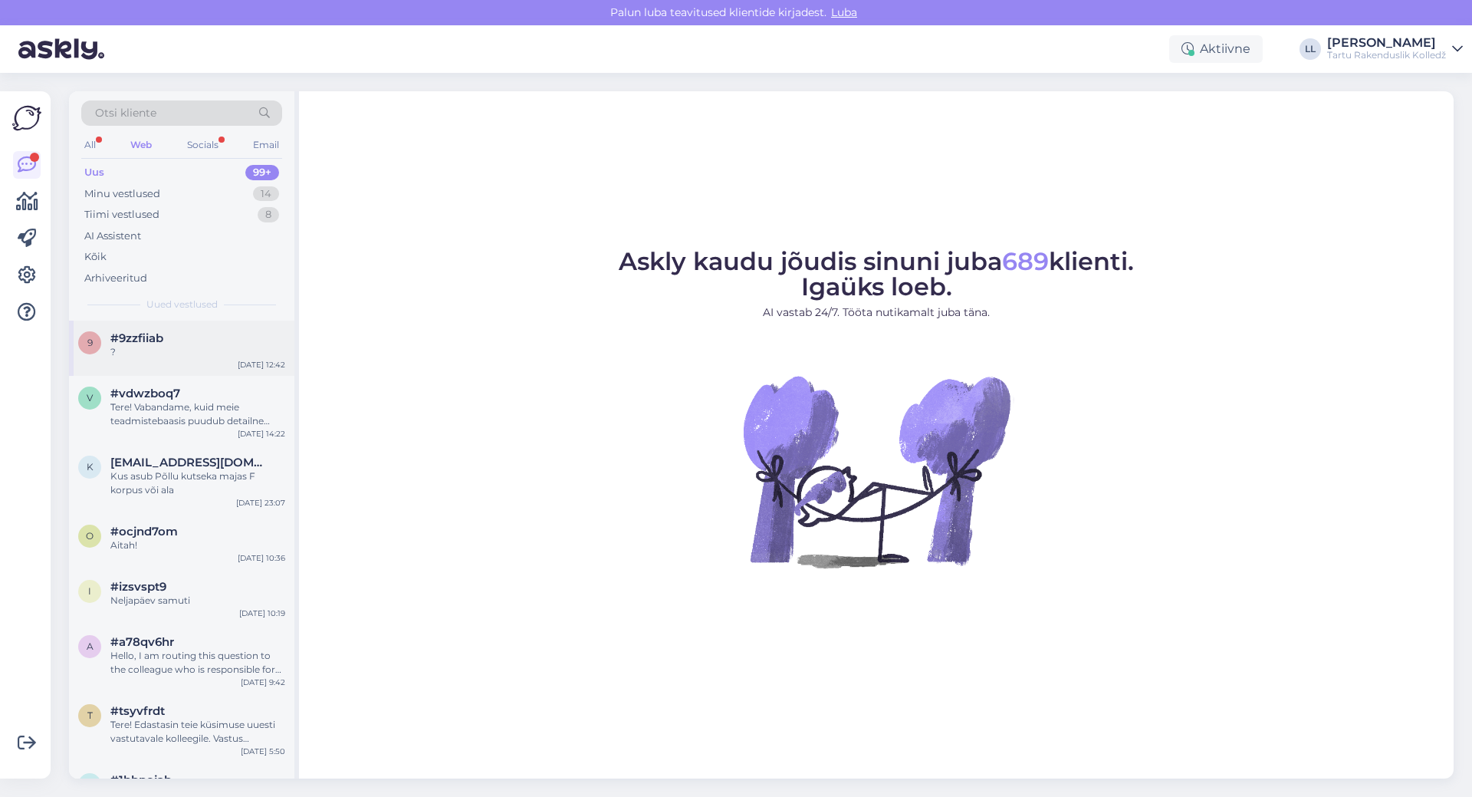
click at [138, 350] on div "?" at bounding box center [197, 352] width 175 height 14
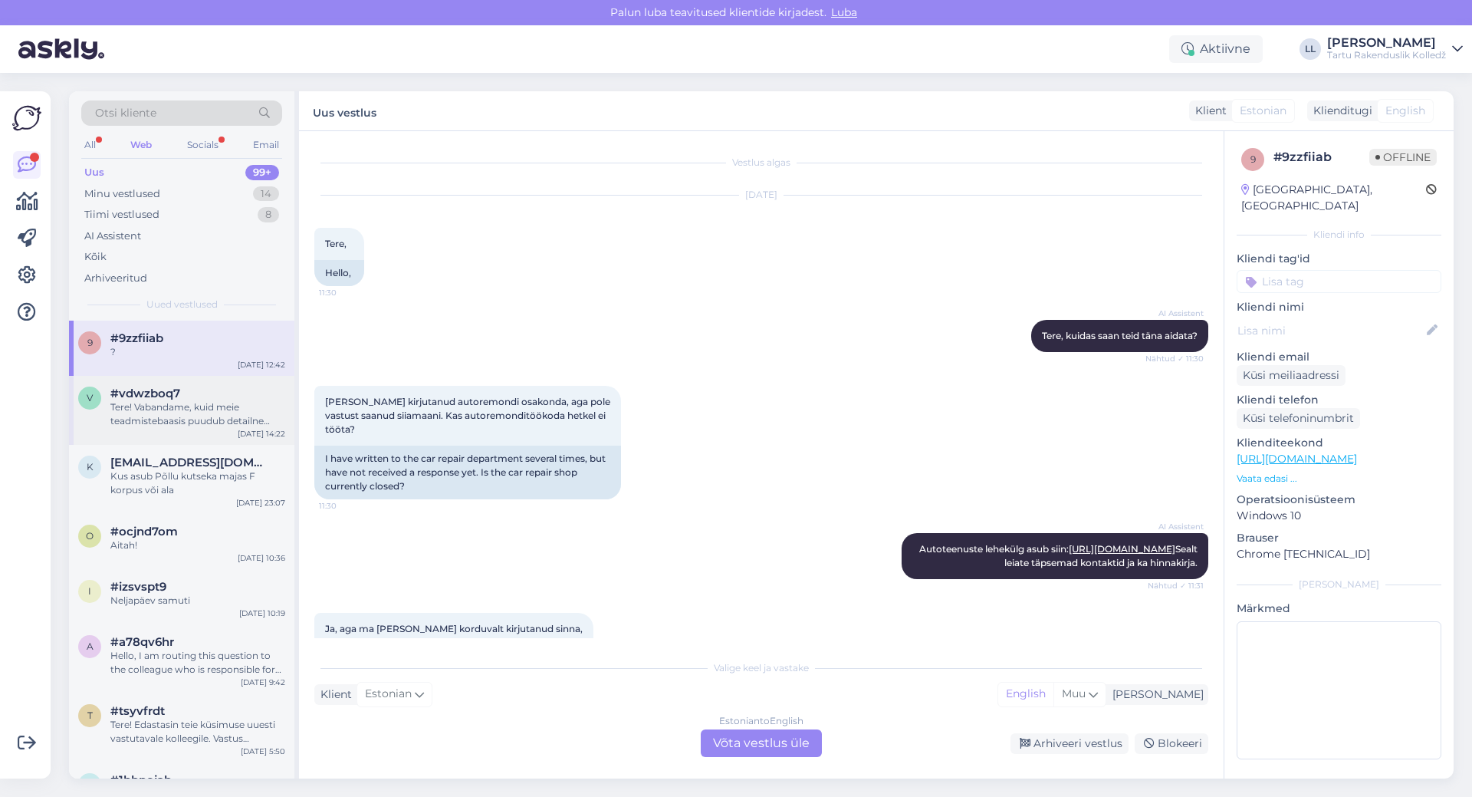
scroll to position [249, 0]
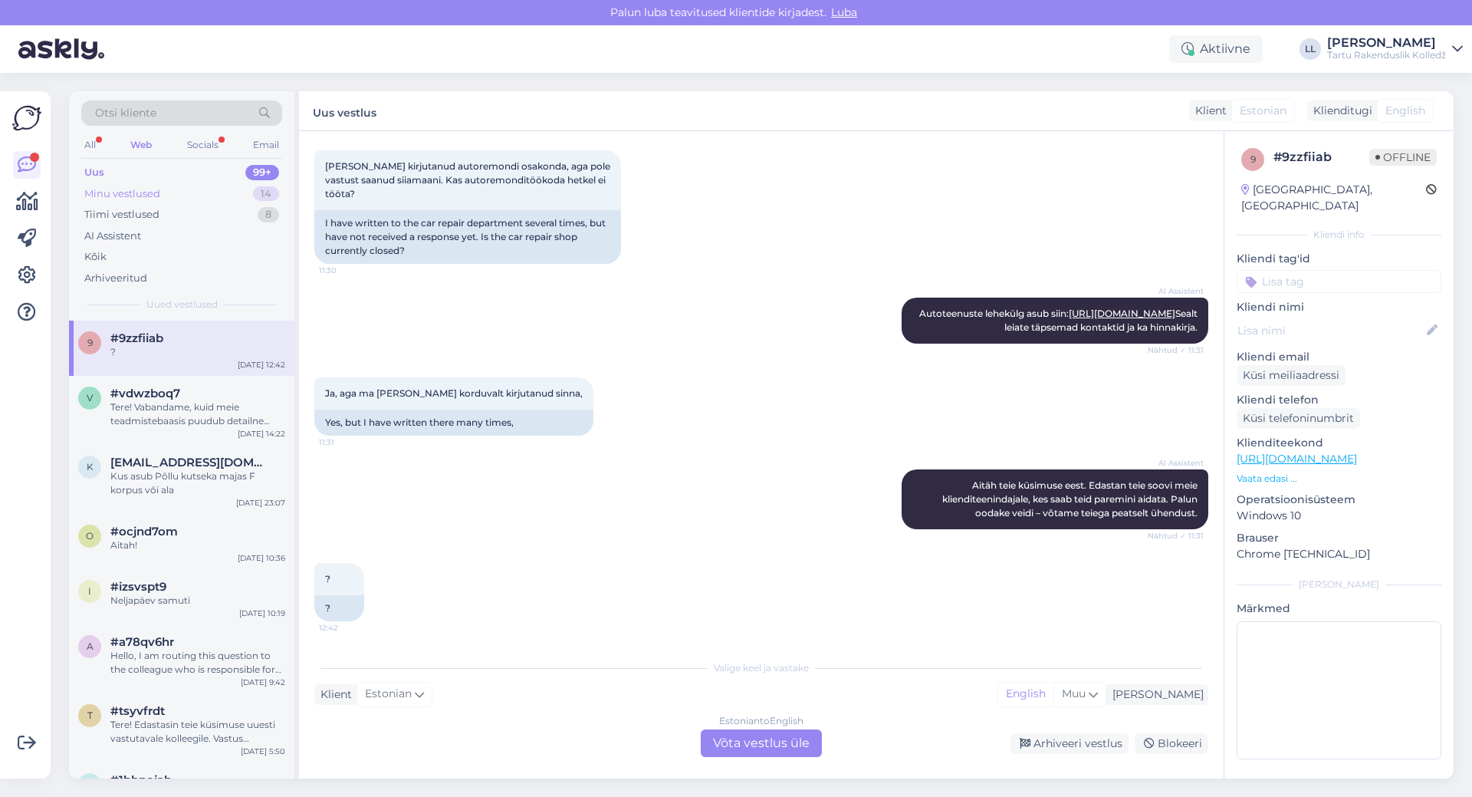
click at [135, 201] on div "Minu vestlused 14" at bounding box center [181, 193] width 201 height 21
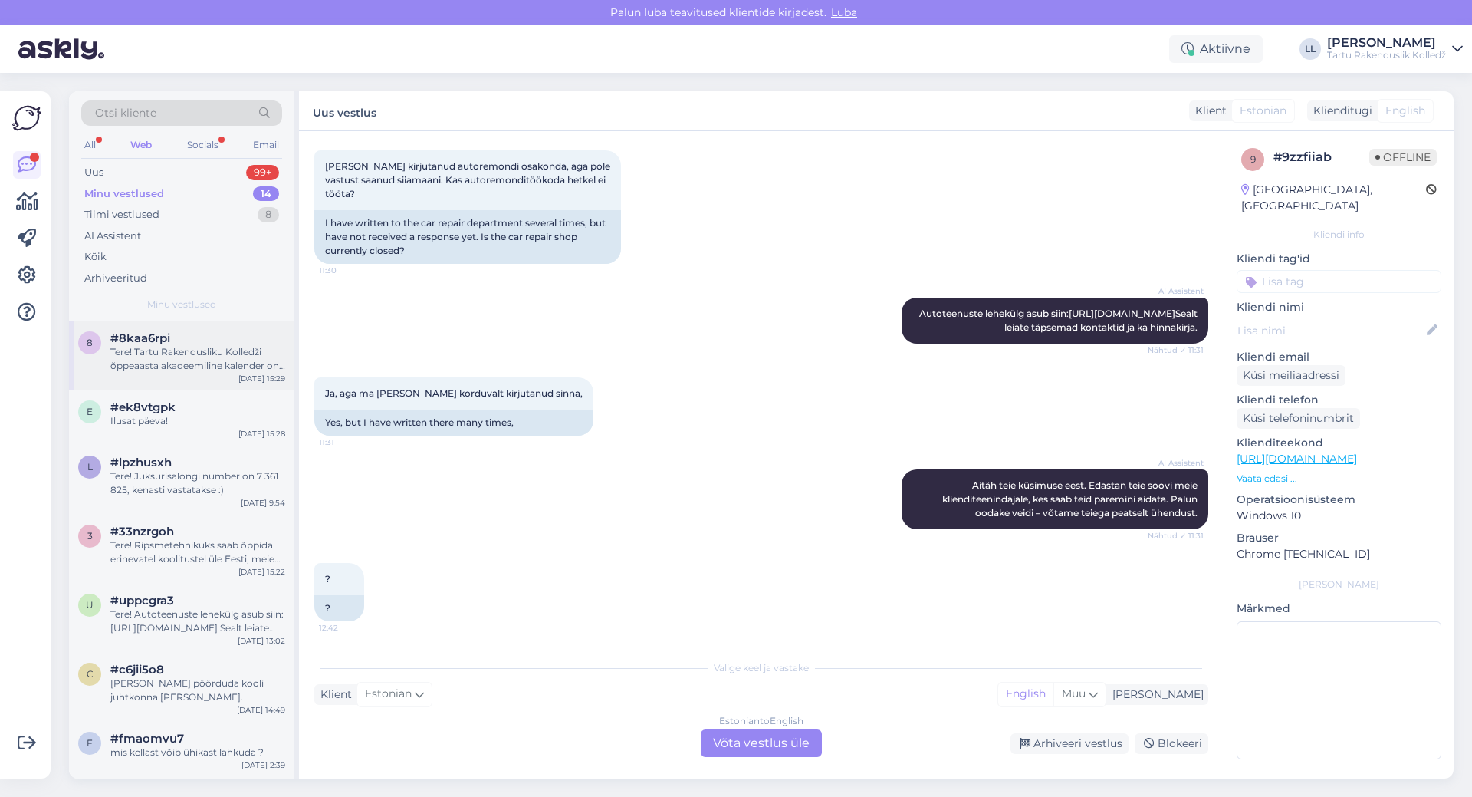
click at [135, 348] on div "Tere! Tartu Rakendusliku Kolledži õppeaasta akadeemiline kalender on leitav sii…" at bounding box center [197, 359] width 175 height 28
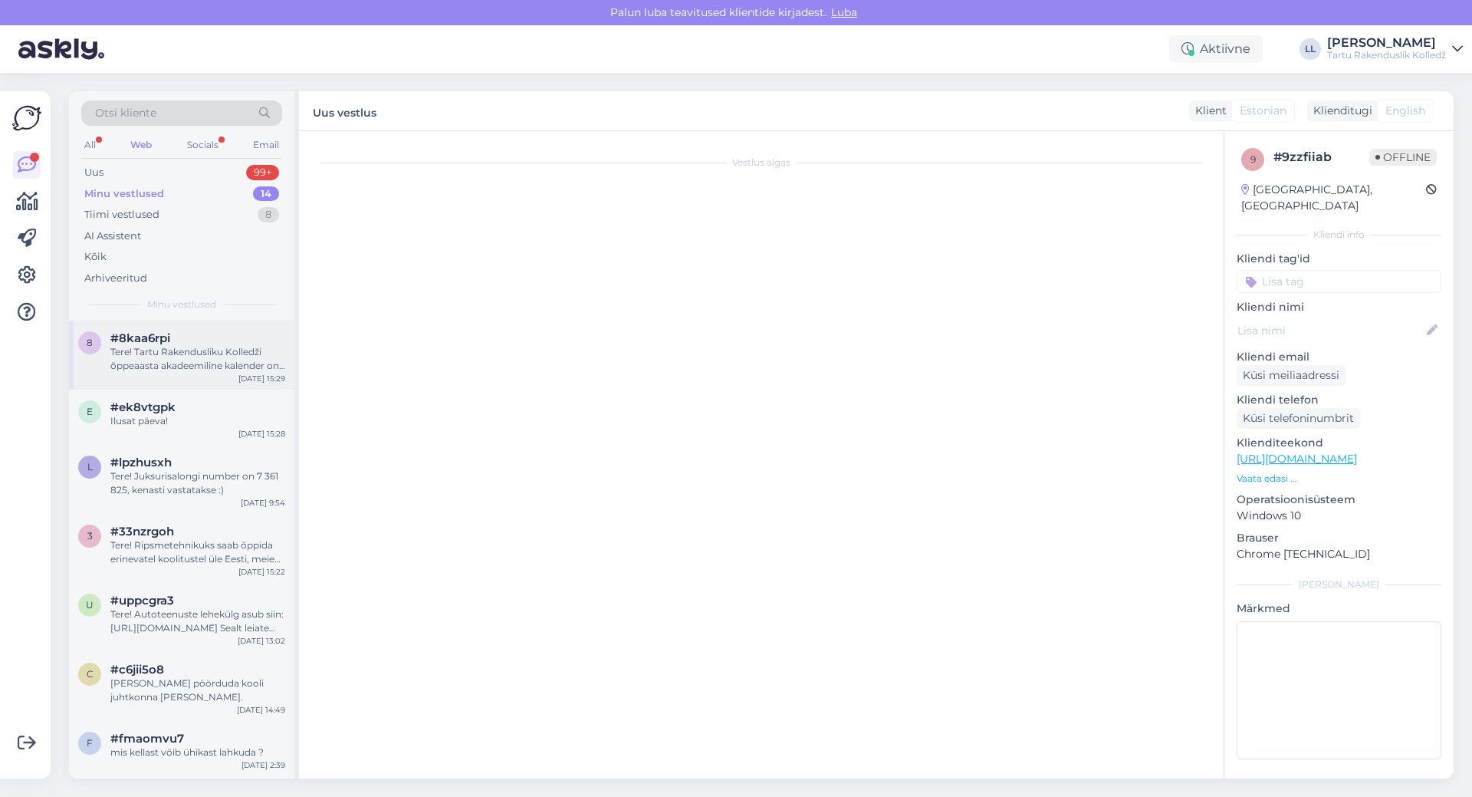
scroll to position [0, 0]
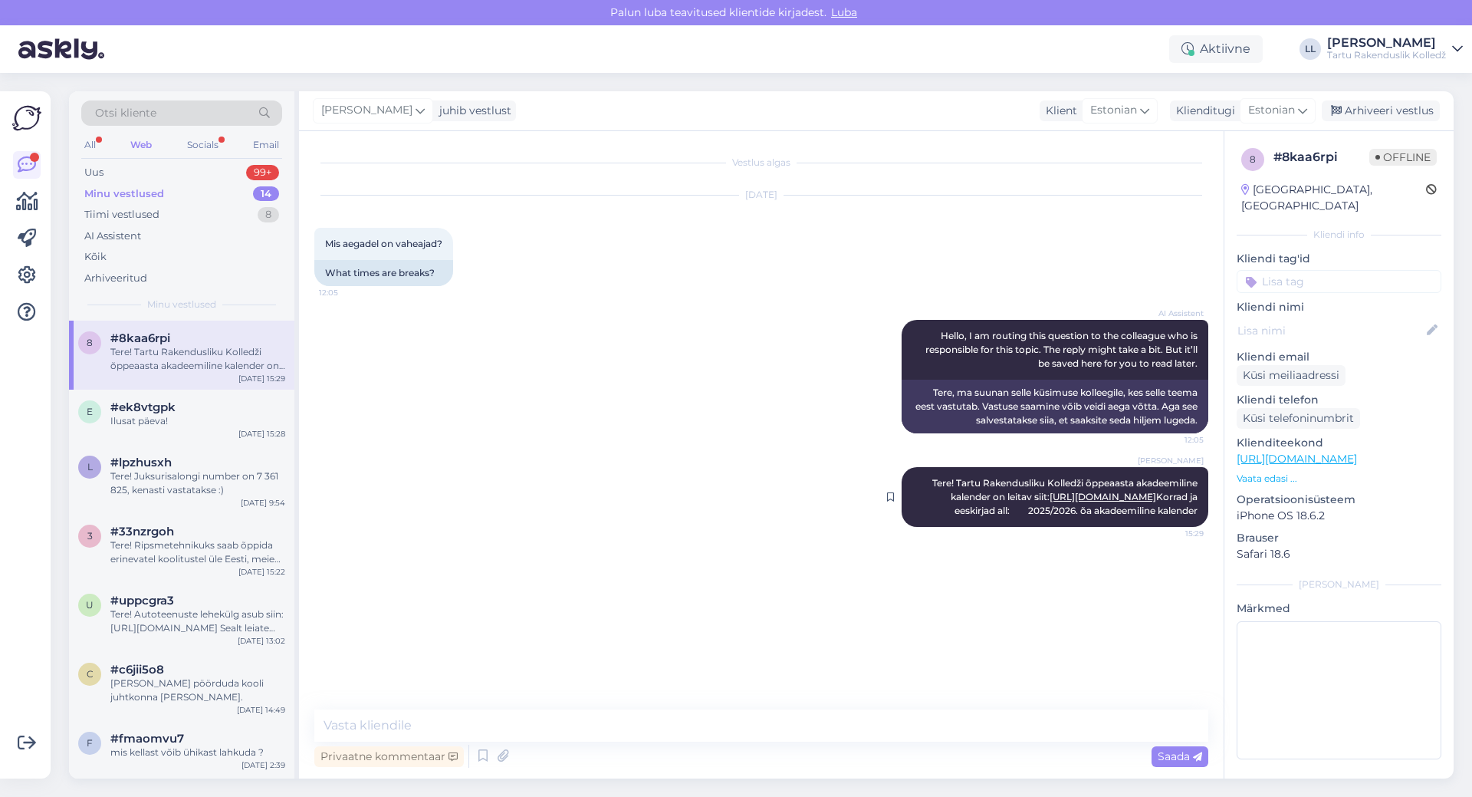
drag, startPoint x: 924, startPoint y: 478, endPoint x: 1205, endPoint y: 525, distance: 284.6
click at [1205, 525] on div "Liina Luuken Tere! Tartu Rakendusliku Kolledži õppeaasta akadeemiline kalender …" at bounding box center [1055, 497] width 307 height 60
copy span "Tere! Tartu Rakendusliku Kolledži õppeaasta akadeemiline kalender on leitav sii…"
click at [782, 452] on div "Liina Luuken Tere! Tartu Rakendusliku Kolledži õppeaasta akadeemiline kalender …" at bounding box center [761, 497] width 894 height 94
click at [200, 145] on div "Socials" at bounding box center [203, 145] width 38 height 20
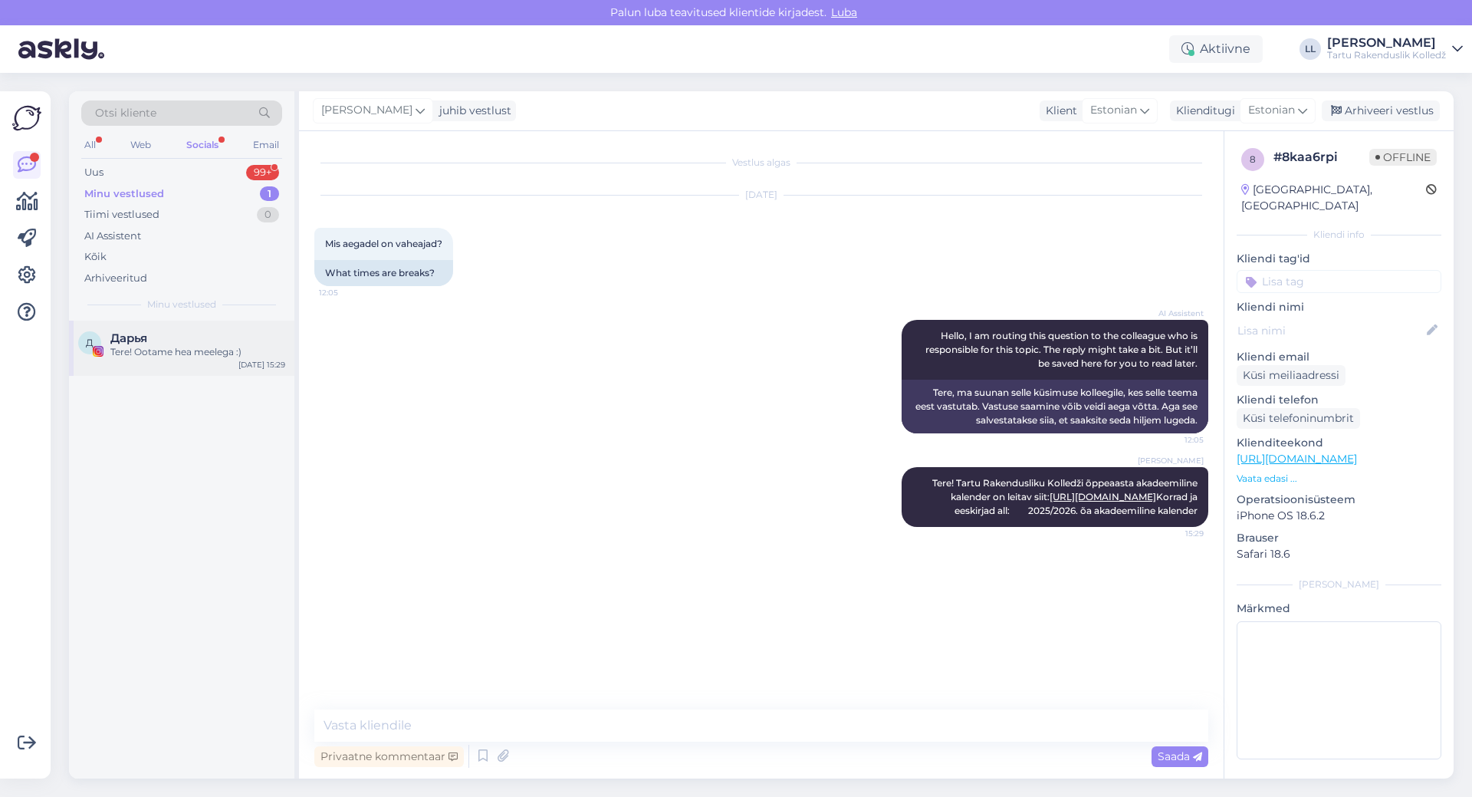
click at [173, 339] on div "Дарья" at bounding box center [197, 338] width 175 height 14
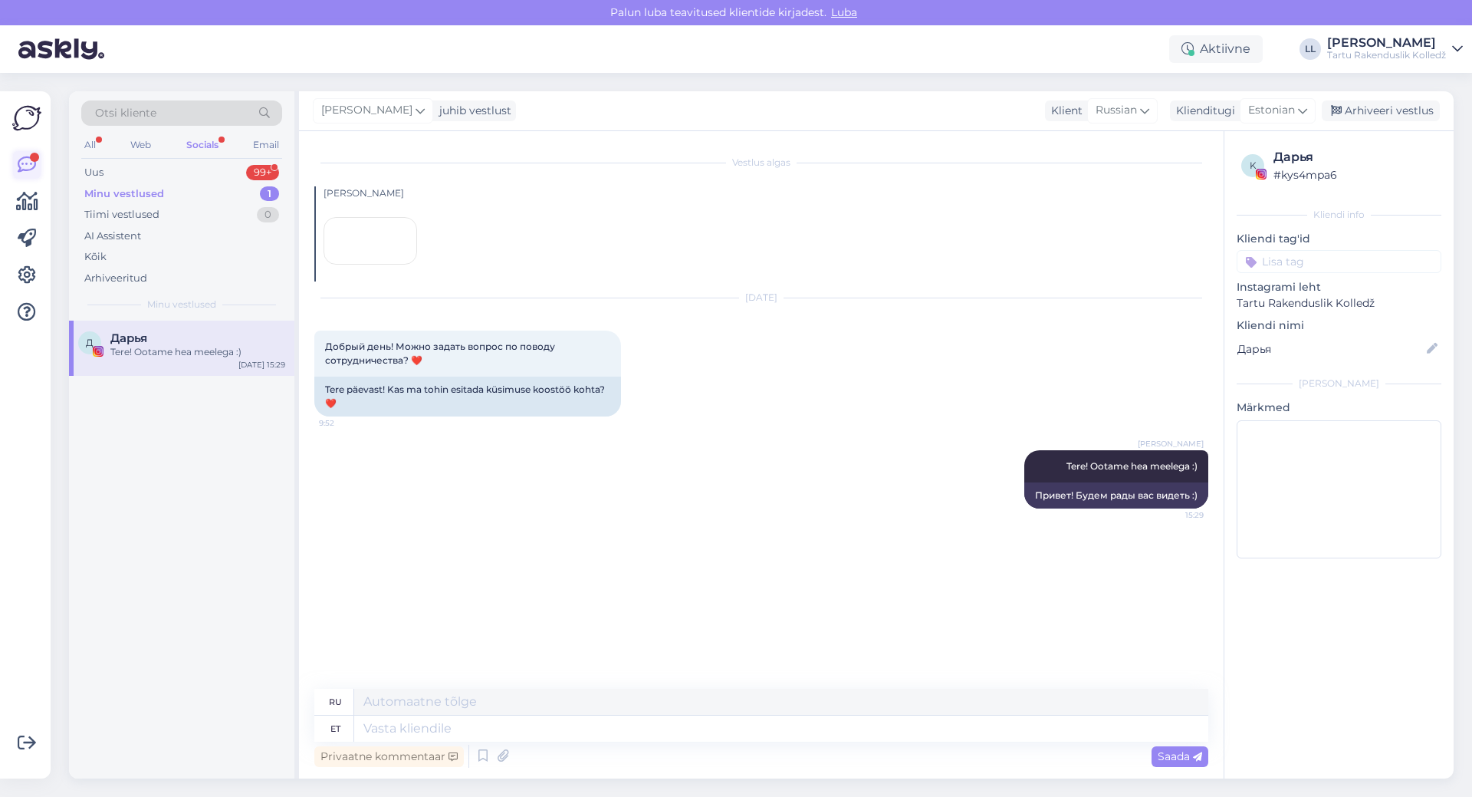
click at [31, 159] on div at bounding box center [34, 157] width 9 height 9
click at [90, 152] on div "All" at bounding box center [90, 145] width 18 height 20
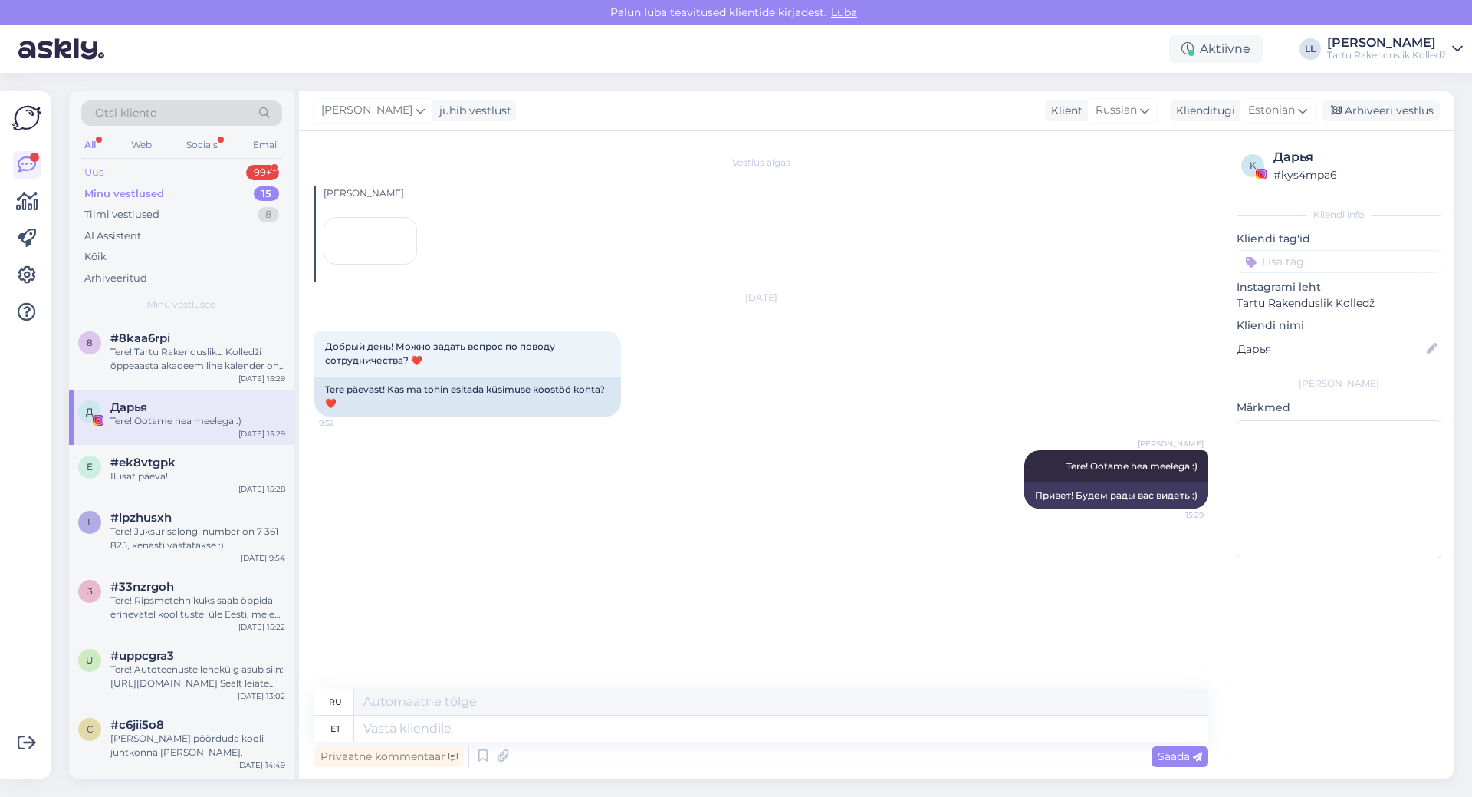
click at [146, 168] on div "Uus 99+" at bounding box center [181, 172] width 201 height 21
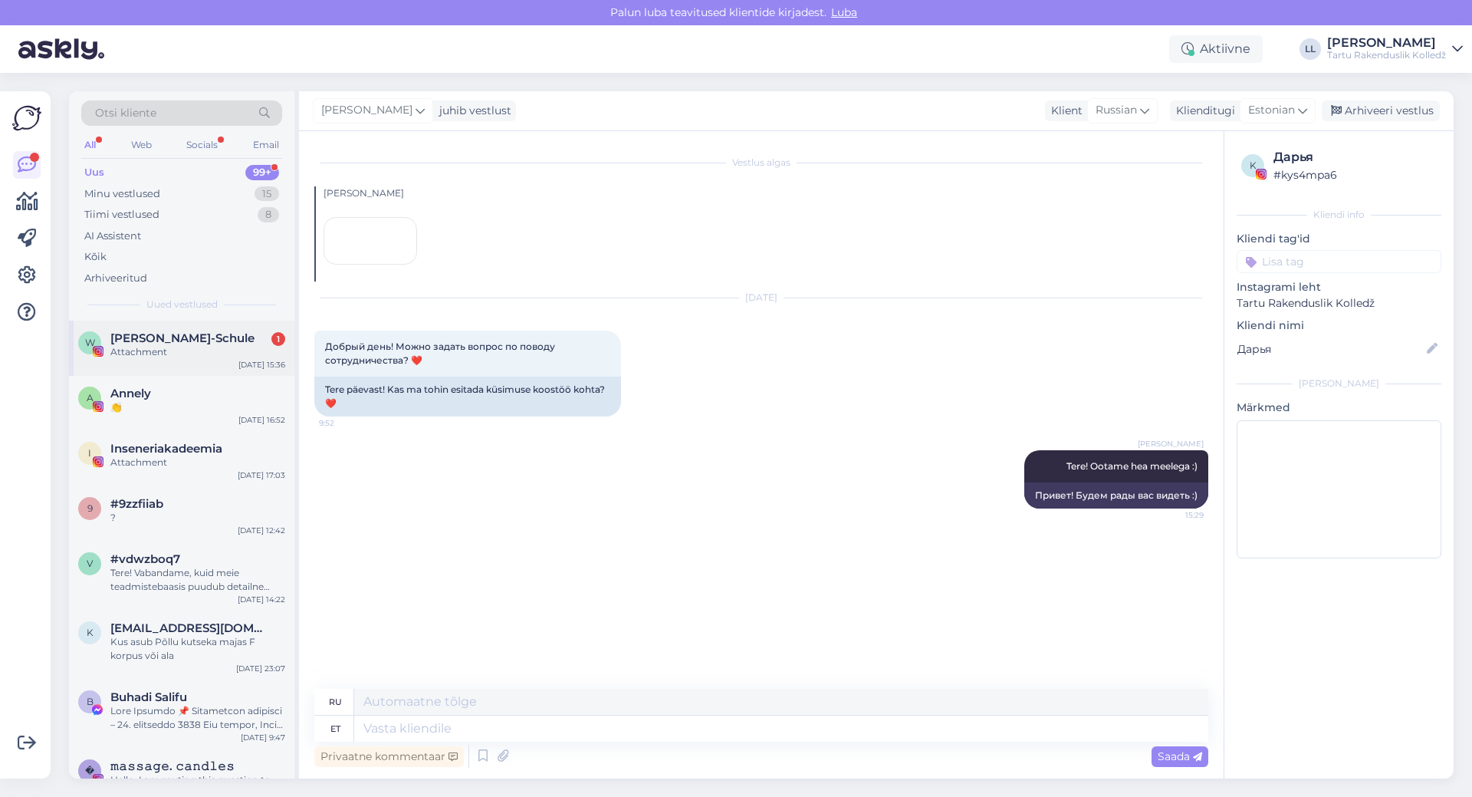
click at [169, 346] on div "Attachment" at bounding box center [197, 352] width 175 height 14
